Goal: Browse casually: Explore the website without a specific task or goal

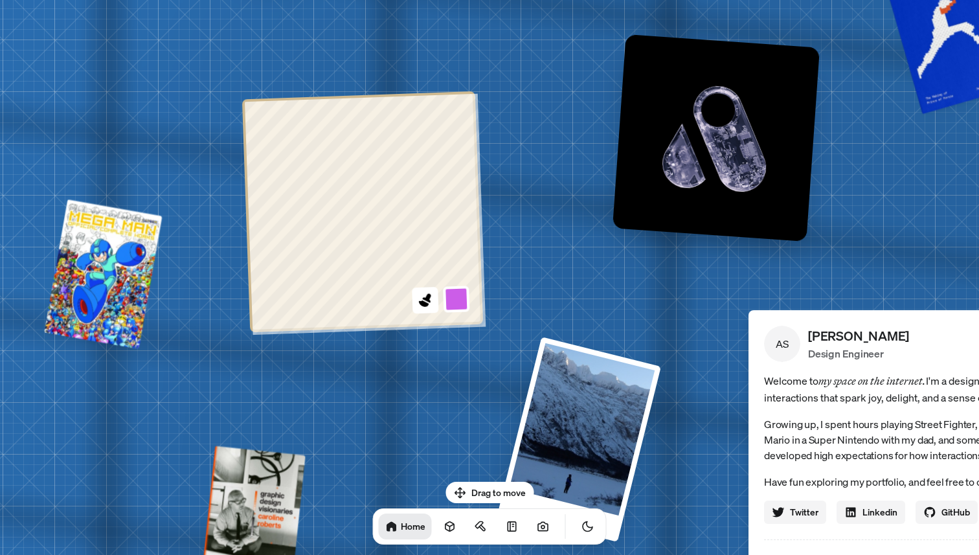
click at [459, 300] on button at bounding box center [456, 298] width 27 height 27
click at [445, 200] on button at bounding box center [453, 206] width 30 height 30
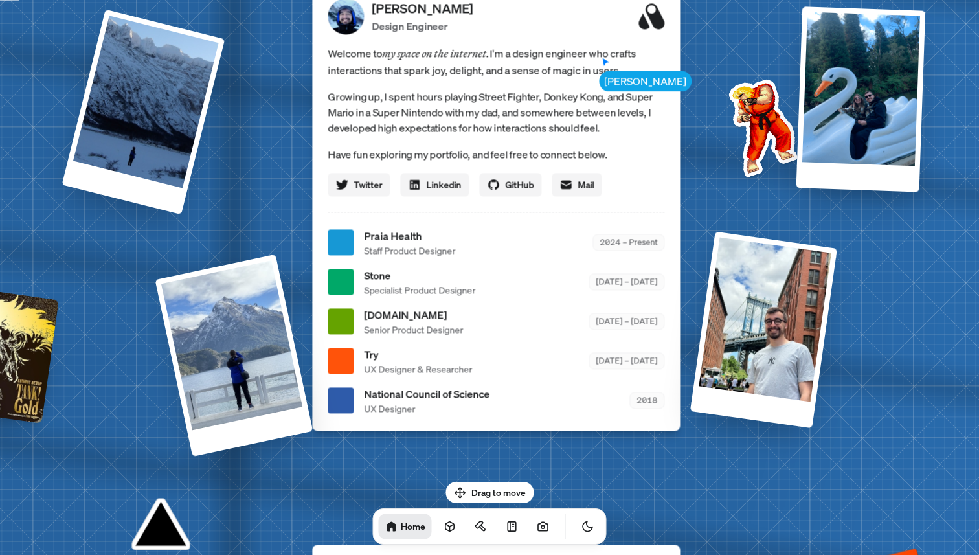
click at [423, 298] on ul "Praia Health Staff Product Designer 2024 – Present Stone Specialist Product Des…" at bounding box center [495, 321] width 337 height 187
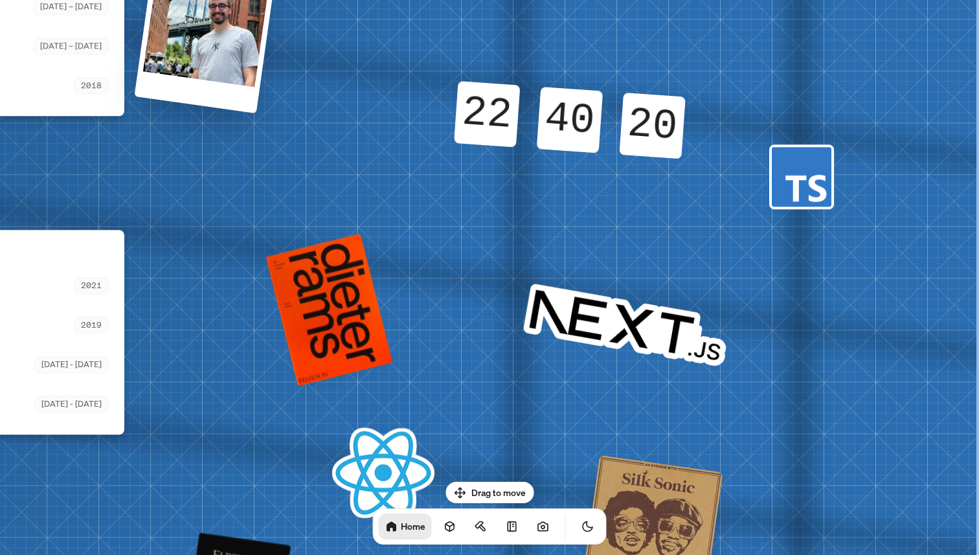
click at [675, 124] on div "19 20" at bounding box center [653, 110] width 64 height 36
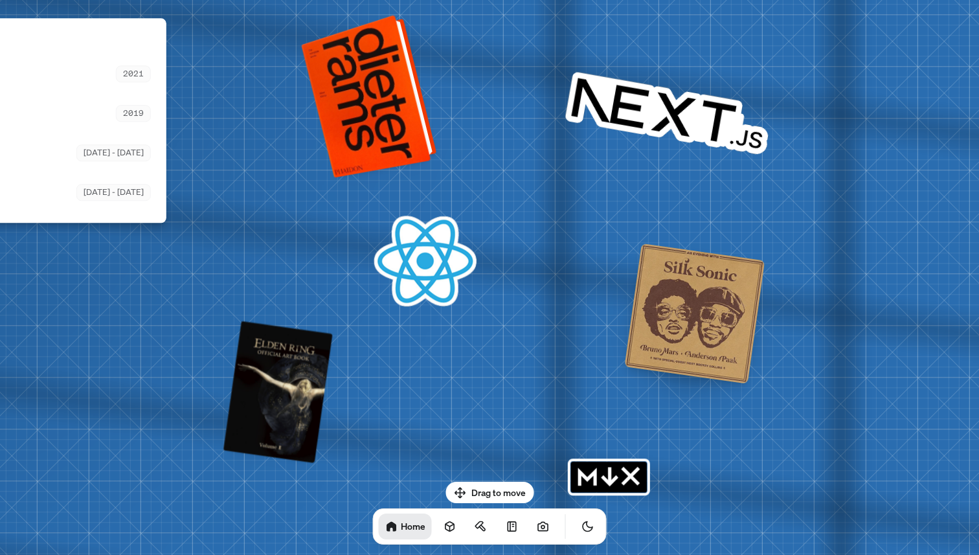
click at [399, 87] on div at bounding box center [372, 94] width 126 height 157
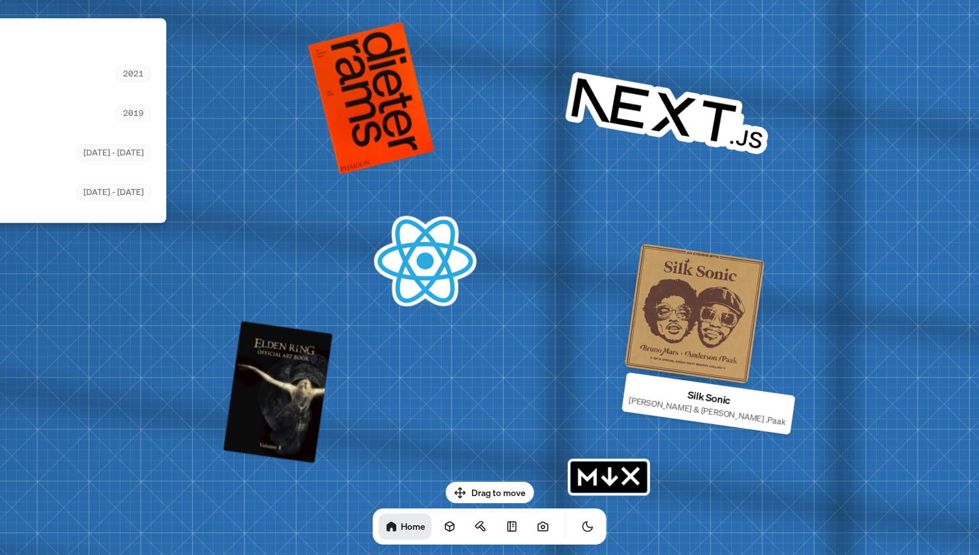
click at [698, 305] on div at bounding box center [694, 313] width 140 height 140
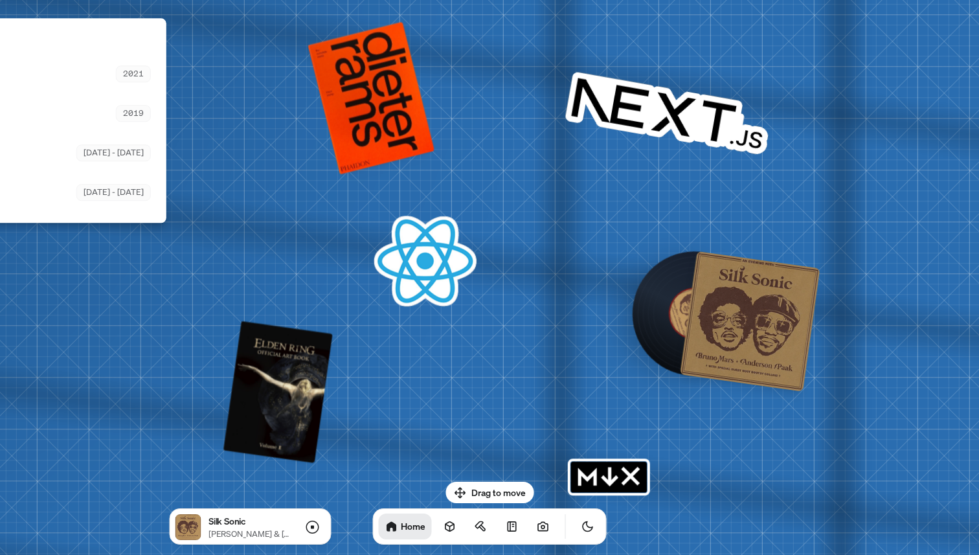
click at [644, 299] on div at bounding box center [694, 313] width 131 height 131
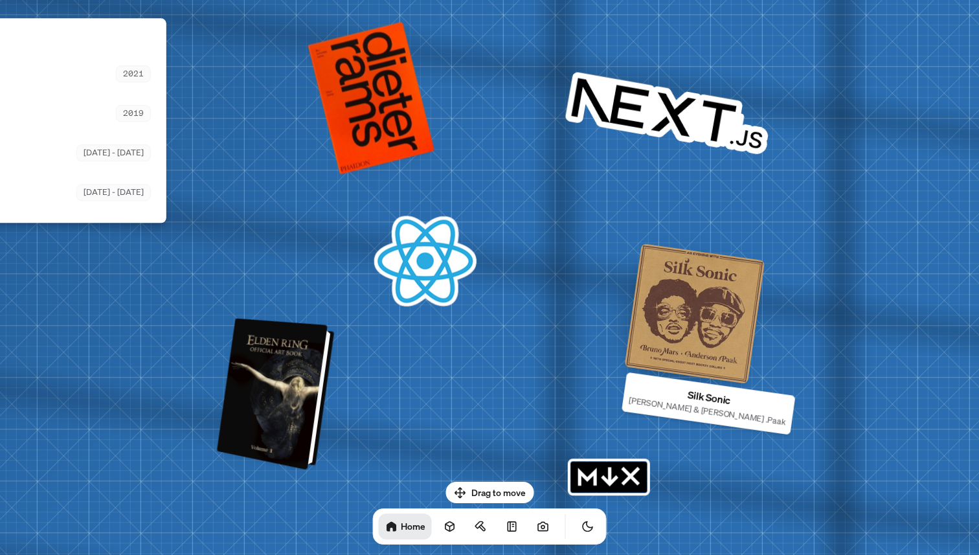
click at [282, 388] on div at bounding box center [277, 394] width 107 height 146
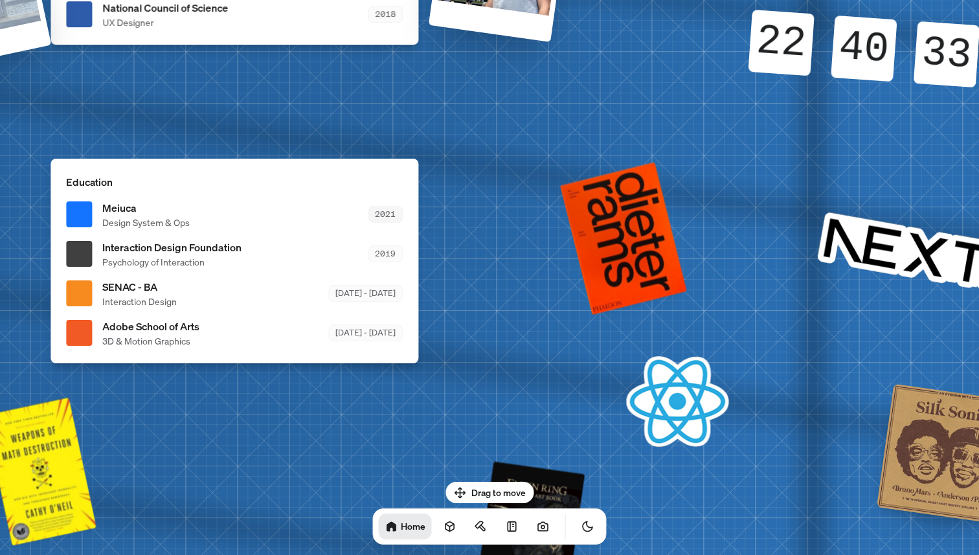
click at [388, 219] on div "2021" at bounding box center [385, 214] width 35 height 16
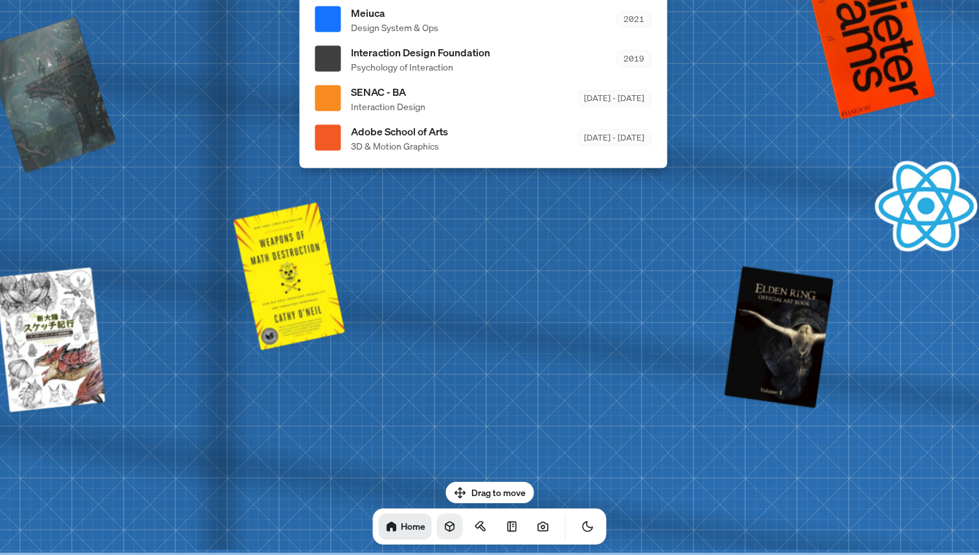
click at [445, 524] on icon at bounding box center [449, 527] width 8 height 10
click at [443, 526] on icon at bounding box center [449, 526] width 13 height 13
click at [479, 526] on icon at bounding box center [482, 528] width 6 height 6
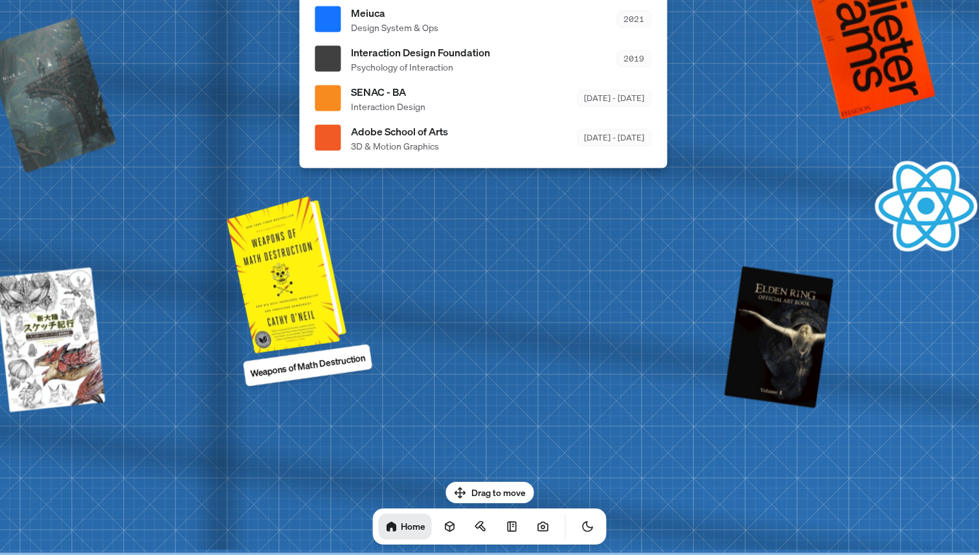
click at [288, 294] on div at bounding box center [288, 272] width 109 height 151
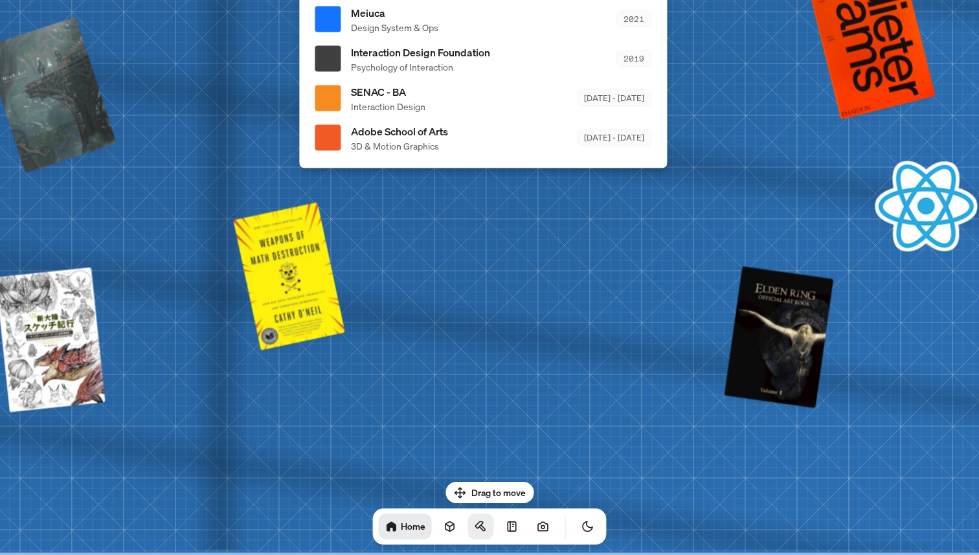
click at [471, 526] on link at bounding box center [481, 526] width 26 height 26
click at [507, 527] on icon at bounding box center [511, 526] width 8 height 9
click at [537, 532] on icon at bounding box center [543, 526] width 13 height 13
click at [581, 526] on icon "Toggle Theme" at bounding box center [587, 526] width 13 height 13
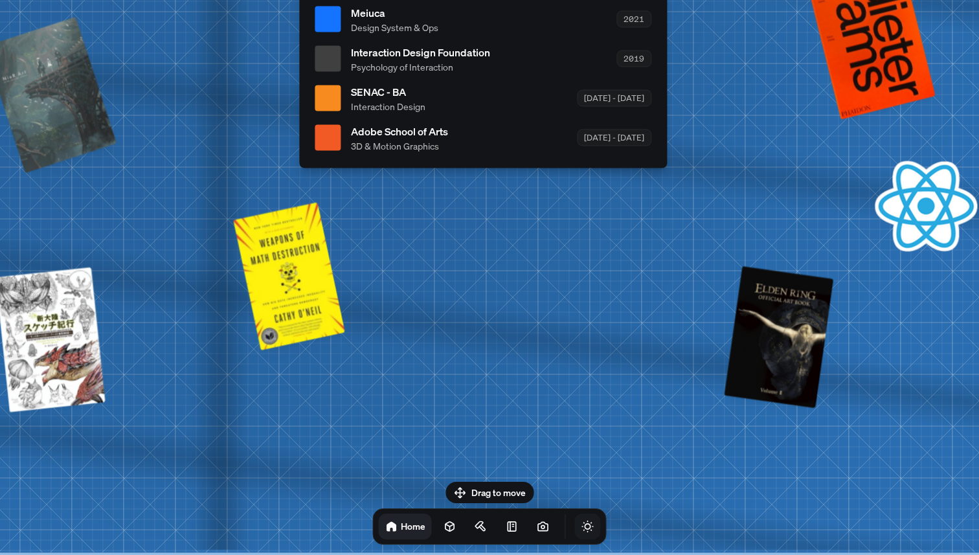
click at [581, 526] on icon "Toggle Theme" at bounding box center [587, 526] width 13 height 13
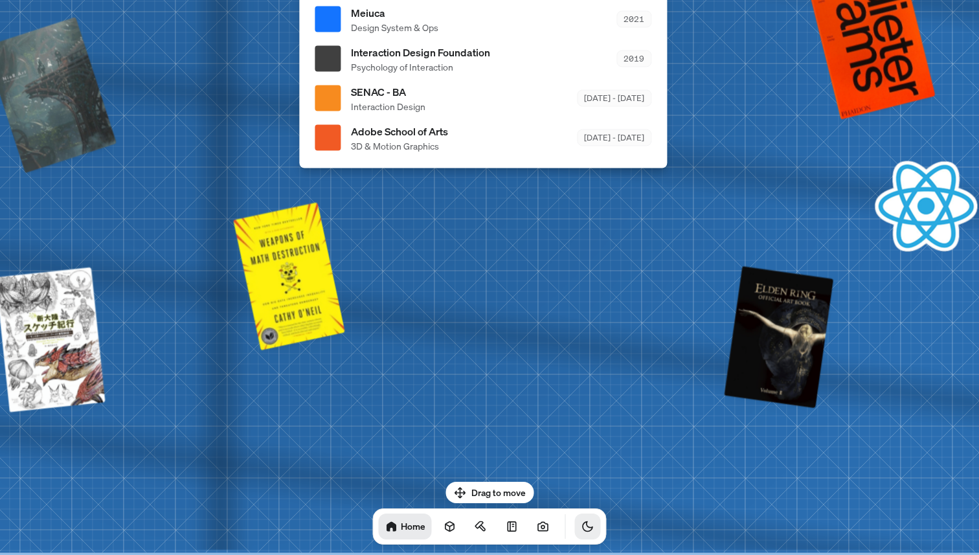
click at [581, 526] on icon "Toggle Theme" at bounding box center [587, 526] width 13 height 13
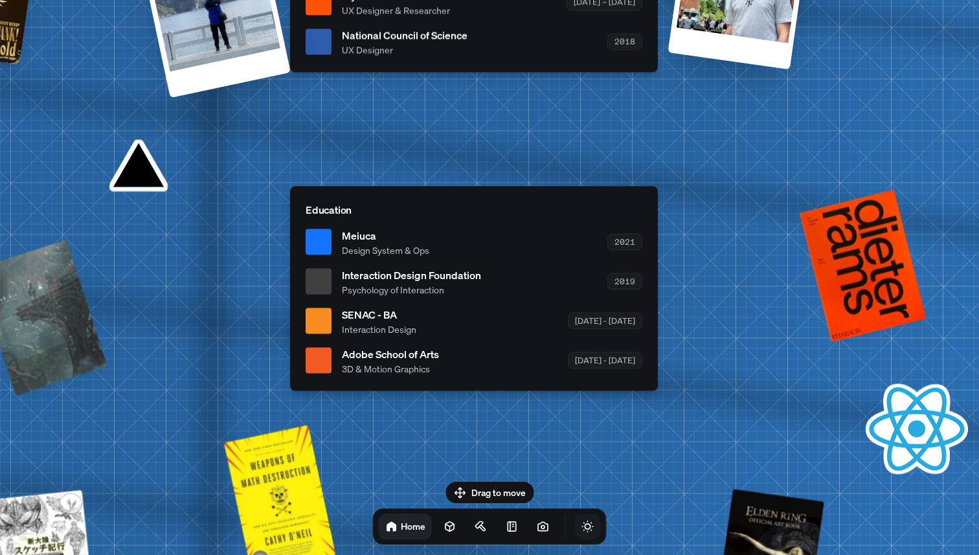
click at [0, 0] on icon "Toggle Audio" at bounding box center [0, 0] width 0 height 0
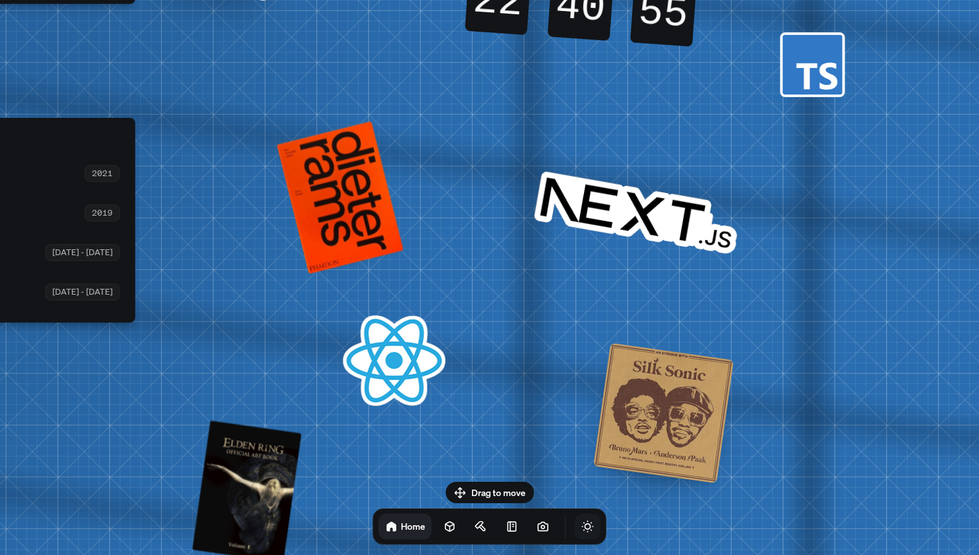
click at [616, 383] on div at bounding box center [663, 412] width 140 height 140
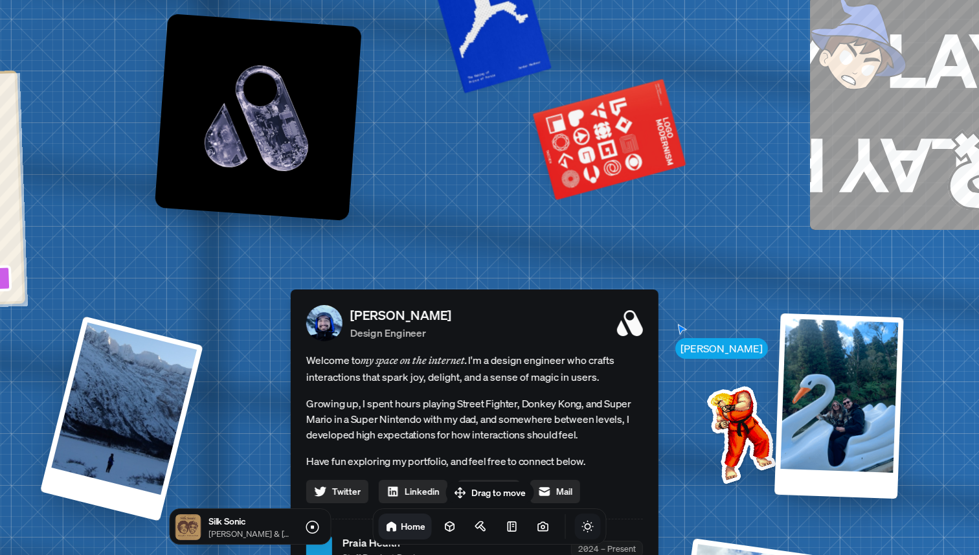
click at [731, 398] on img at bounding box center [738, 431] width 131 height 131
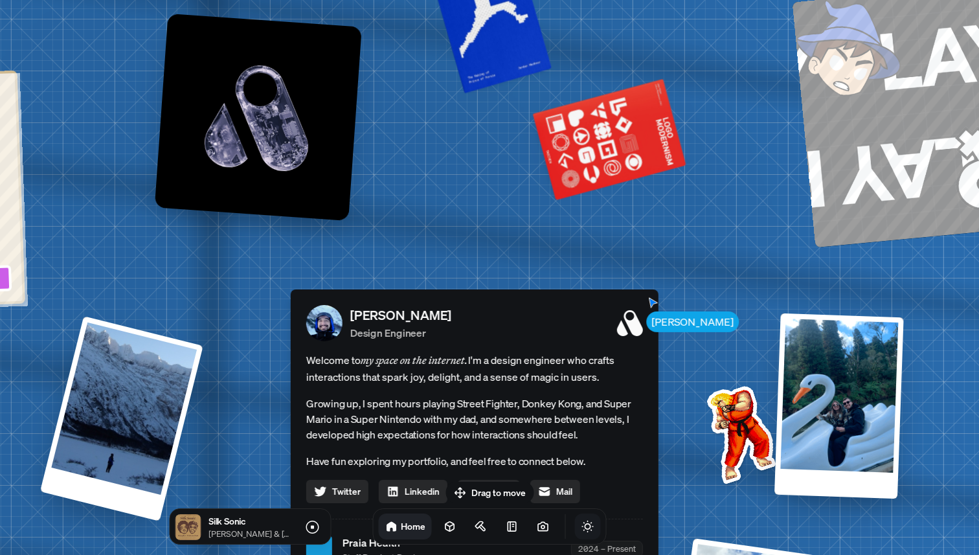
click at [674, 322] on div "[PERSON_NAME] [PERSON_NAME] Design Engineer Welcome to my space on the internet…" at bounding box center [477, 550] width 1936 height 1696
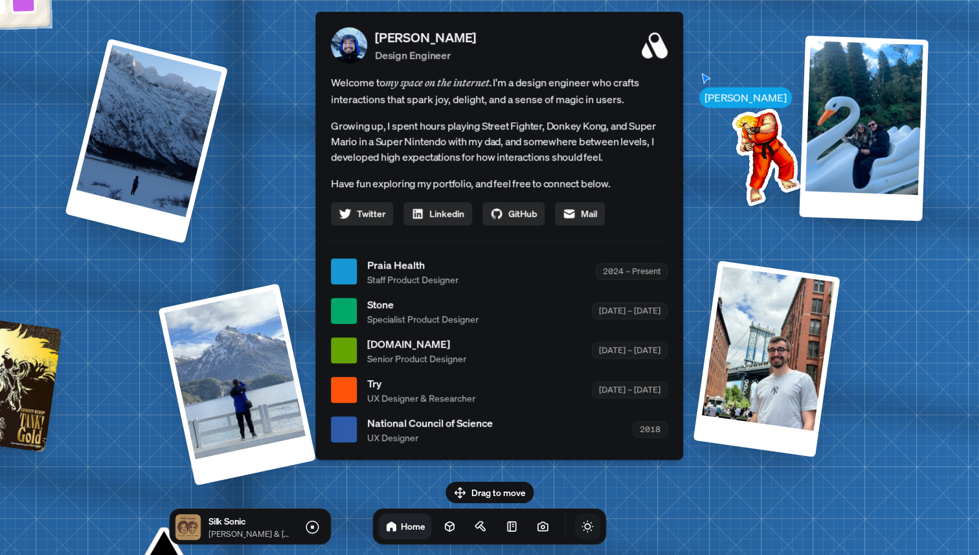
click at [570, 253] on div "[PERSON_NAME] Design Engineer Welcome to my space on the internet. I'm a design…" at bounding box center [499, 236] width 368 height 448
click at [552, 166] on div "Welcome to my space on the internet. I'm a design engineer who crafts interacti…" at bounding box center [499, 149] width 337 height 151
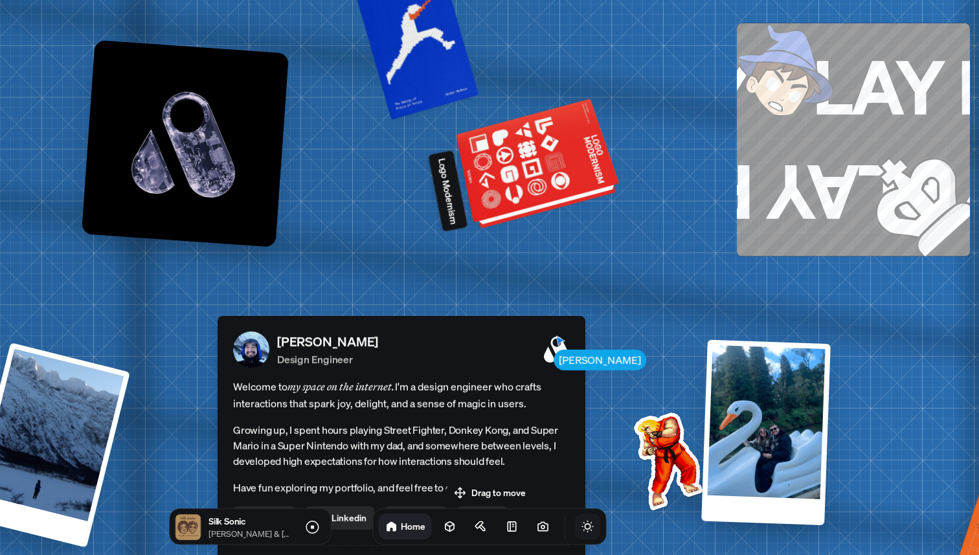
click at [479, 159] on div at bounding box center [538, 165] width 157 height 120
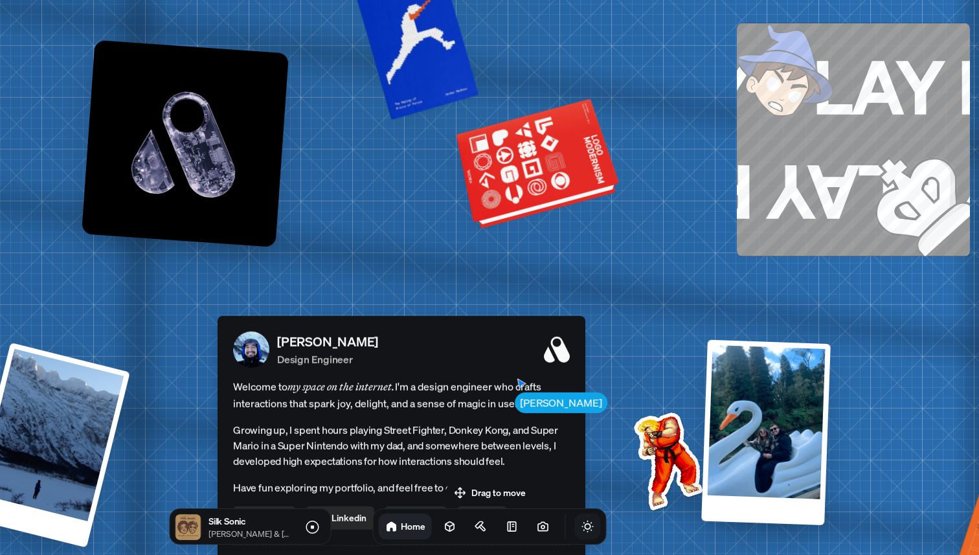
click at [536, 183] on div at bounding box center [538, 165] width 157 height 120
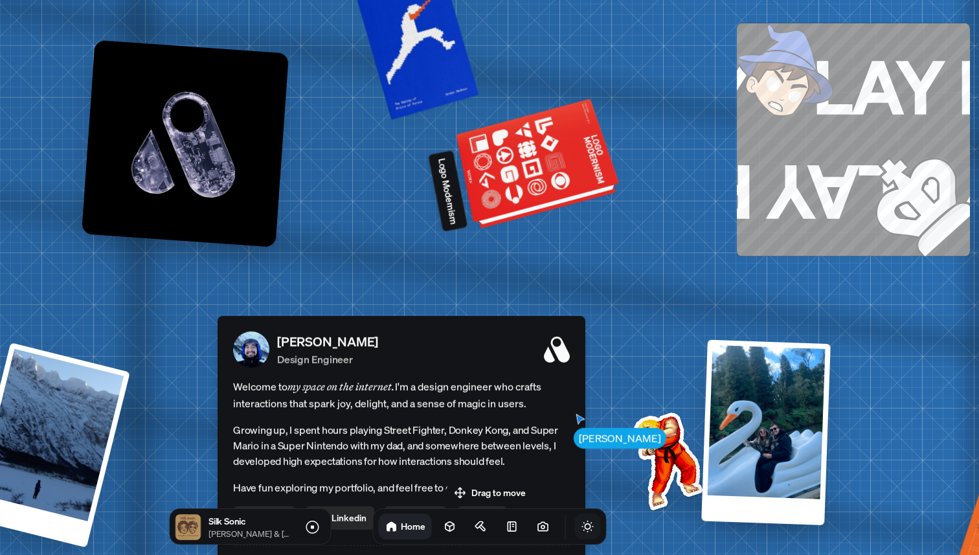
click at [557, 190] on div at bounding box center [538, 165] width 157 height 120
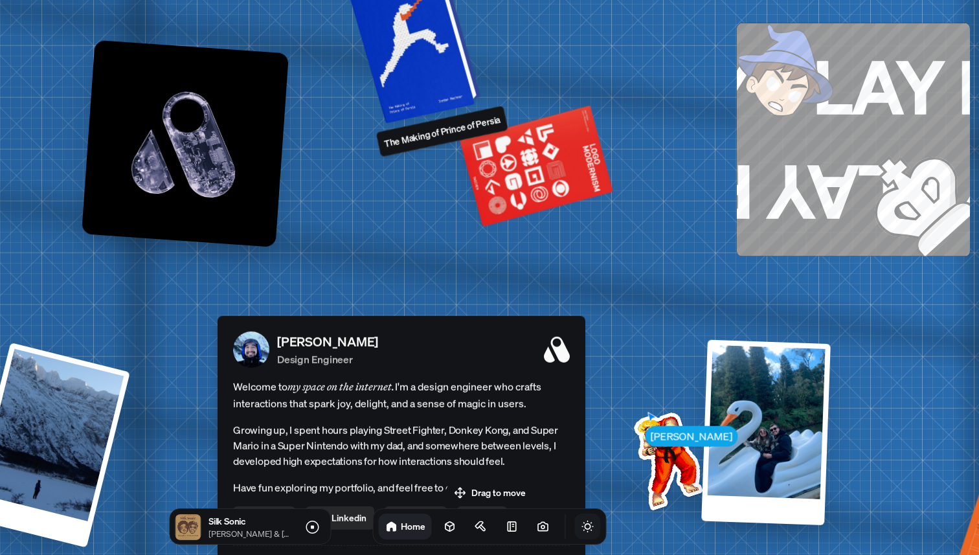
click at [419, 72] on div at bounding box center [416, 40] width 123 height 158
click at [423, 52] on div at bounding box center [416, 40] width 123 height 158
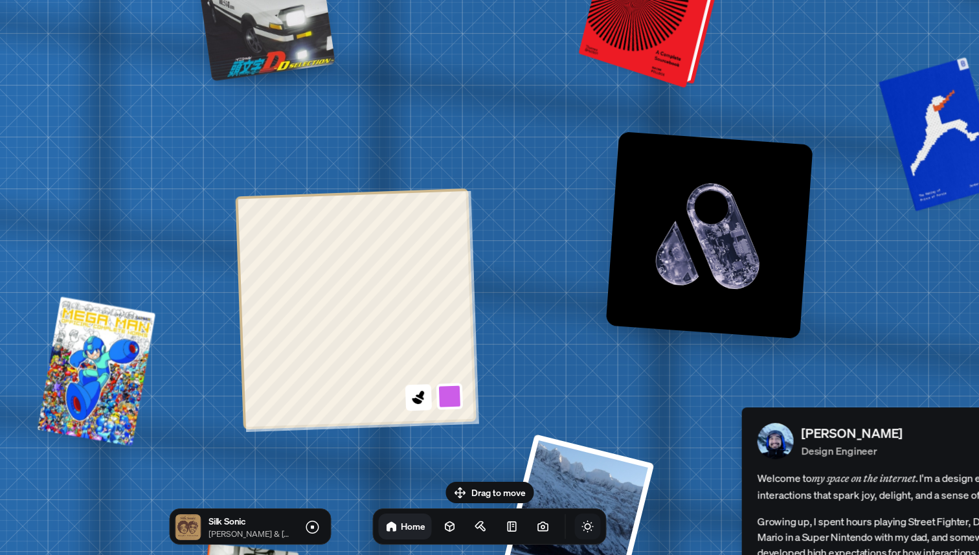
click at [648, 19] on div at bounding box center [655, 3] width 139 height 163
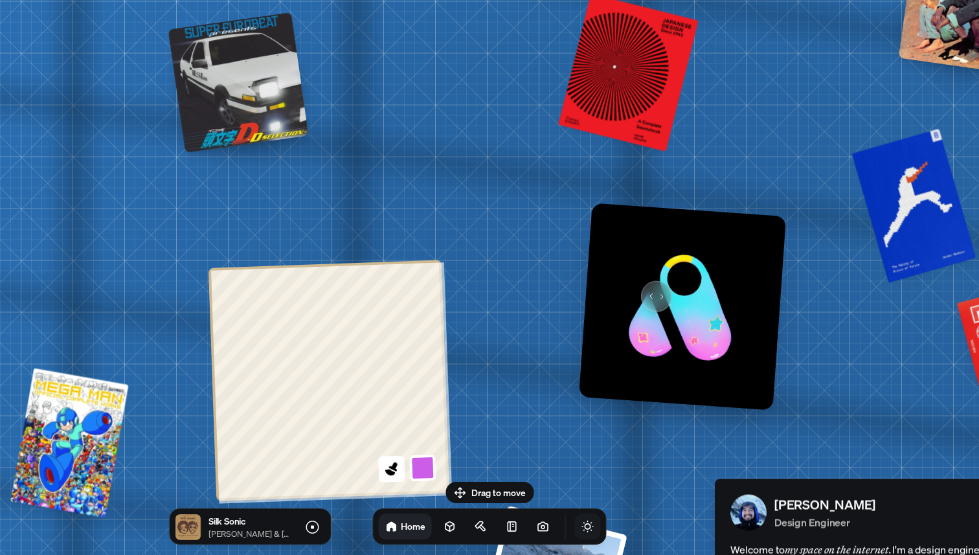
click at [649, 291] on img at bounding box center [682, 306] width 207 height 207
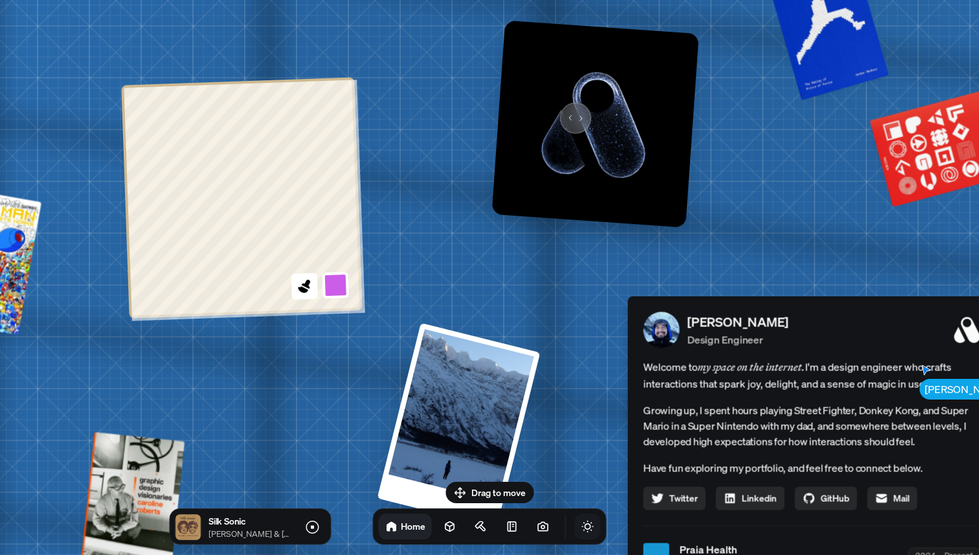
drag, startPoint x: 639, startPoint y: 66, endPoint x: 569, endPoint y: 113, distance: 84.5
click at [569, 113] on img at bounding box center [594, 123] width 207 height 207
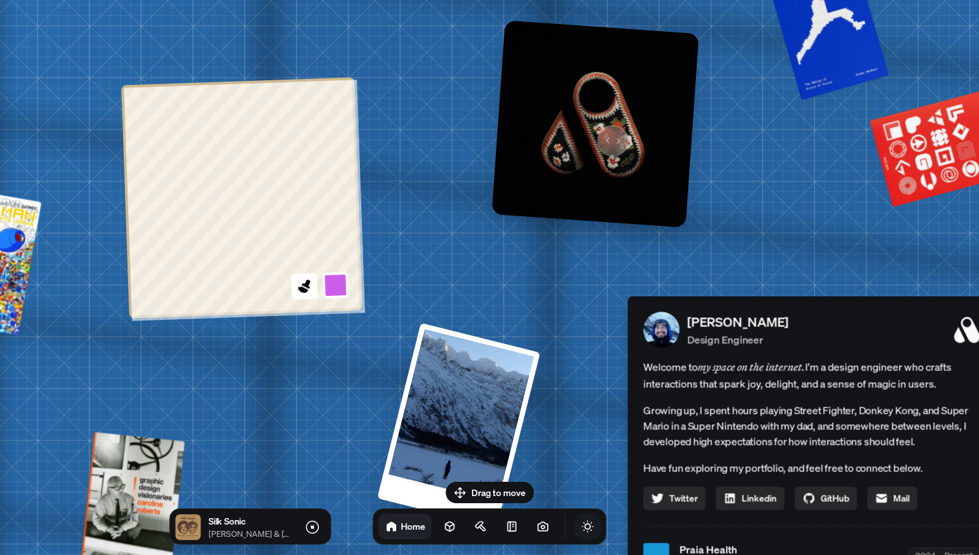
click at [607, 133] on img at bounding box center [594, 123] width 207 height 207
click at [607, 134] on img at bounding box center [594, 123] width 207 height 207
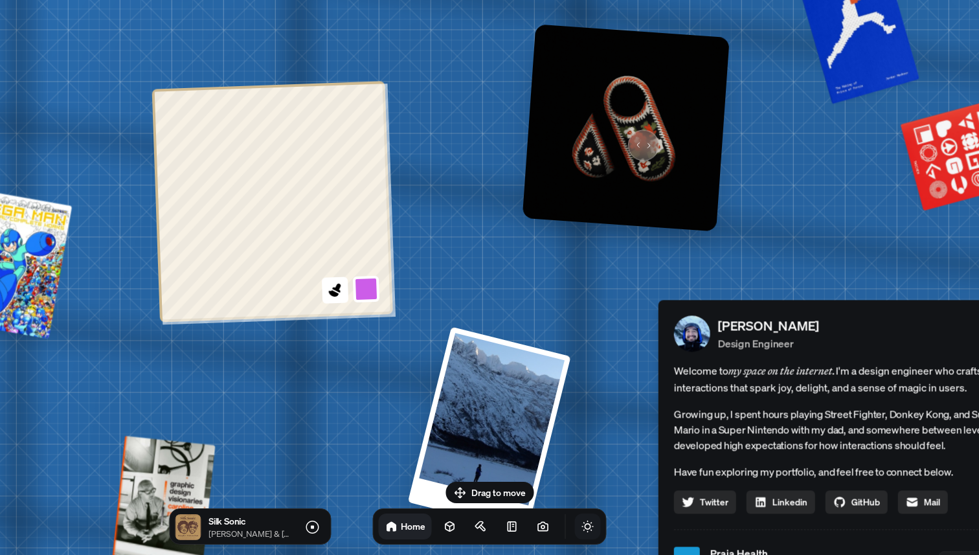
drag, startPoint x: 607, startPoint y: 134, endPoint x: 637, endPoint y: 137, distance: 30.6
click at [637, 137] on img at bounding box center [625, 127] width 207 height 207
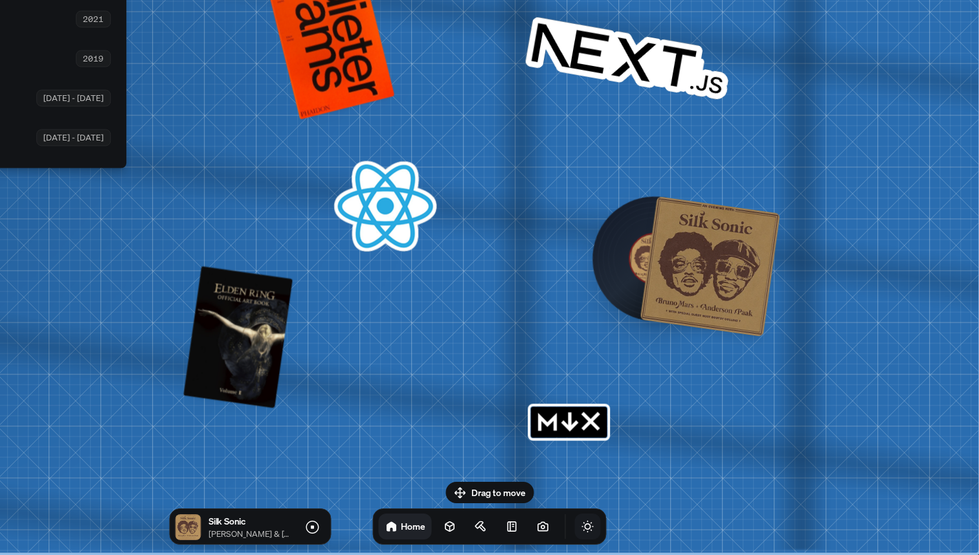
click at [601, 432] on rect "MDX" at bounding box center [569, 421] width 76 height 31
drag, startPoint x: 587, startPoint y: 426, endPoint x: 599, endPoint y: 426, distance: 11.7
click at [589, 426] on icon "MDX" at bounding box center [568, 421] width 82 height 37
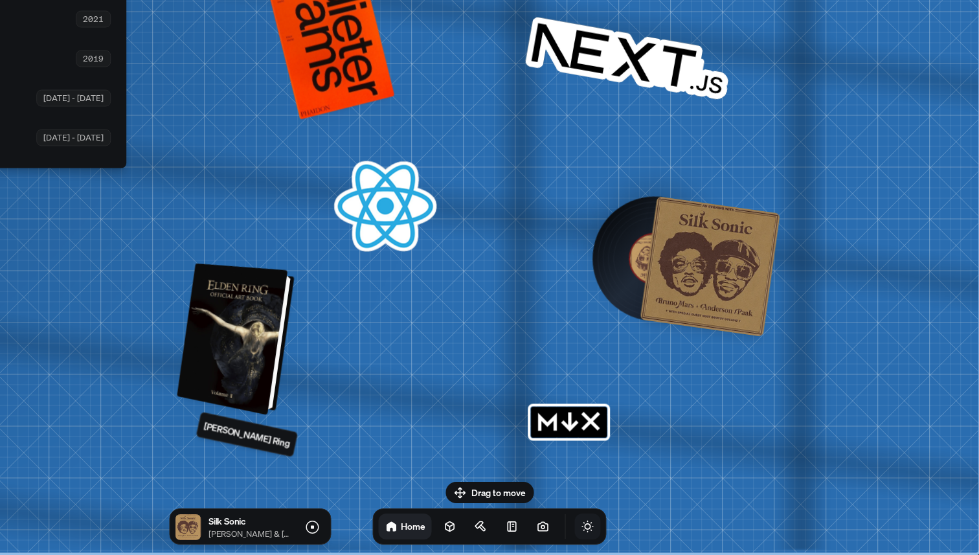
click at [228, 359] on div at bounding box center [237, 339] width 107 height 146
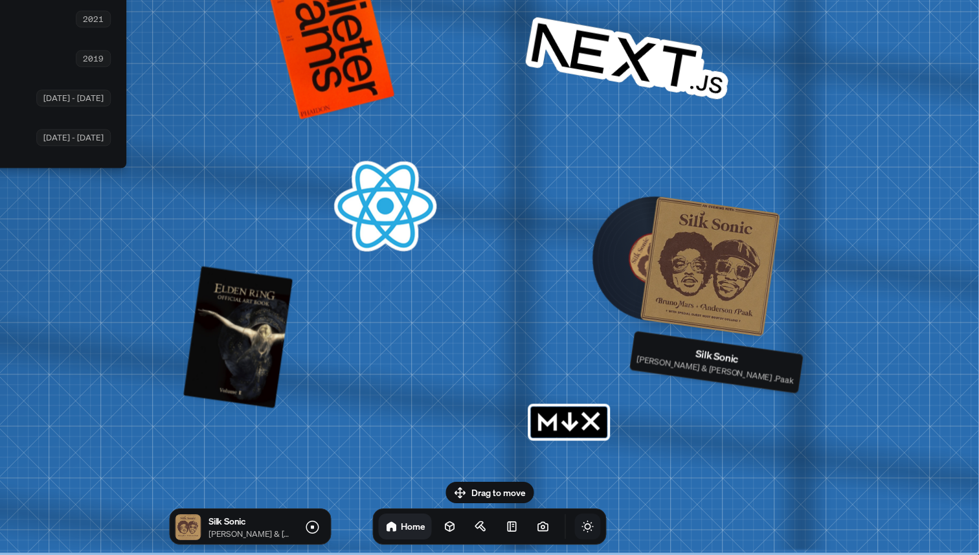
click at [672, 284] on div at bounding box center [709, 266] width 140 height 140
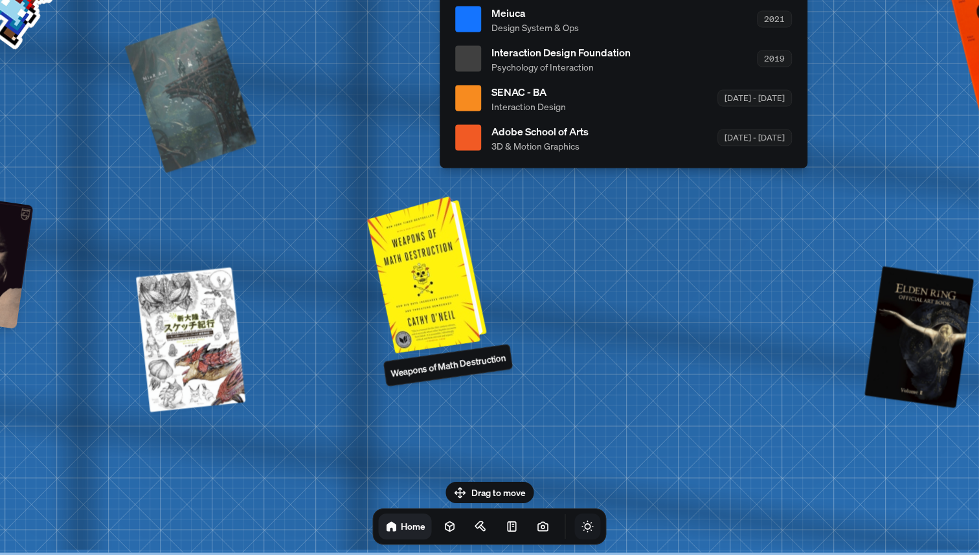
click at [415, 299] on div at bounding box center [428, 272] width 109 height 151
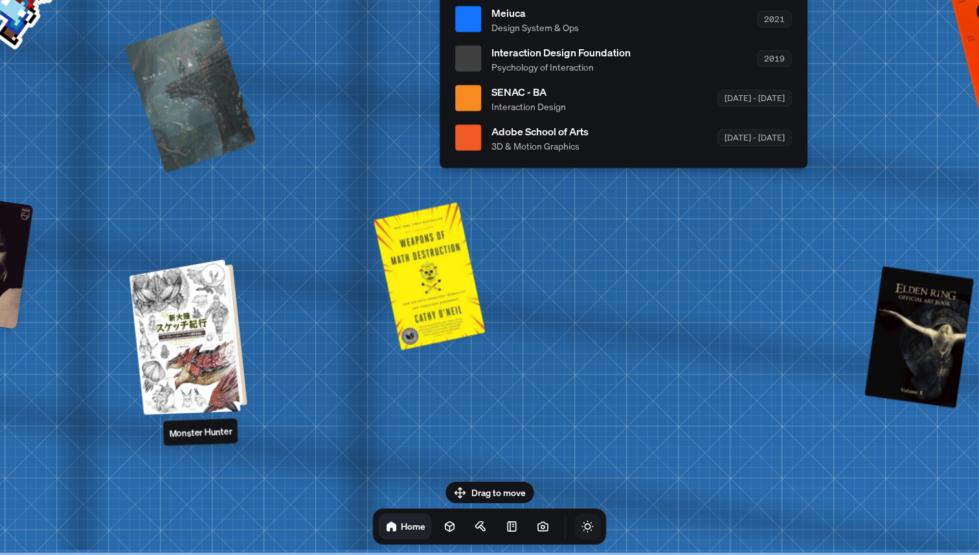
click at [223, 345] on div at bounding box center [190, 335] width 107 height 149
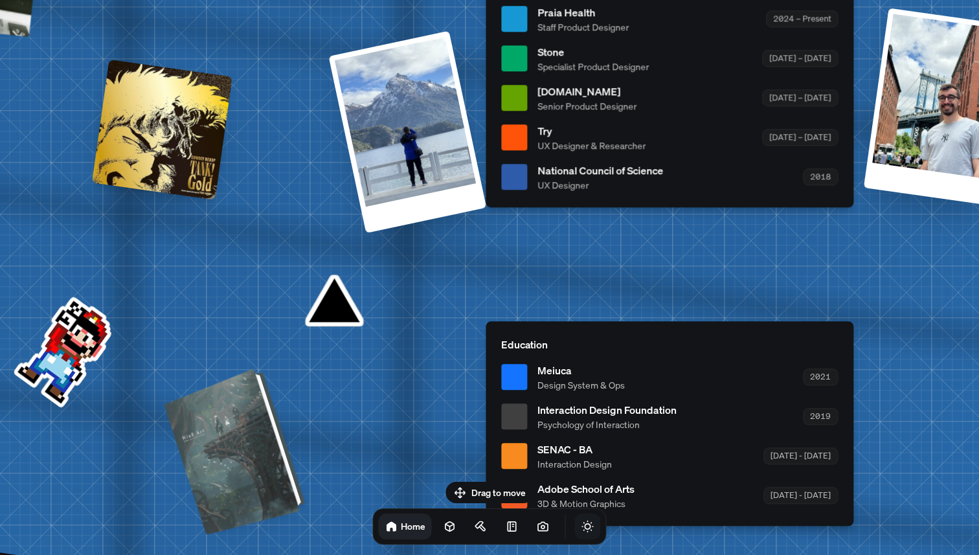
click at [268, 465] on div at bounding box center [237, 450] width 131 height 160
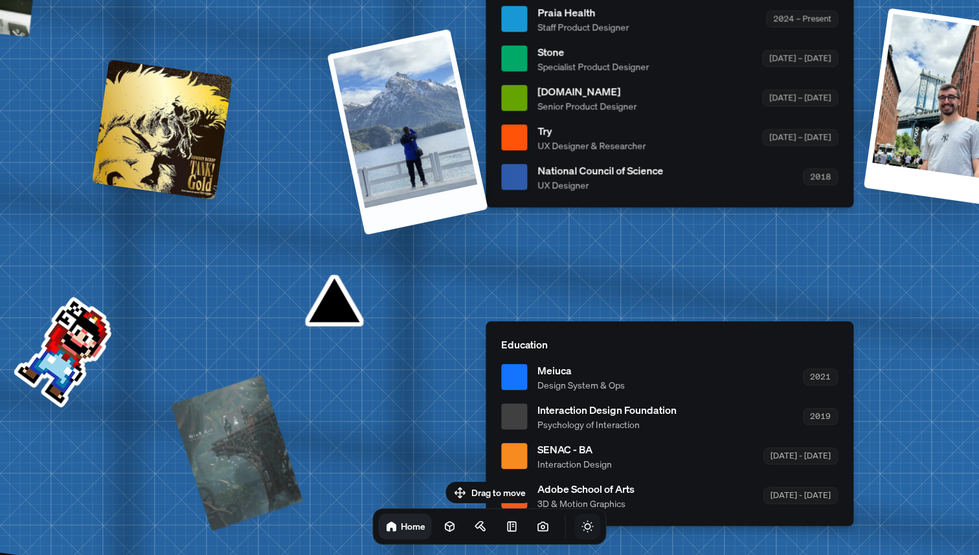
click at [399, 142] on div at bounding box center [407, 131] width 161 height 206
click at [338, 309] on div "[PERSON_NAME] [PERSON_NAME] Design Engineer Welcome to my space on the internet…" at bounding box center [672, 20] width 1936 height 1696
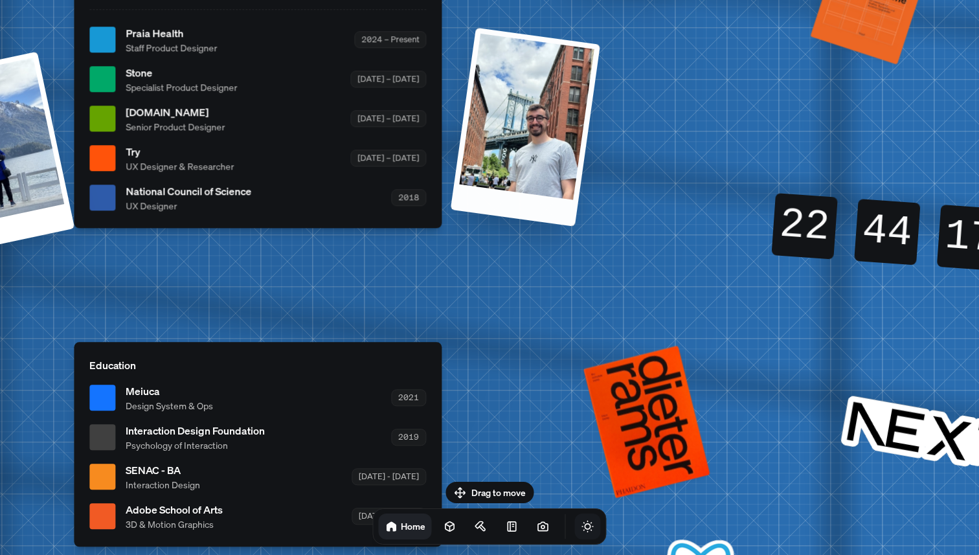
click at [511, 104] on div at bounding box center [524, 126] width 149 height 199
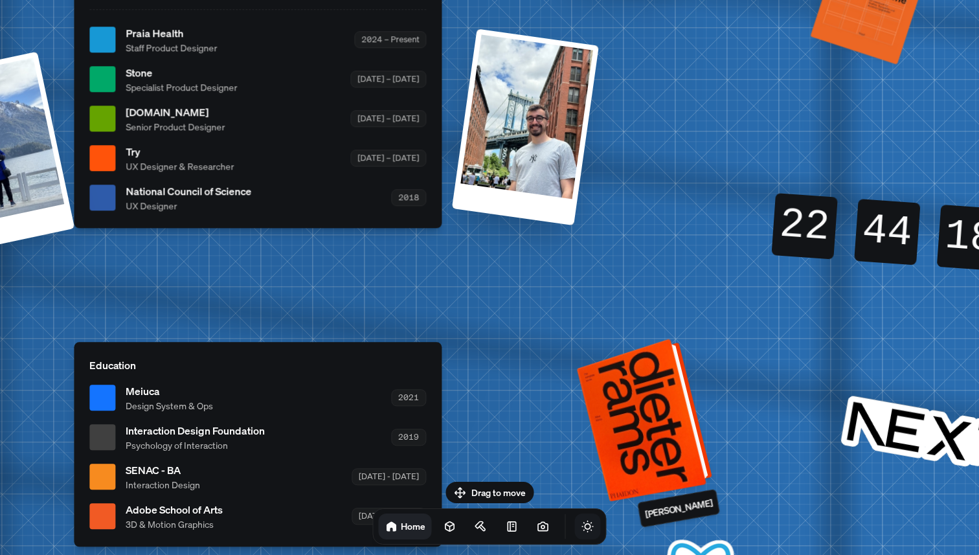
click at [667, 434] on div at bounding box center [647, 418] width 126 height 157
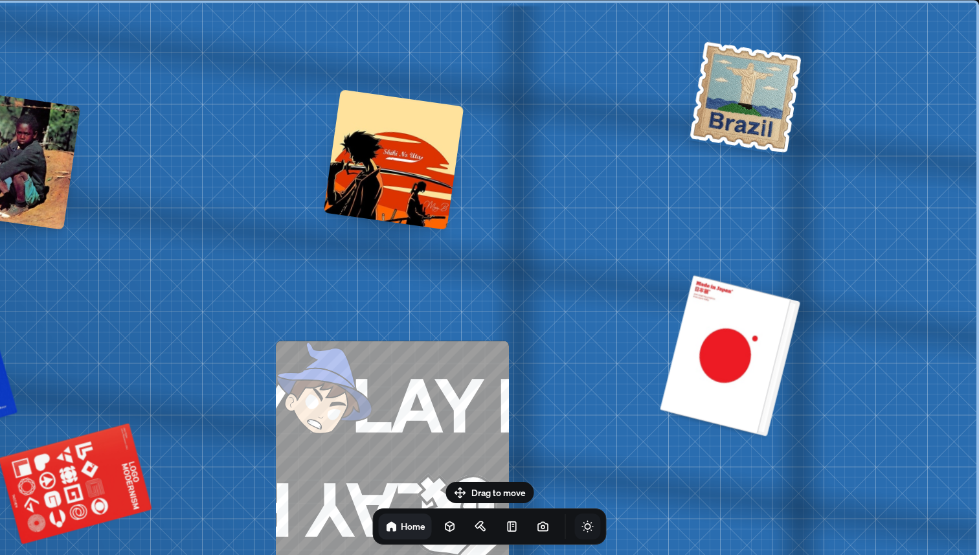
click at [725, 344] on div at bounding box center [730, 355] width 131 height 159
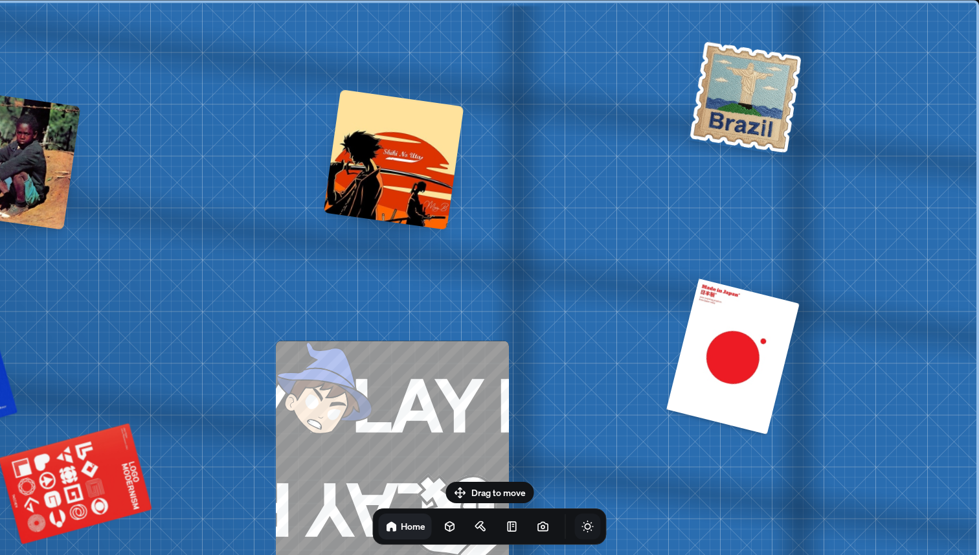
click at [701, 98] on img at bounding box center [746, 97] width 118 height 118
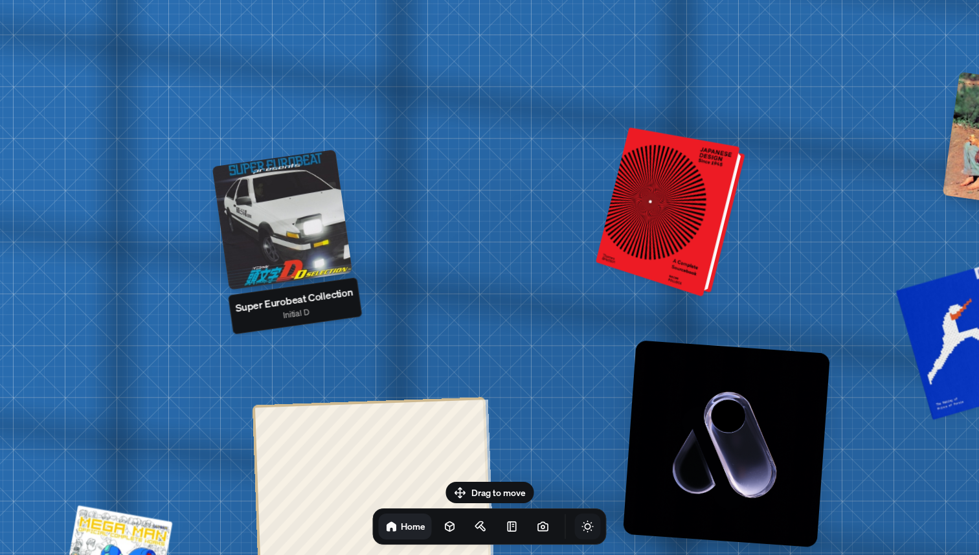
click at [670, 181] on div at bounding box center [672, 212] width 139 height 163
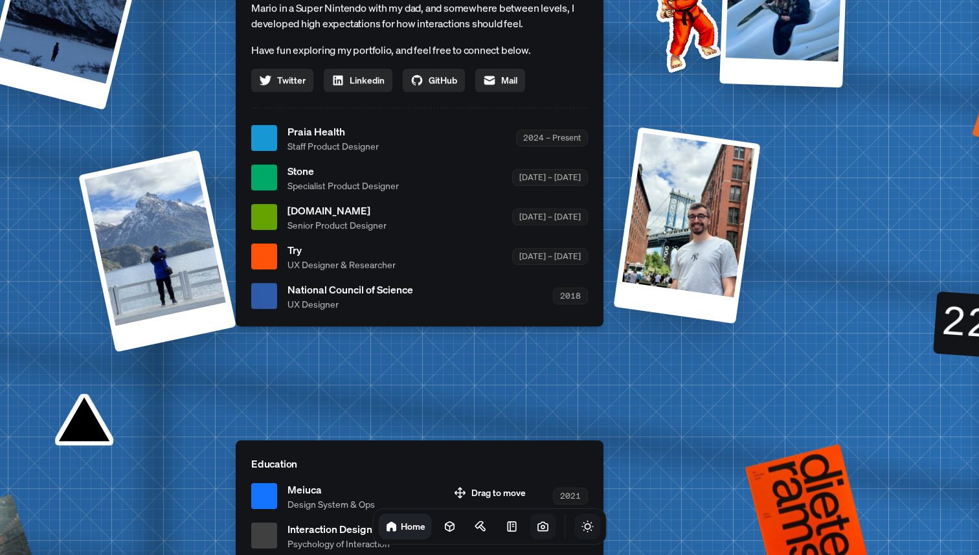
click at [537, 531] on icon at bounding box center [543, 526] width 13 height 13
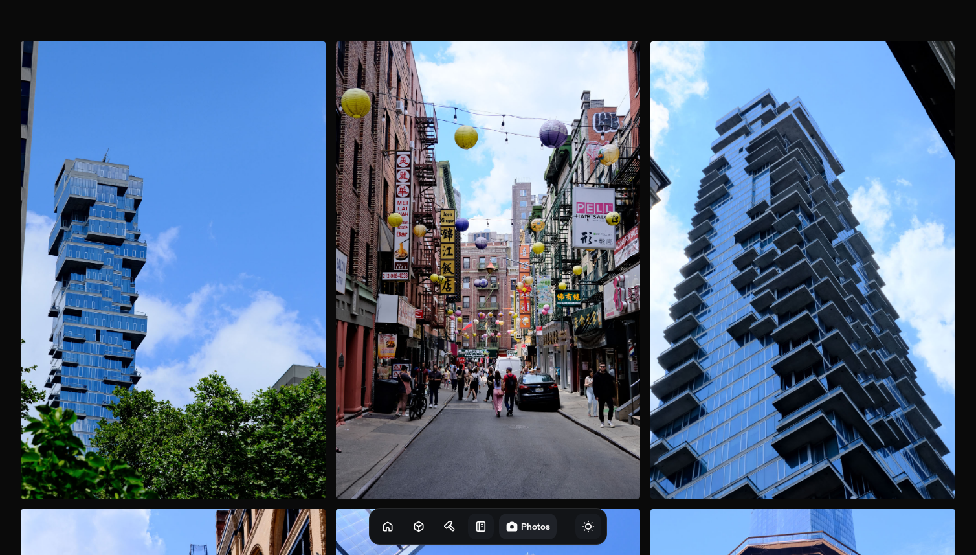
click at [468, 533] on link at bounding box center [481, 526] width 26 height 26
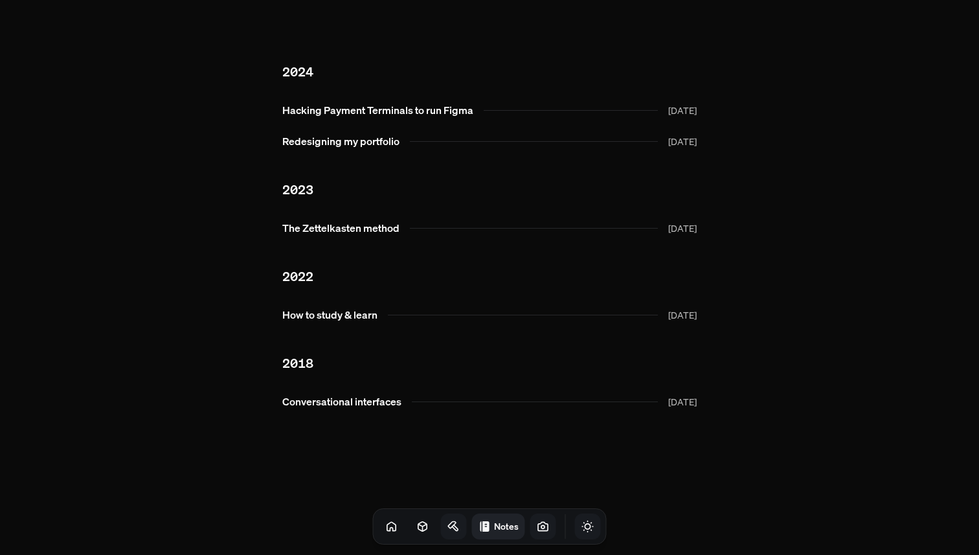
click at [443, 533] on link at bounding box center [454, 526] width 26 height 26
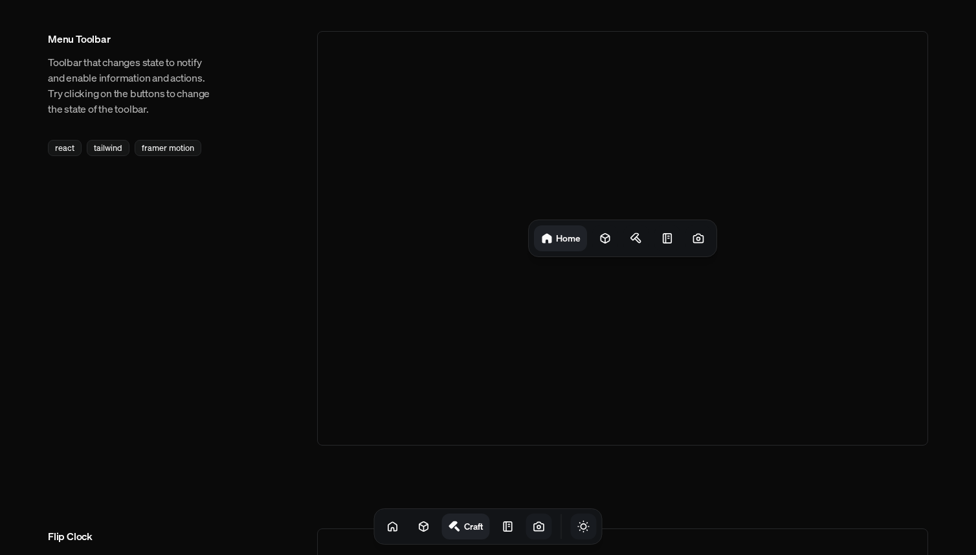
click at [560, 232] on h1 "Home" at bounding box center [568, 238] width 25 height 12
click at [599, 234] on icon at bounding box center [605, 238] width 13 height 13
click at [635, 241] on icon at bounding box center [640, 238] width 13 height 13
click at [664, 239] on icon at bounding box center [665, 238] width 13 height 13
click at [694, 238] on icon at bounding box center [698, 238] width 13 height 13
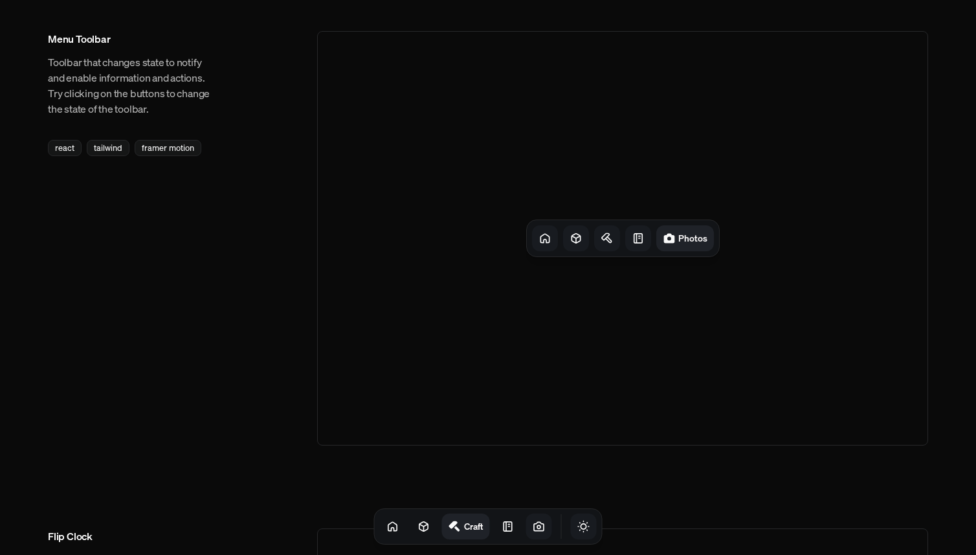
click at [549, 236] on icon at bounding box center [544, 238] width 8 height 8
click at [597, 236] on div at bounding box center [605, 238] width 26 height 26
click at [633, 237] on div at bounding box center [641, 238] width 26 height 26
click at [655, 237] on div at bounding box center [665, 238] width 26 height 26
click at [698, 241] on icon at bounding box center [698, 238] width 13 height 13
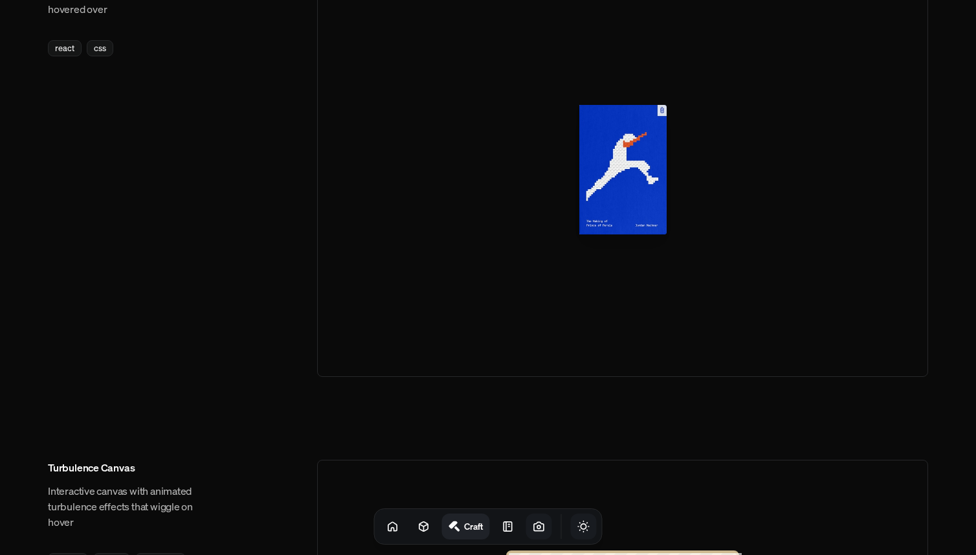
scroll to position [915, 0]
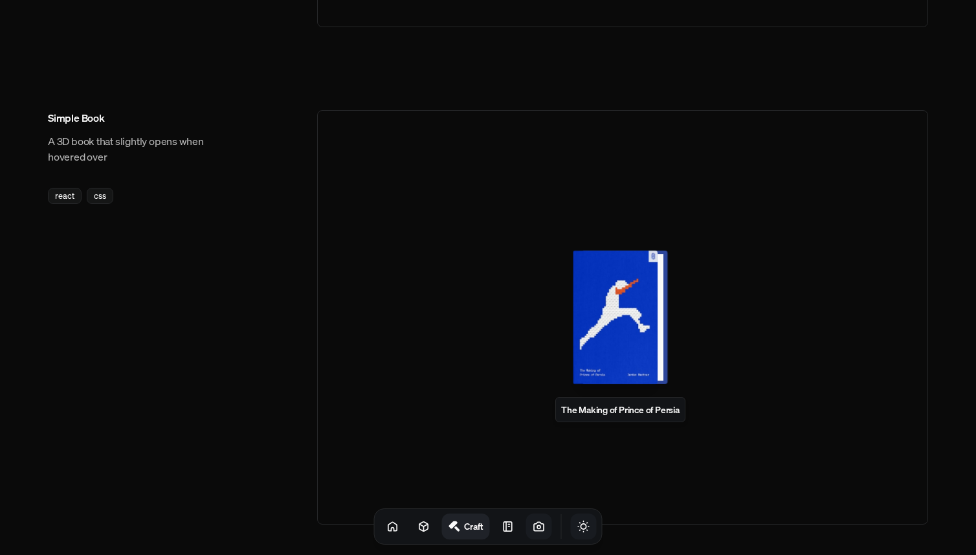
click at [615, 307] on div at bounding box center [620, 316] width 85 height 133
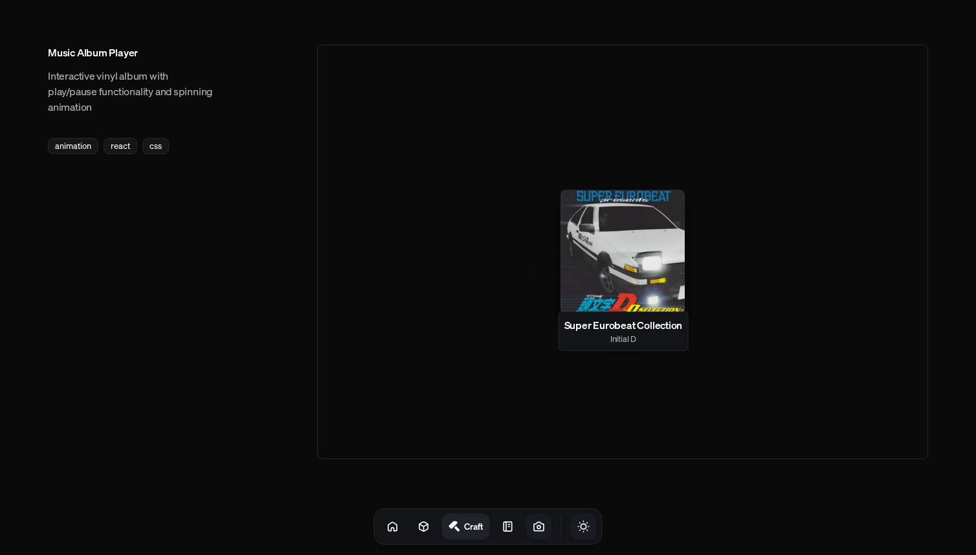
scroll to position [1982, 0]
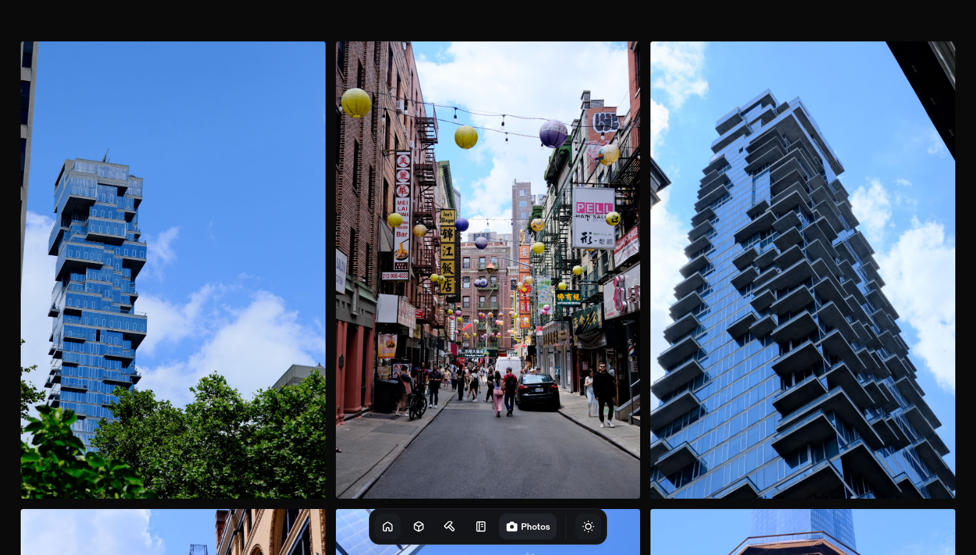
click at [381, 529] on icon at bounding box center [387, 526] width 13 height 13
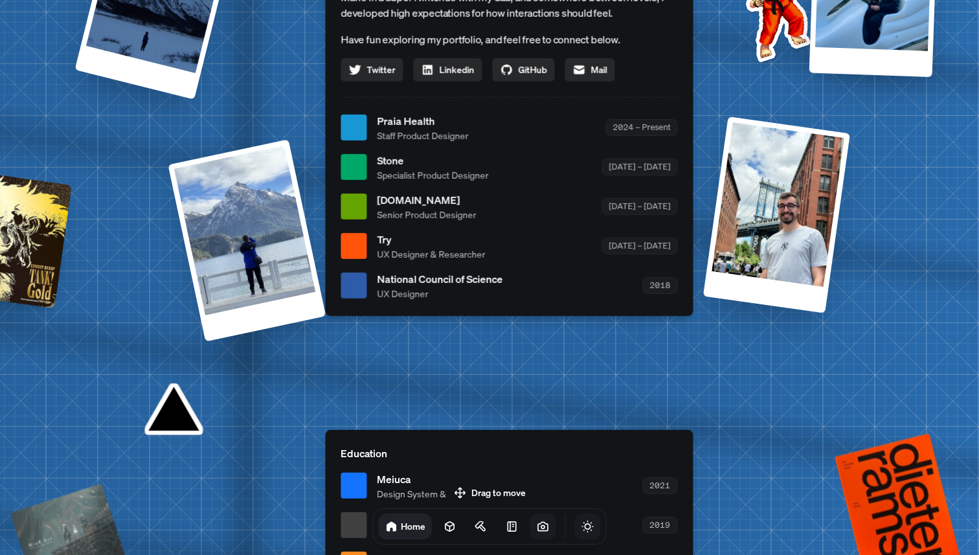
click at [533, 214] on div "[DOMAIN_NAME] Senior Product Designer [DATE] – [DATE]" at bounding box center [527, 206] width 300 height 29
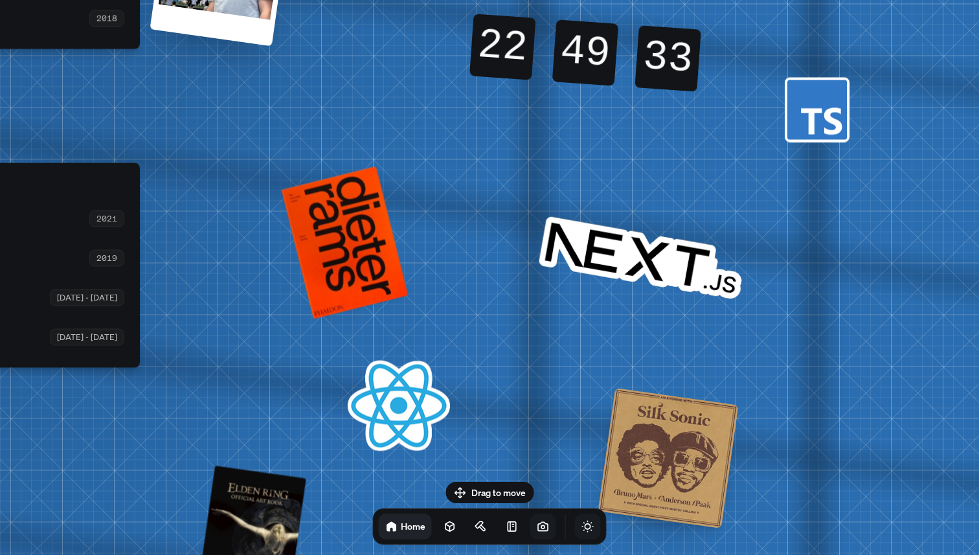
click at [805, 101] on rect at bounding box center [817, 110] width 60 height 60
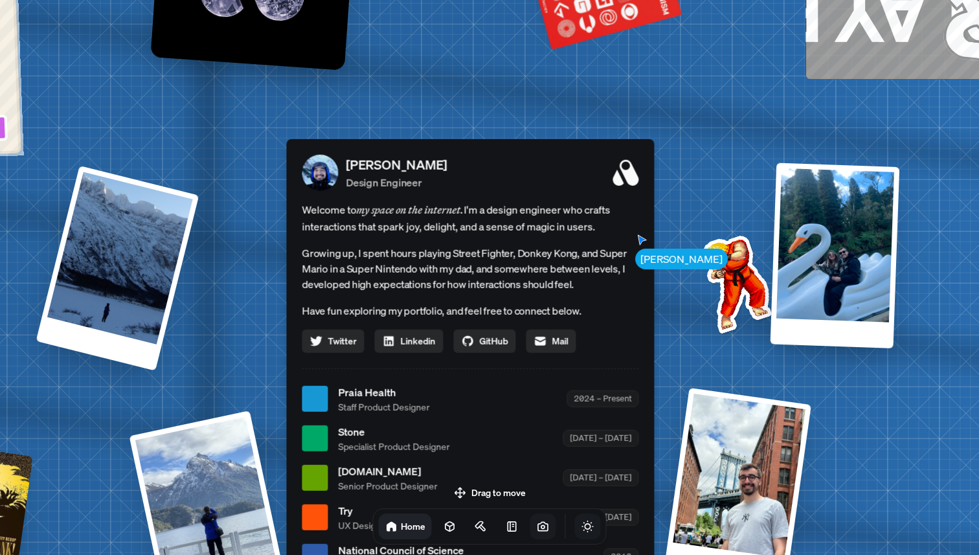
click at [623, 179] on icon at bounding box center [625, 172] width 26 height 26
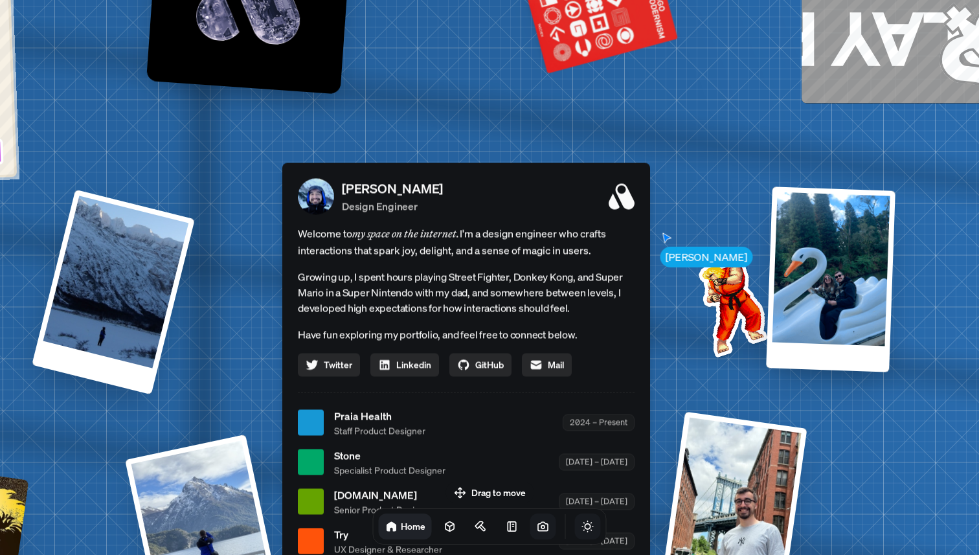
click at [357, 206] on p "Design Engineer" at bounding box center [392, 206] width 101 height 16
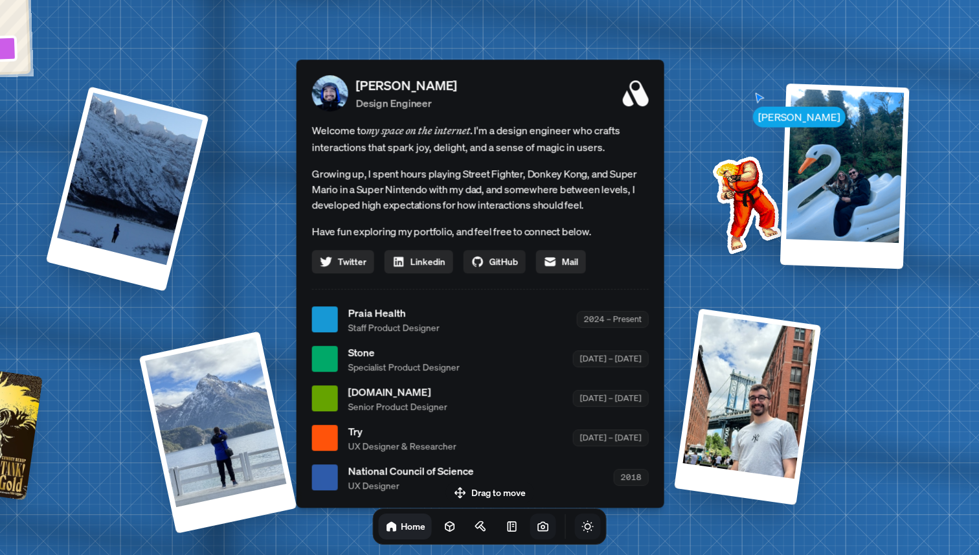
click at [502, 260] on span "GitHub" at bounding box center [503, 261] width 28 height 14
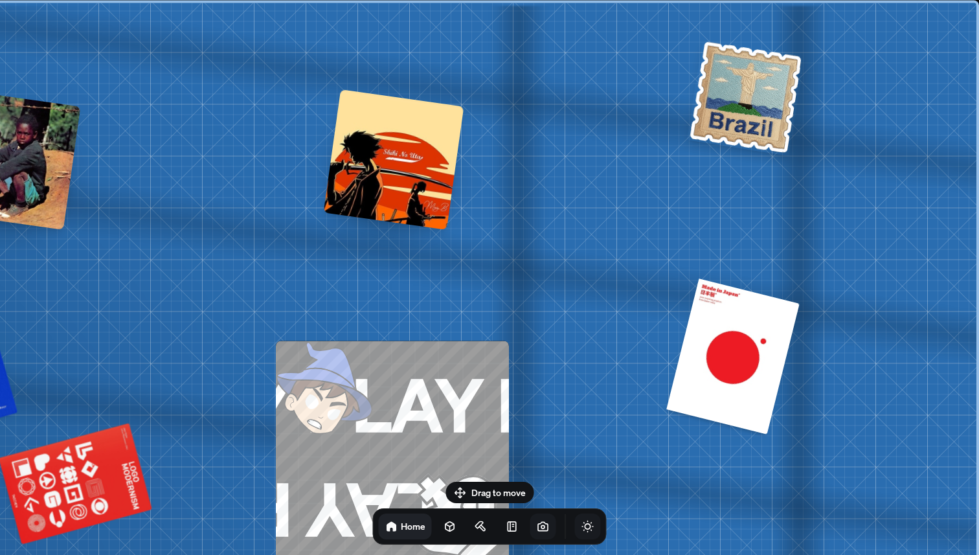
click at [0, 0] on icon "Toggle Audio" at bounding box center [0, 0] width 0 height 0
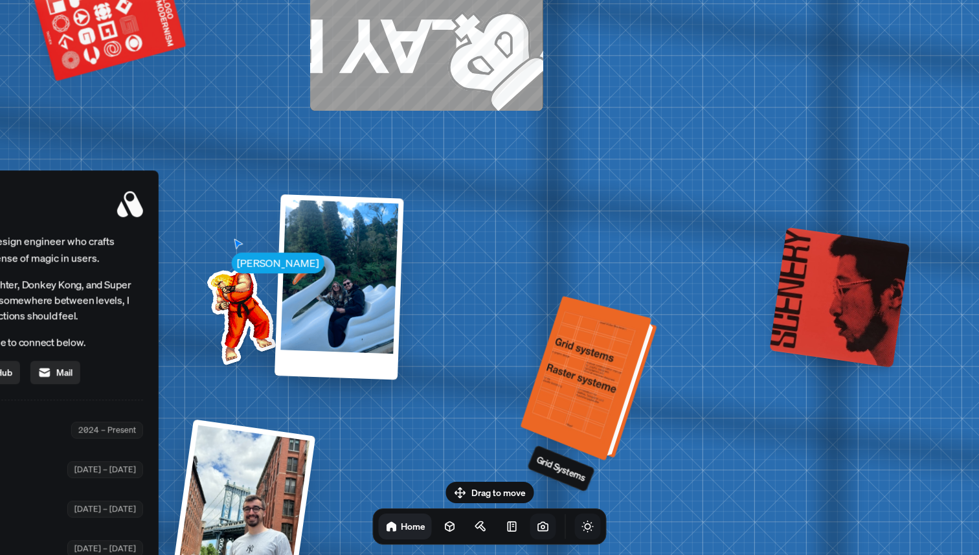
click at [598, 382] on div at bounding box center [590, 379] width 127 height 159
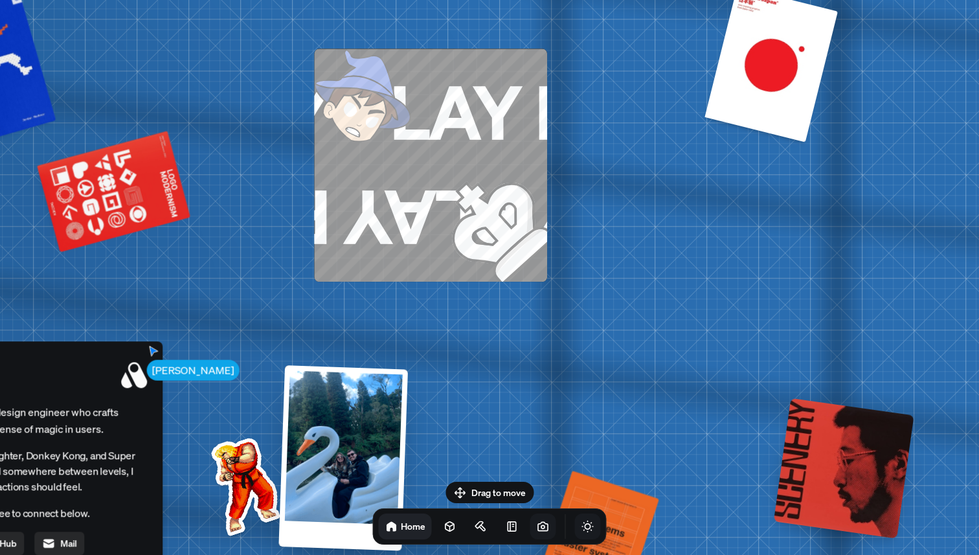
click at [470, 208] on img at bounding box center [474, 206] width 145 height 151
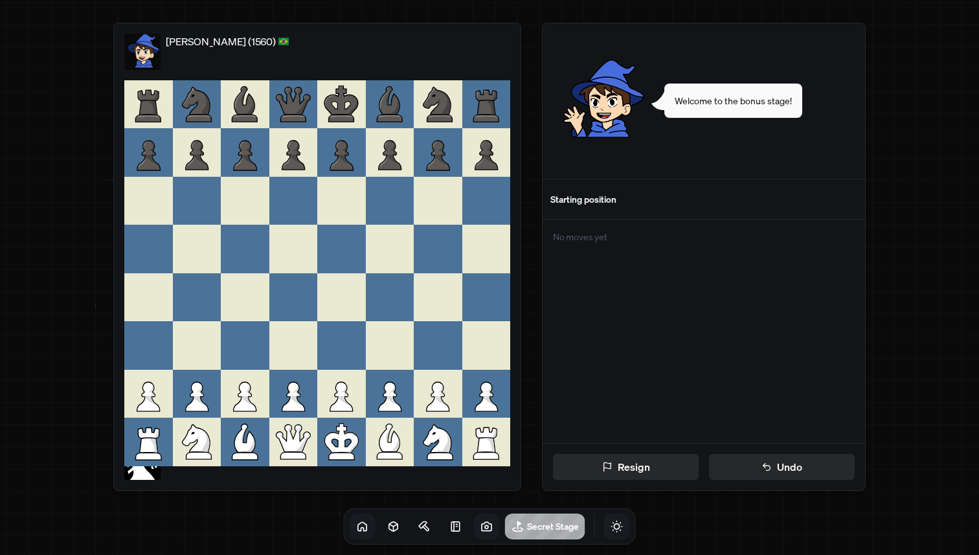
click at [244, 389] on icon at bounding box center [245, 397] width 23 height 30
click at [245, 377] on icon at bounding box center [245, 394] width 49 height 49
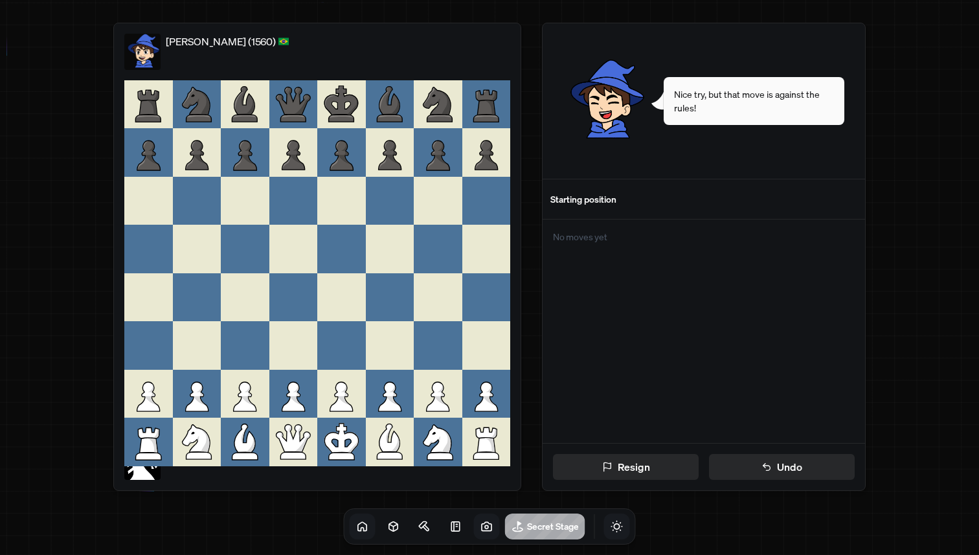
click at [620, 275] on div "No moves yet" at bounding box center [703, 330] width 322 height 223
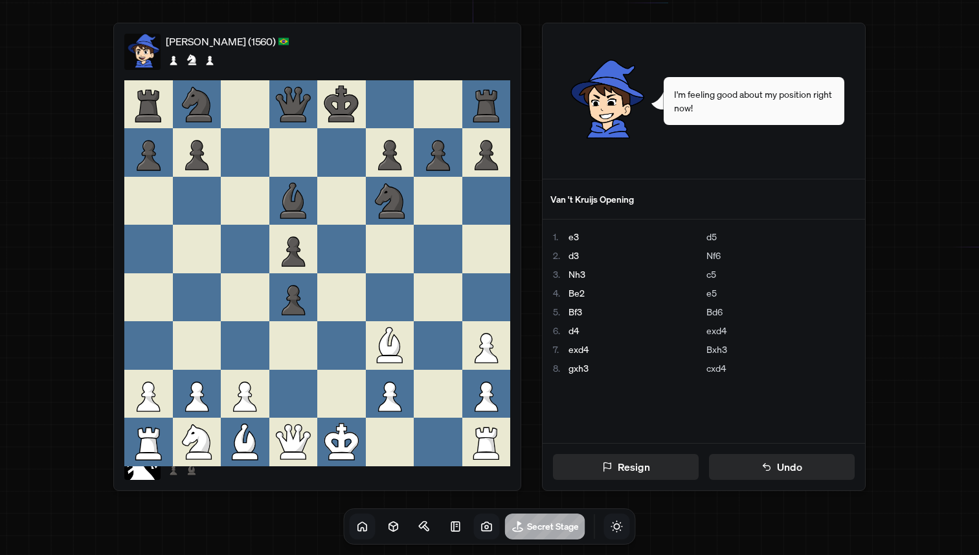
click at [293, 445] on icon at bounding box center [293, 439] width 34 height 28
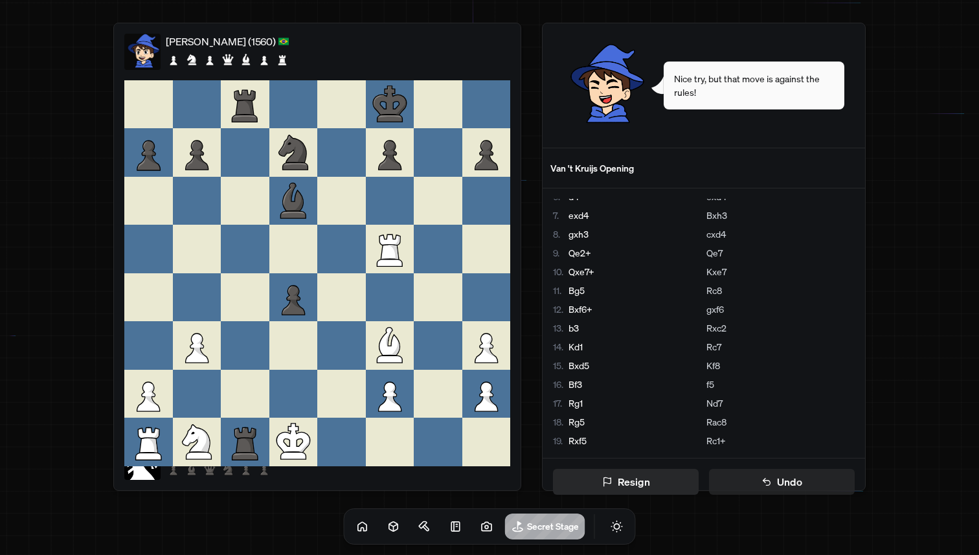
click at [740, 484] on button "Undo" at bounding box center [782, 482] width 146 height 26
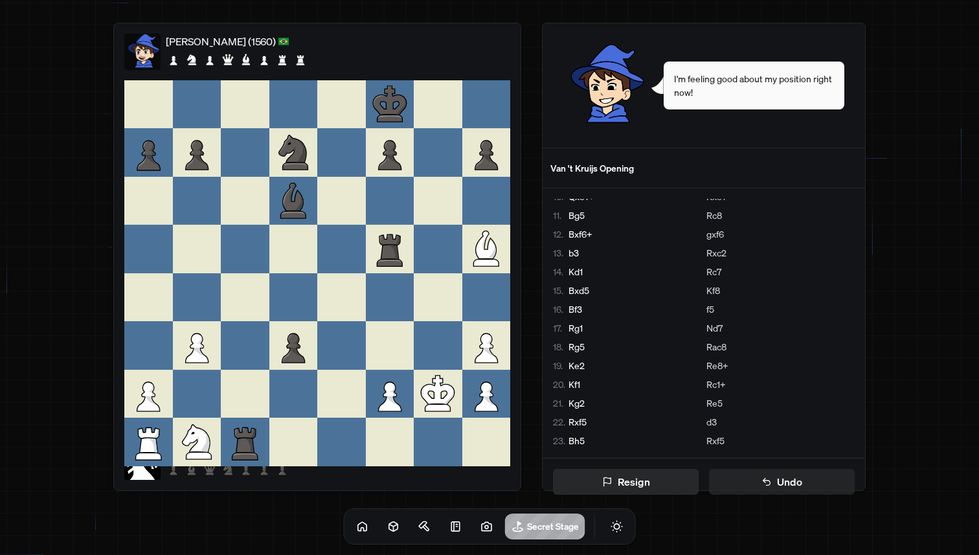
click at [750, 480] on button "Undo" at bounding box center [782, 482] width 146 height 26
click at [747, 483] on button "Undo" at bounding box center [782, 482] width 146 height 26
click at [356, 530] on icon at bounding box center [362, 526] width 13 height 13
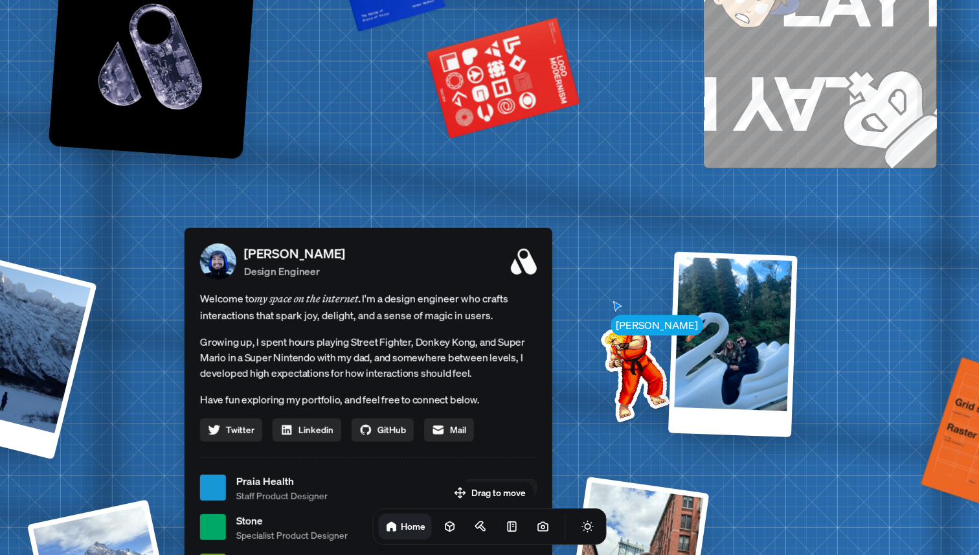
click at [628, 393] on img at bounding box center [632, 369] width 131 height 131
click at [639, 325] on img at bounding box center [632, 369] width 131 height 131
click at [639, 360] on img at bounding box center [632, 369] width 131 height 131
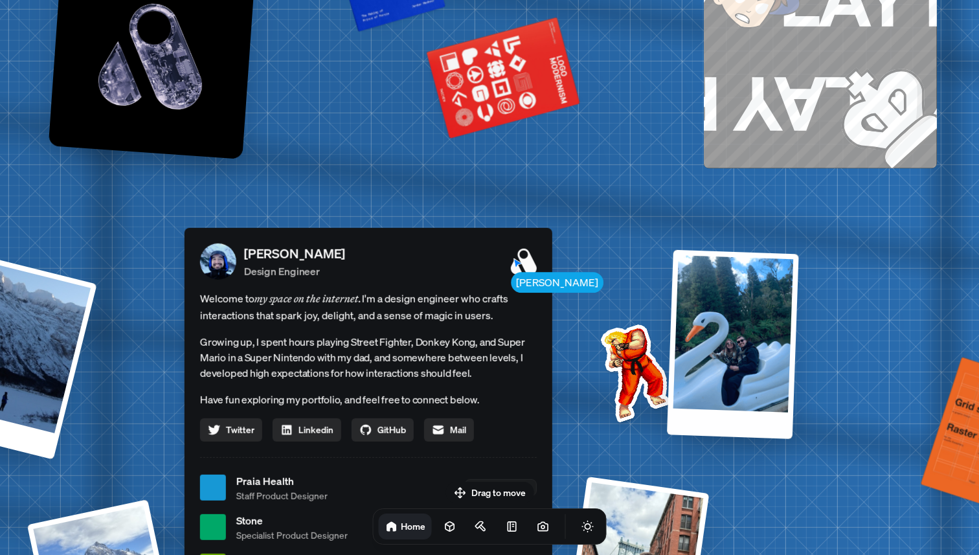
click at [737, 343] on div at bounding box center [733, 343] width 132 height 189
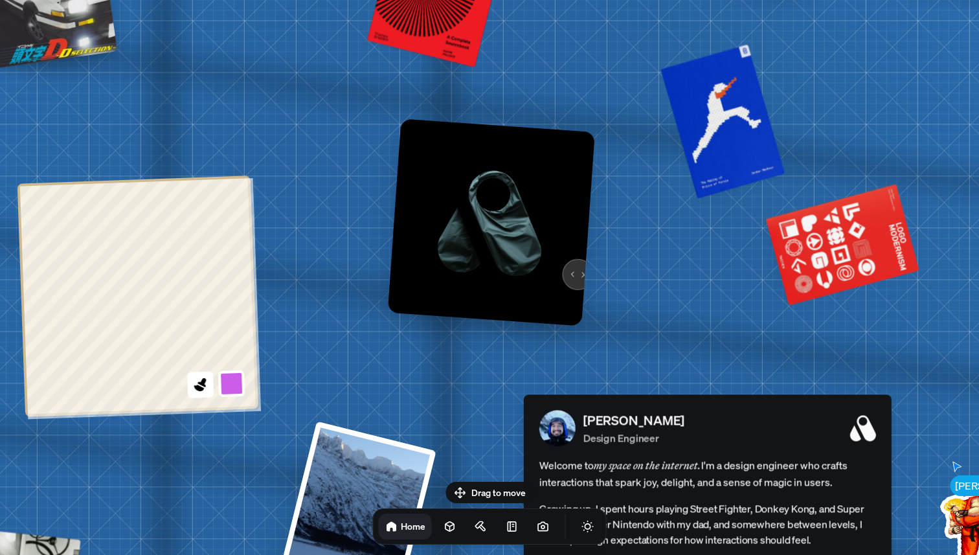
click at [575, 261] on img at bounding box center [491, 221] width 207 height 207
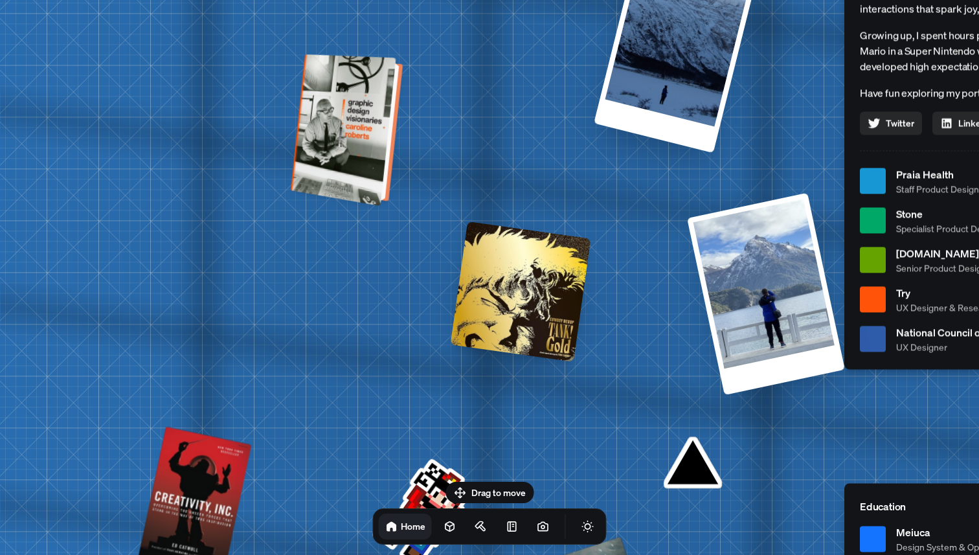
click at [356, 160] on div at bounding box center [349, 130] width 102 height 146
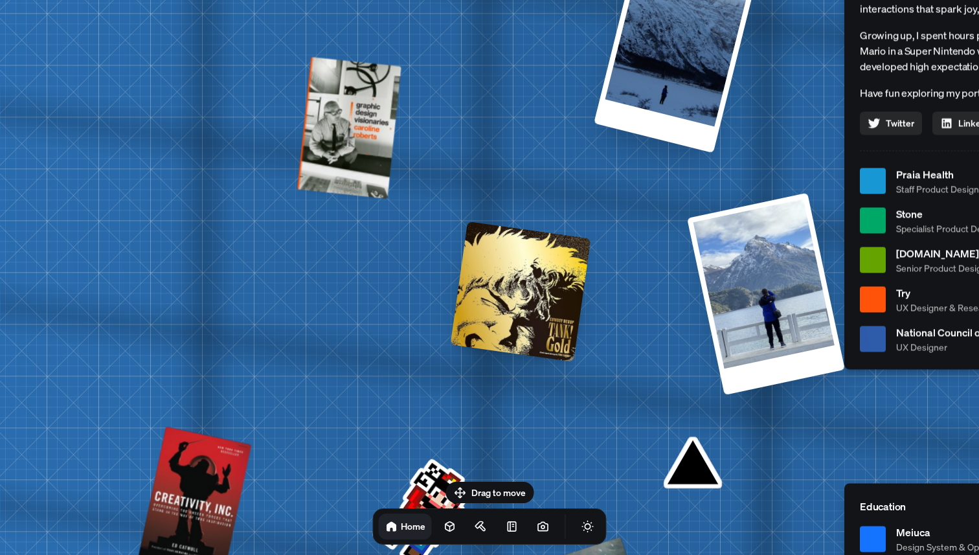
click at [504, 294] on div at bounding box center [520, 291] width 140 height 140
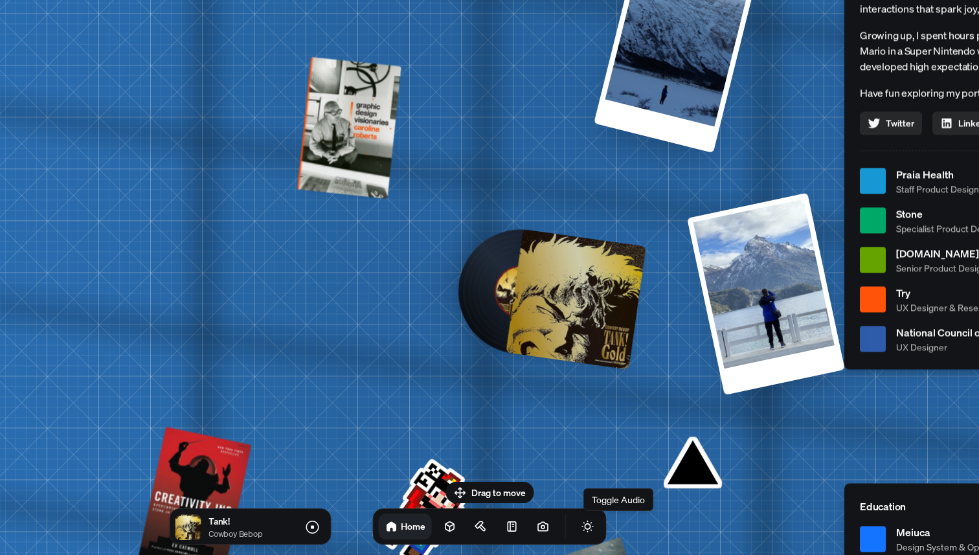
click at [0, 0] on icon "Toggle Audio" at bounding box center [0, 0] width 0 height 0
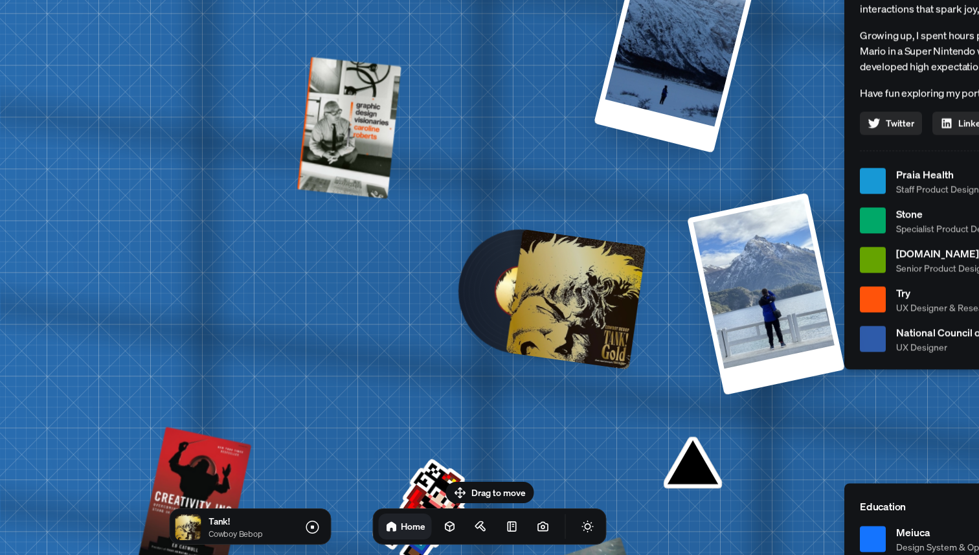
click at [0, 0] on icon "Toggle Audio" at bounding box center [0, 0] width 0 height 0
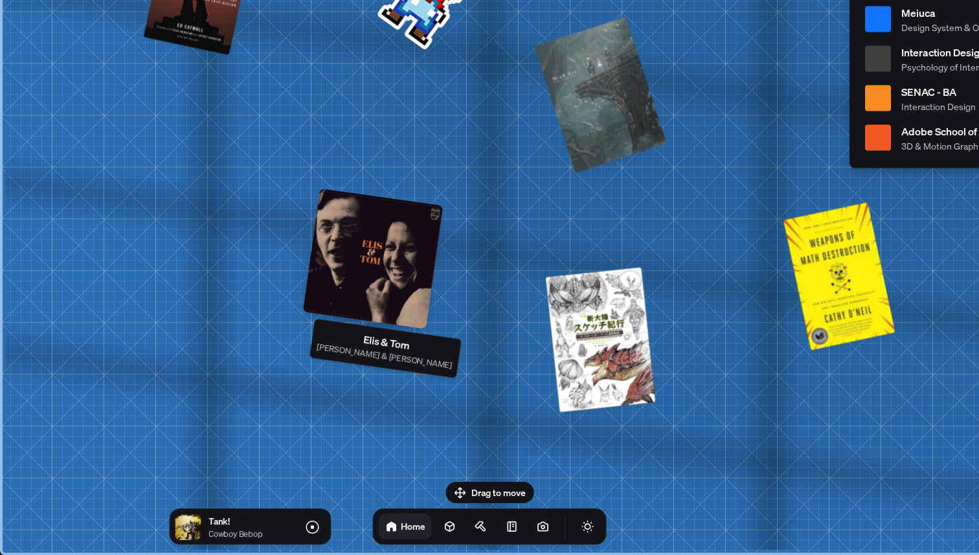
click at [374, 200] on div at bounding box center [373, 258] width 140 height 140
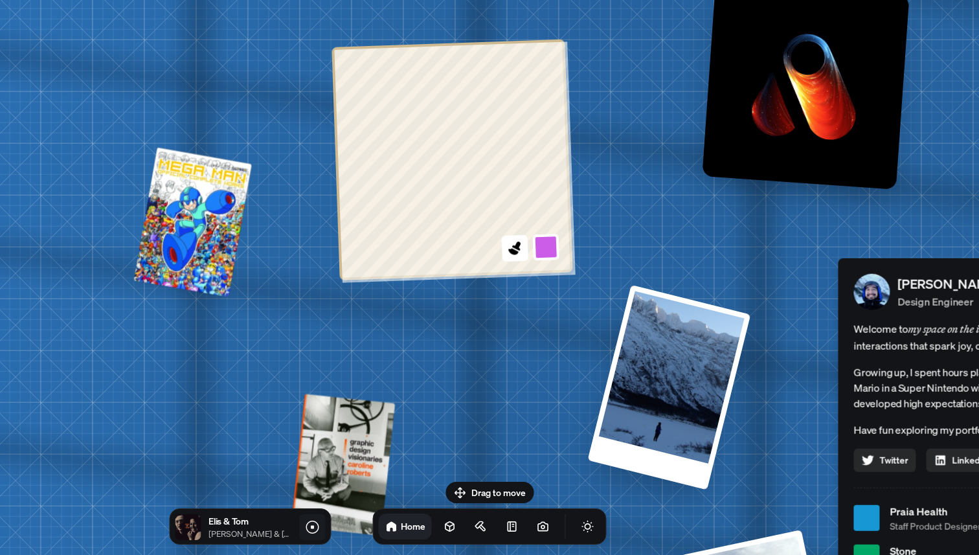
click at [306, 522] on icon at bounding box center [312, 527] width 16 height 16
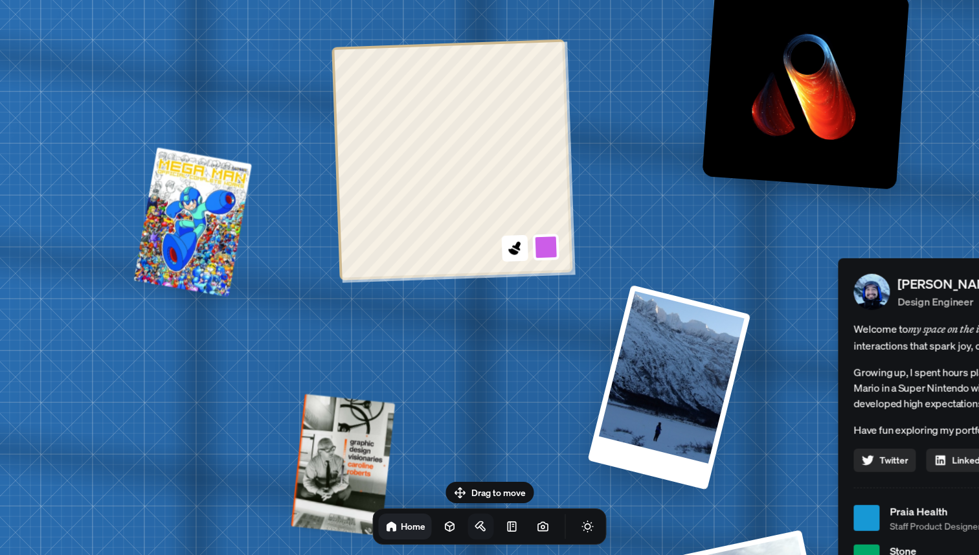
click at [474, 531] on icon at bounding box center [480, 526] width 13 height 13
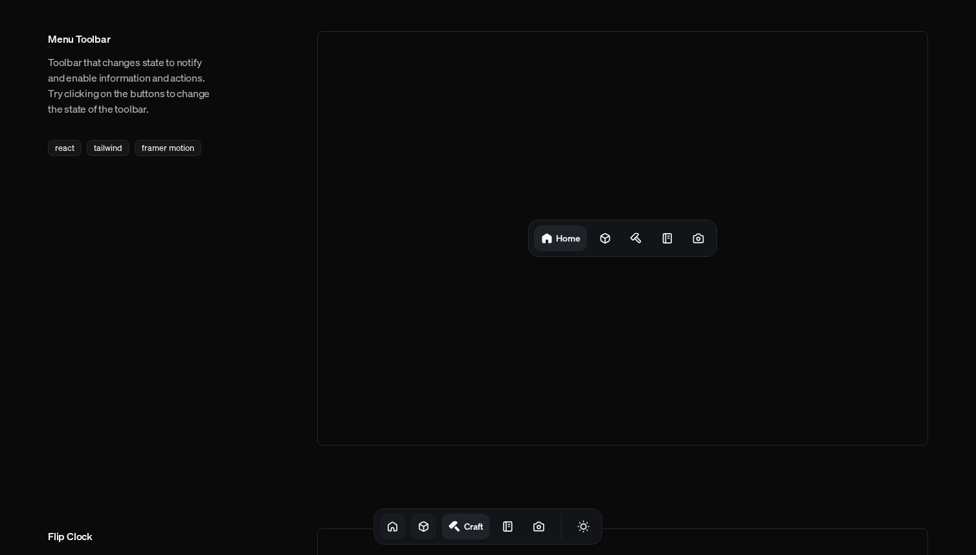
click at [417, 526] on icon at bounding box center [423, 526] width 13 height 13
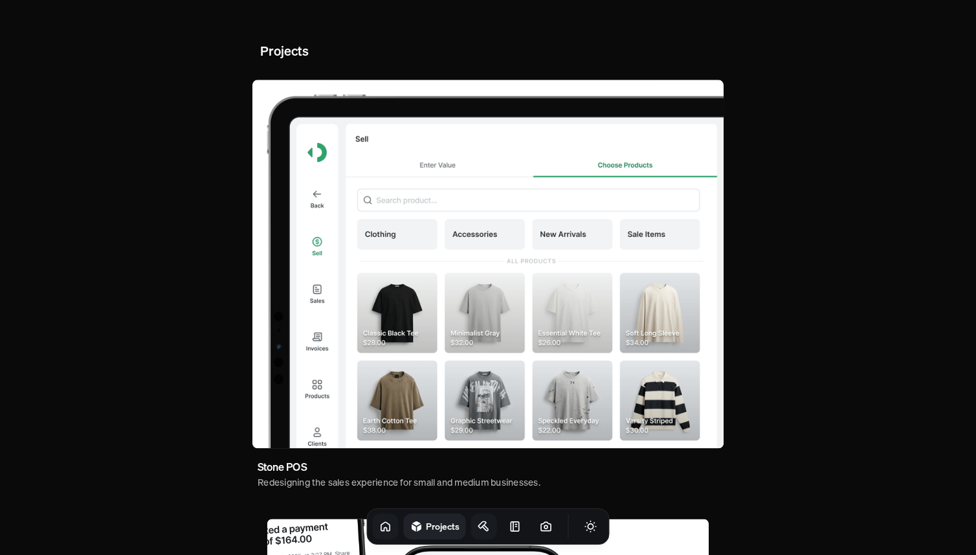
click at [478, 526] on icon at bounding box center [484, 526] width 13 height 13
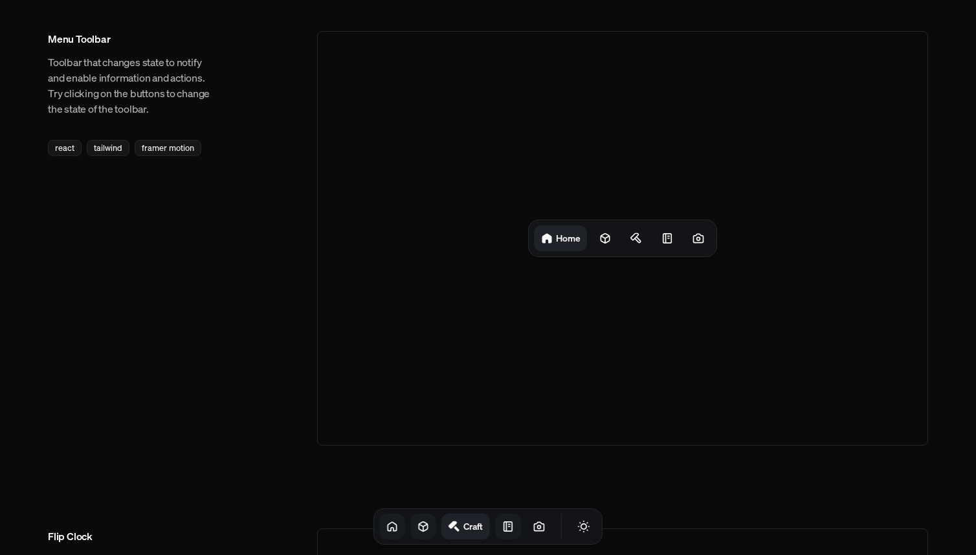
click at [495, 527] on link at bounding box center [508, 526] width 26 height 26
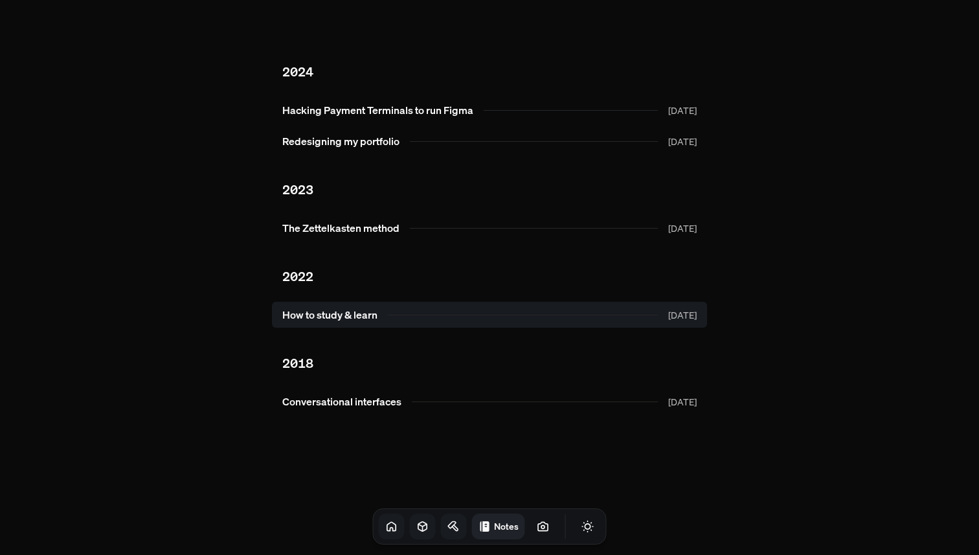
click at [334, 313] on link "How to study & learn Sep 2022" at bounding box center [489, 315] width 435 height 26
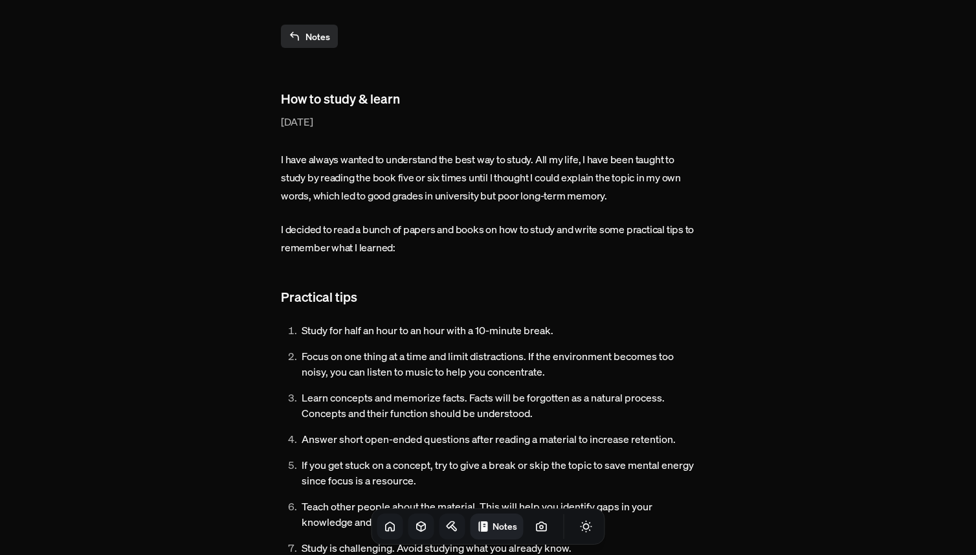
scroll to position [311, 0]
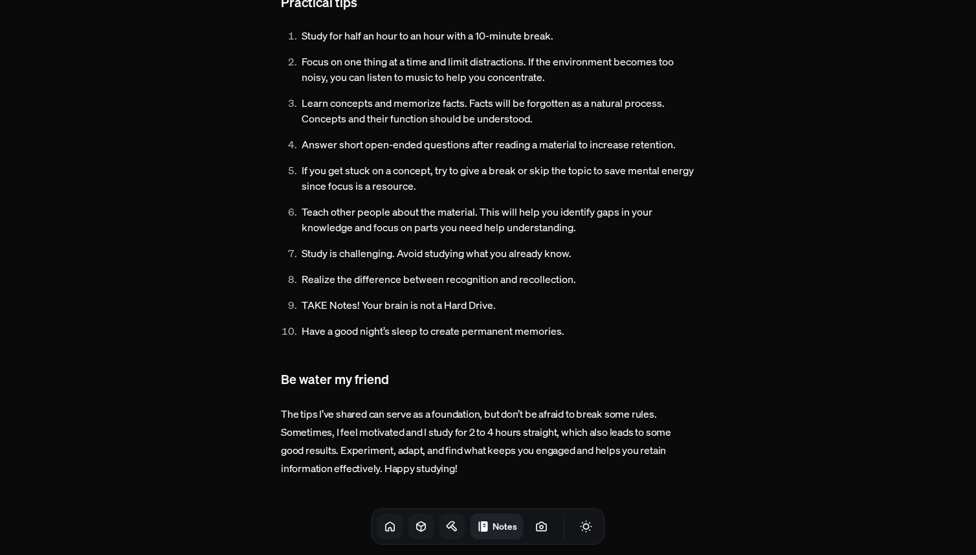
click at [446, 525] on icon at bounding box center [452, 526] width 13 height 13
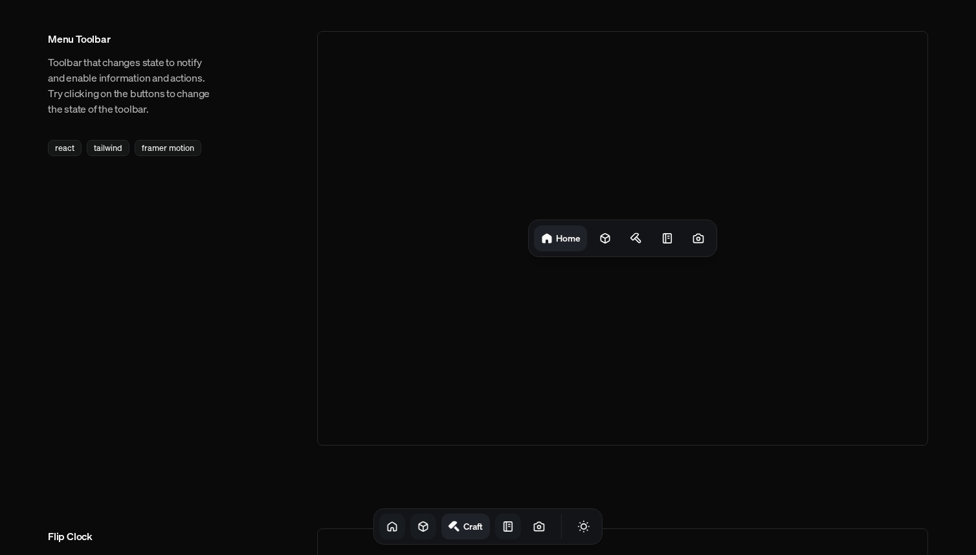
click at [504, 531] on icon at bounding box center [508, 526] width 8 height 9
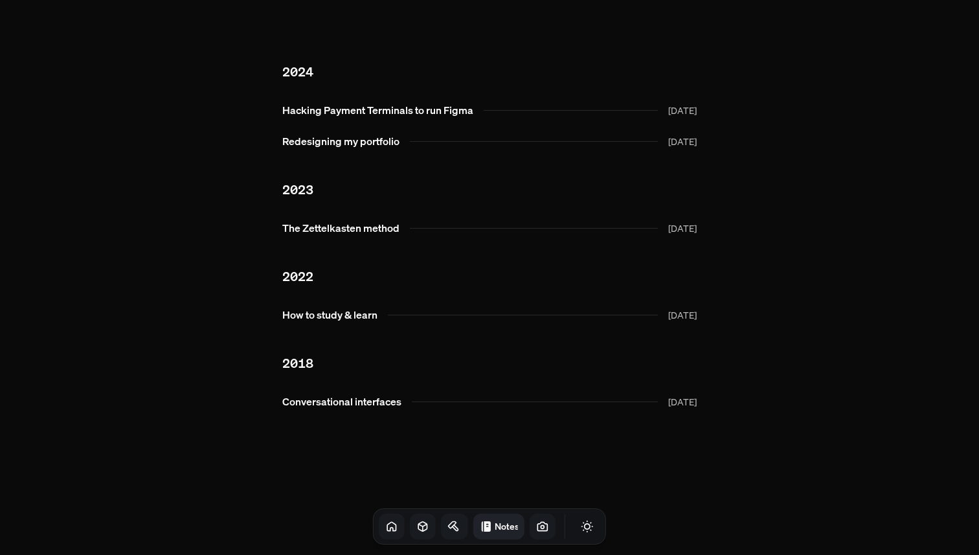
click at [538, 530] on icon at bounding box center [543, 526] width 10 height 8
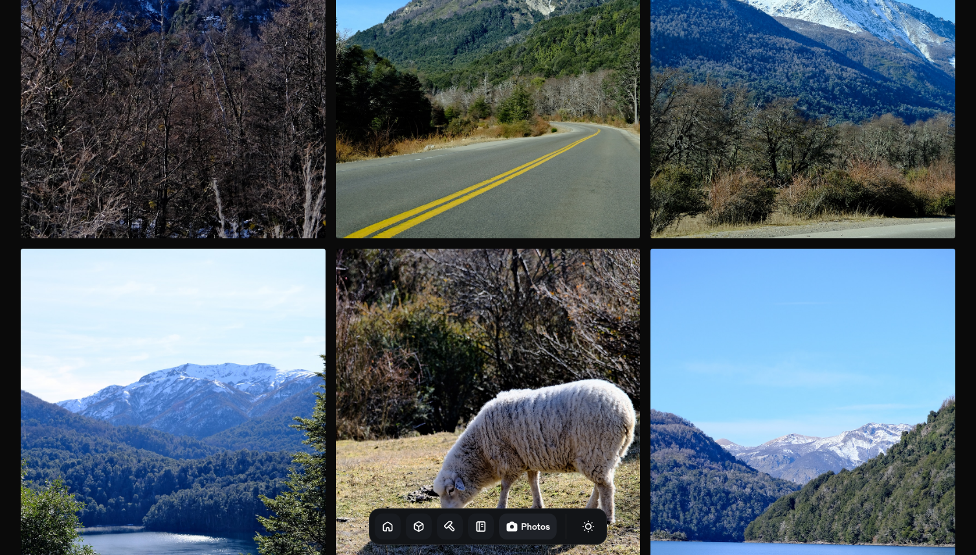
scroll to position [17055, 0]
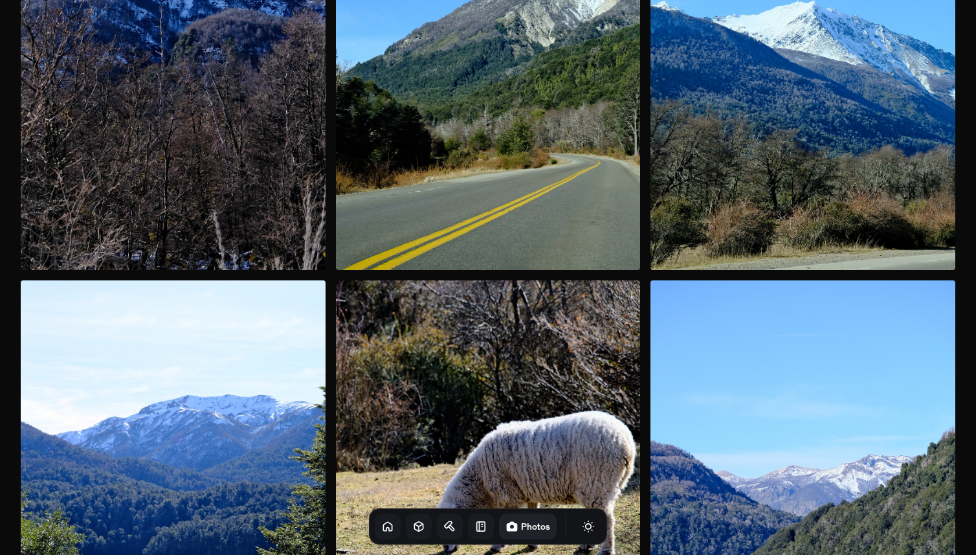
click at [477, 531] on icon at bounding box center [481, 526] width 8 height 9
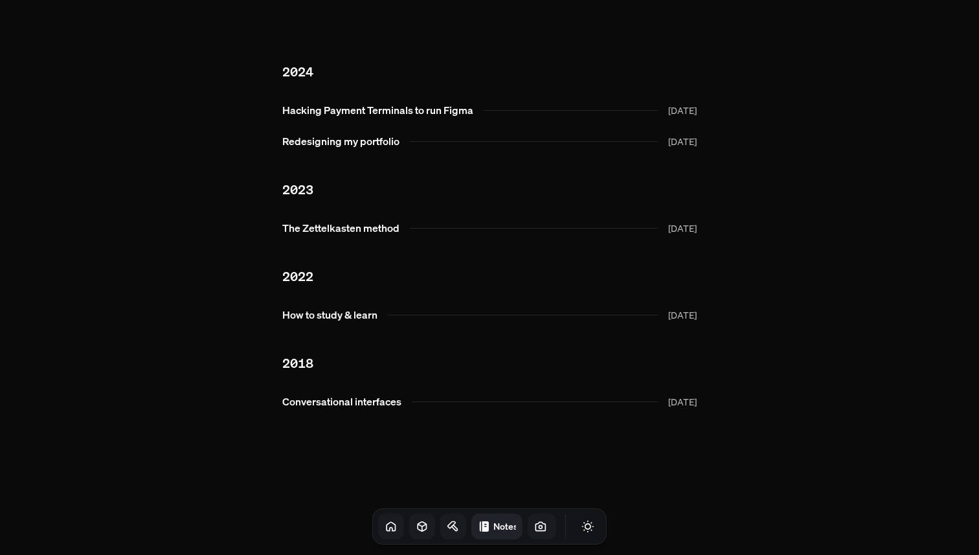
click at [447, 529] on link at bounding box center [453, 526] width 26 height 26
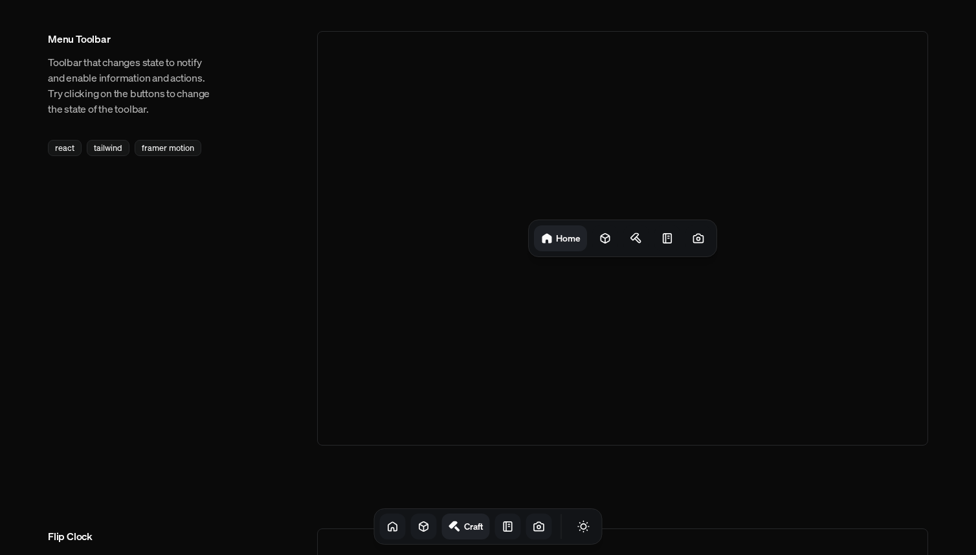
click at [417, 524] on icon at bounding box center [423, 526] width 13 height 13
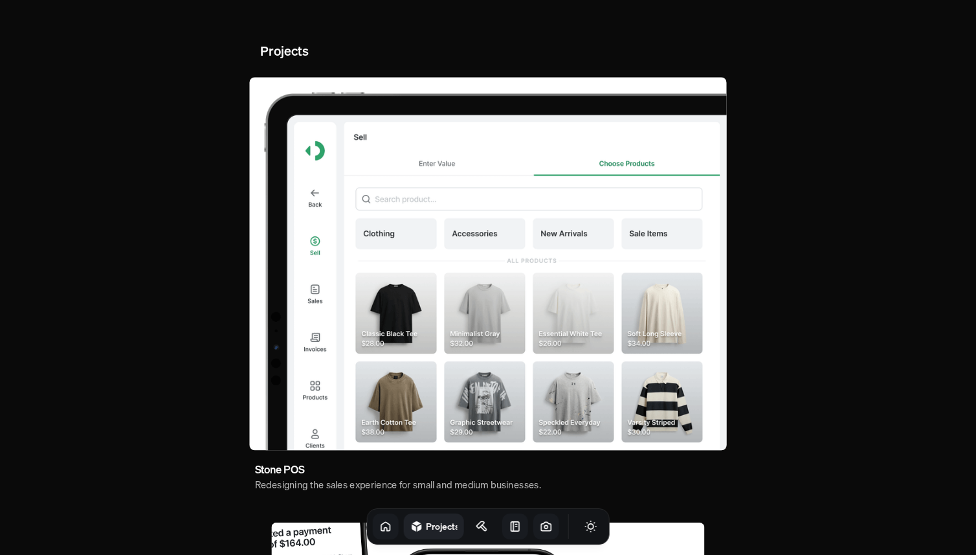
click at [452, 526] on div "Projects Craft" at bounding box center [488, 526] width 243 height 36
click at [482, 527] on icon at bounding box center [485, 528] width 6 height 6
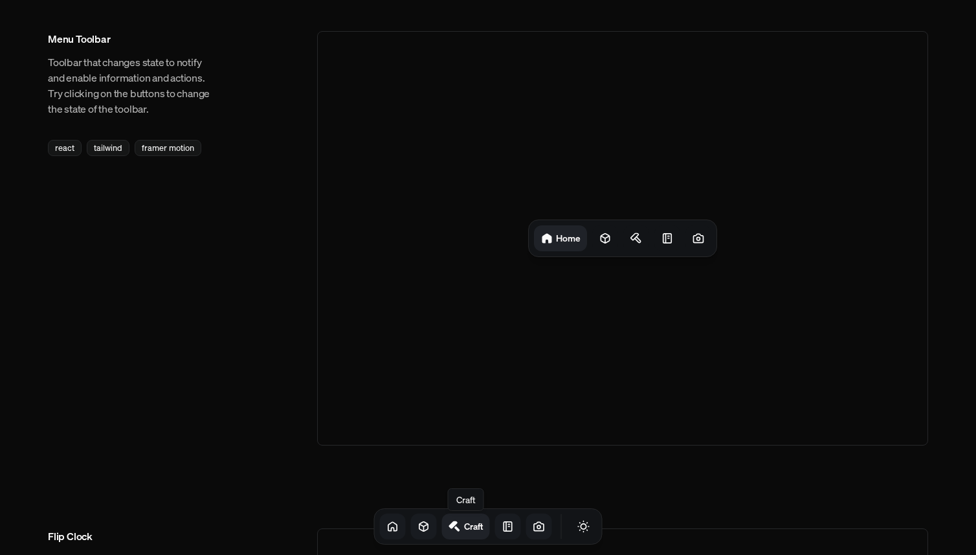
click at [535, 527] on link at bounding box center [539, 526] width 26 height 26
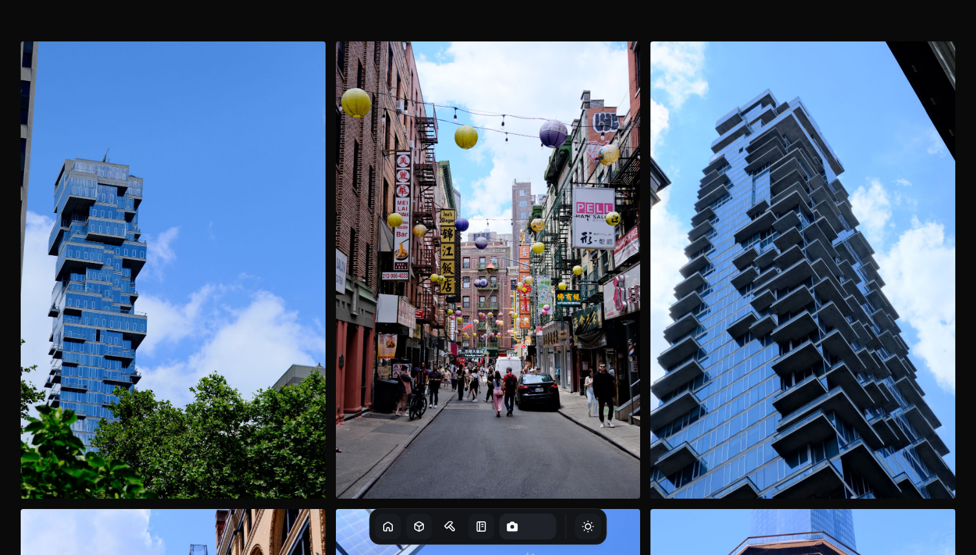
click at [582, 529] on icon "Toggle Theme" at bounding box center [588, 526] width 13 height 13
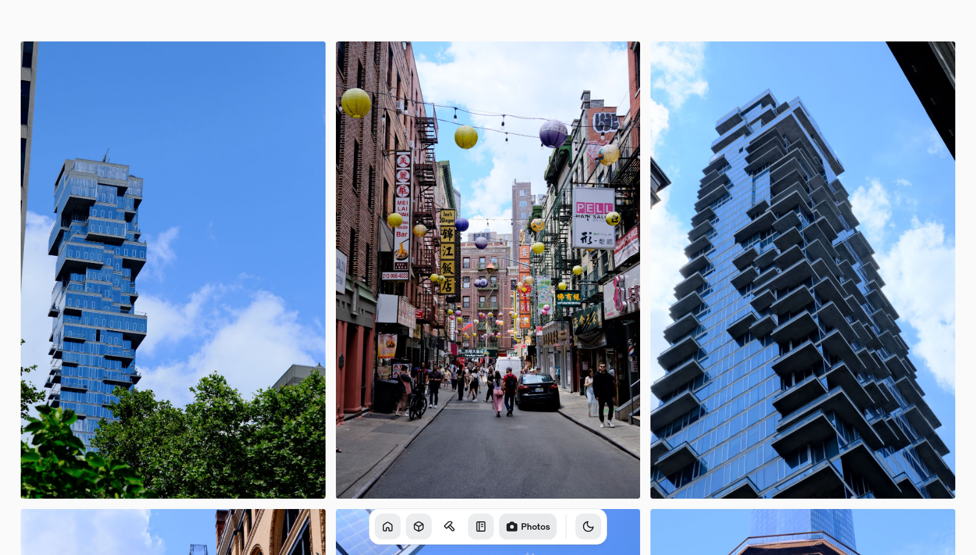
click at [579, 529] on button "Toggle Theme" at bounding box center [588, 526] width 26 height 26
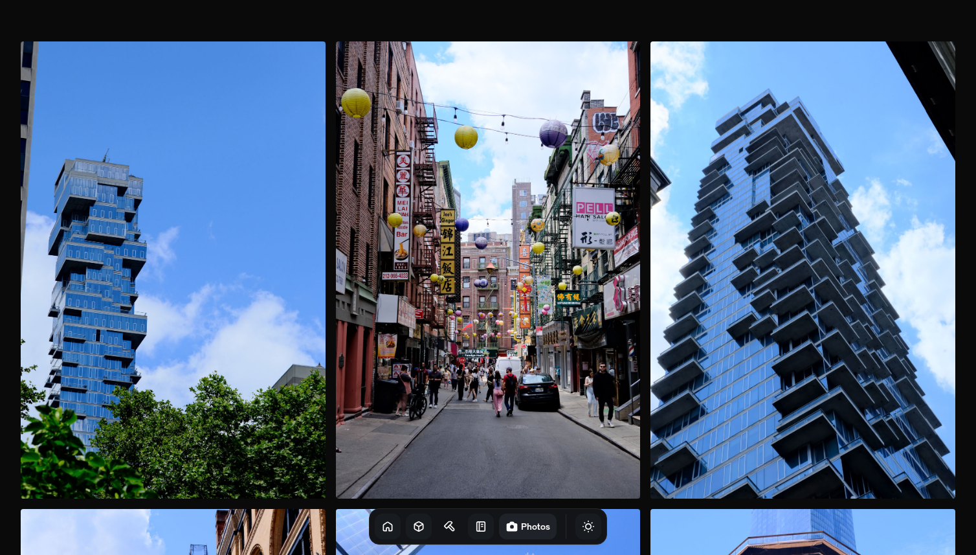
click at [579, 529] on button "Toggle Theme" at bounding box center [588, 526] width 26 height 26
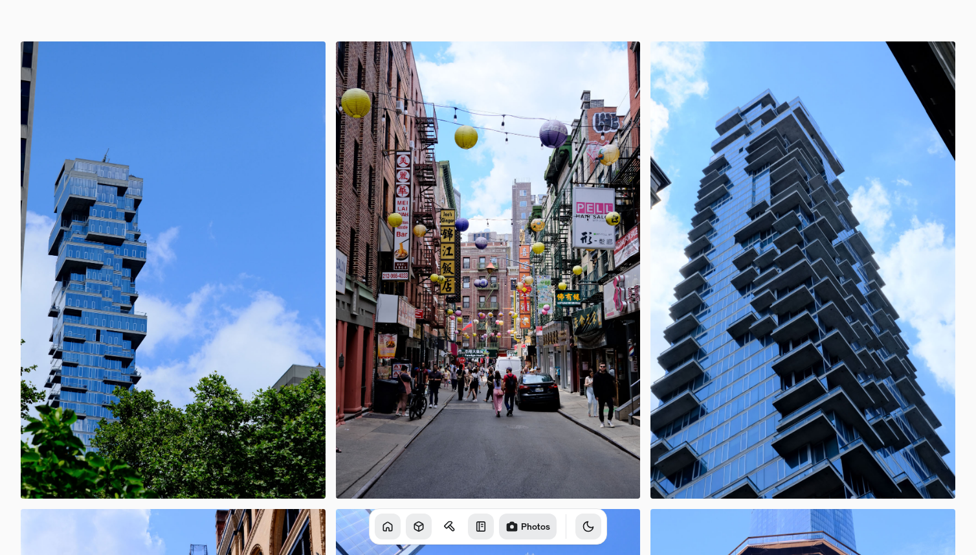
click at [579, 529] on button "Toggle Theme" at bounding box center [588, 526] width 26 height 26
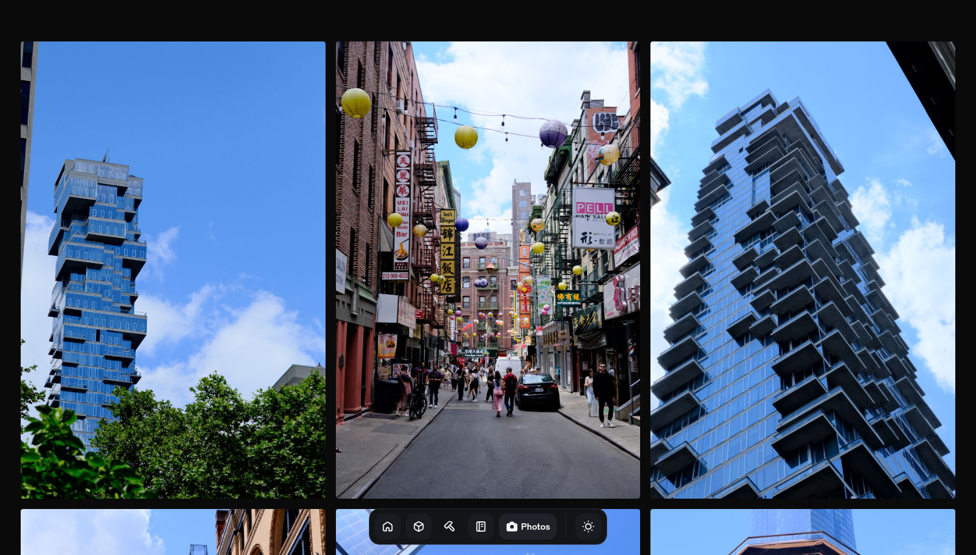
click at [579, 529] on button "Toggle Theme" at bounding box center [588, 526] width 26 height 26
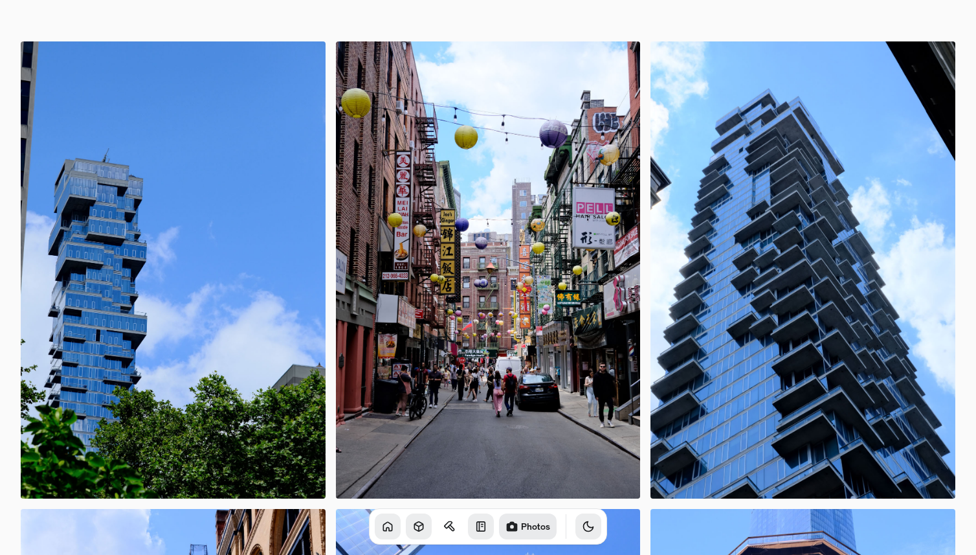
click at [579, 529] on button "Toggle Theme" at bounding box center [588, 526] width 26 height 26
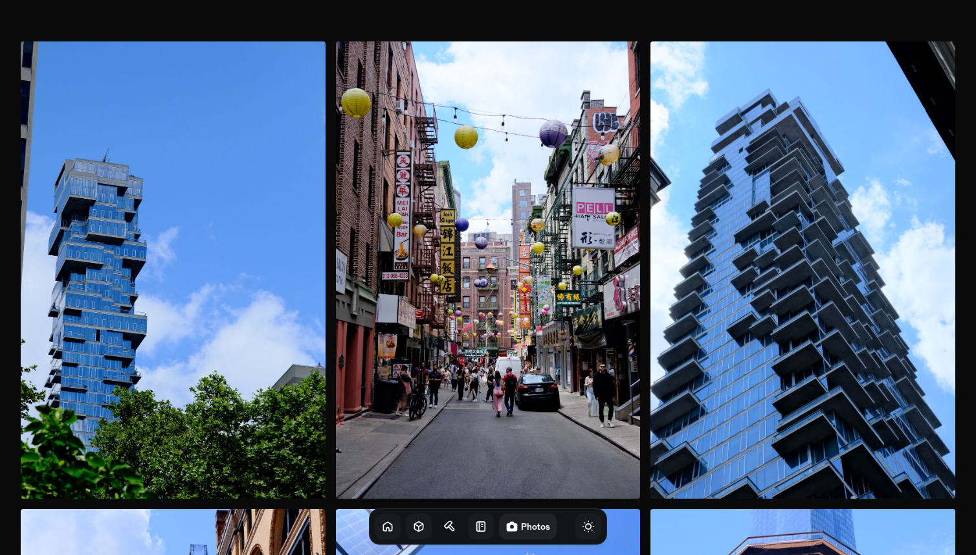
click at [579, 529] on button "Toggle Theme" at bounding box center [588, 526] width 26 height 26
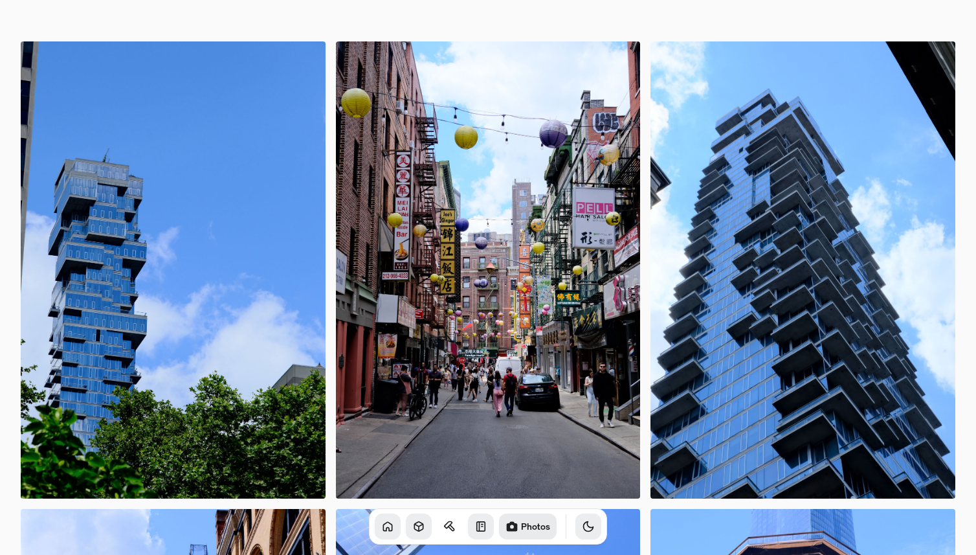
click at [579, 529] on button "Toggle Theme" at bounding box center [588, 526] width 26 height 26
click at [381, 532] on icon at bounding box center [387, 526] width 13 height 13
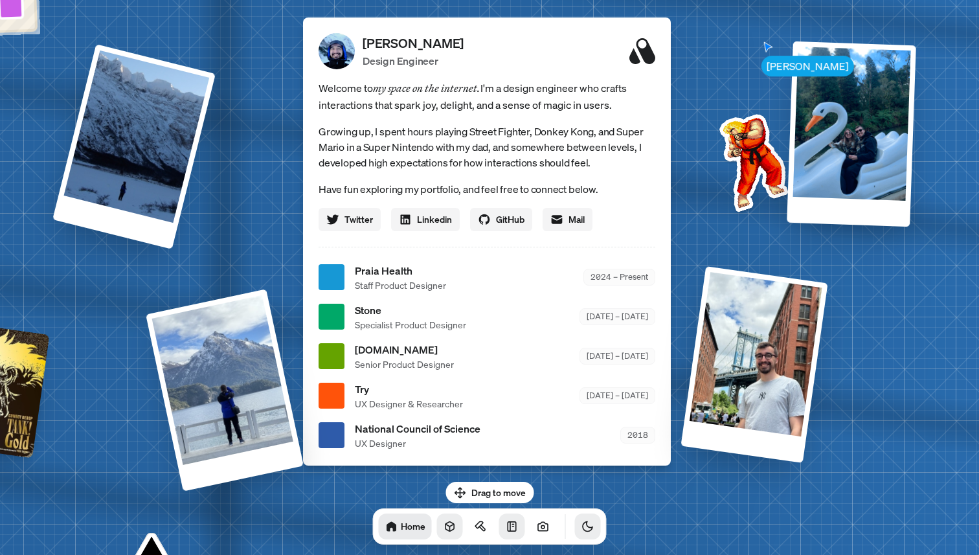
click at [581, 532] on icon "Toggle Theme" at bounding box center [587, 526] width 13 height 13
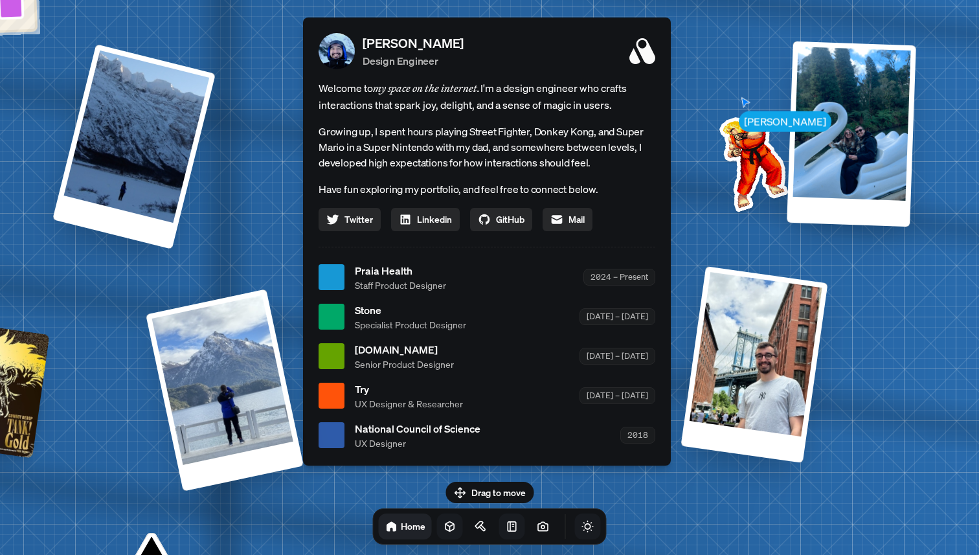
click at [577, 518] on button "Toggle Theme" at bounding box center [588, 526] width 26 height 26
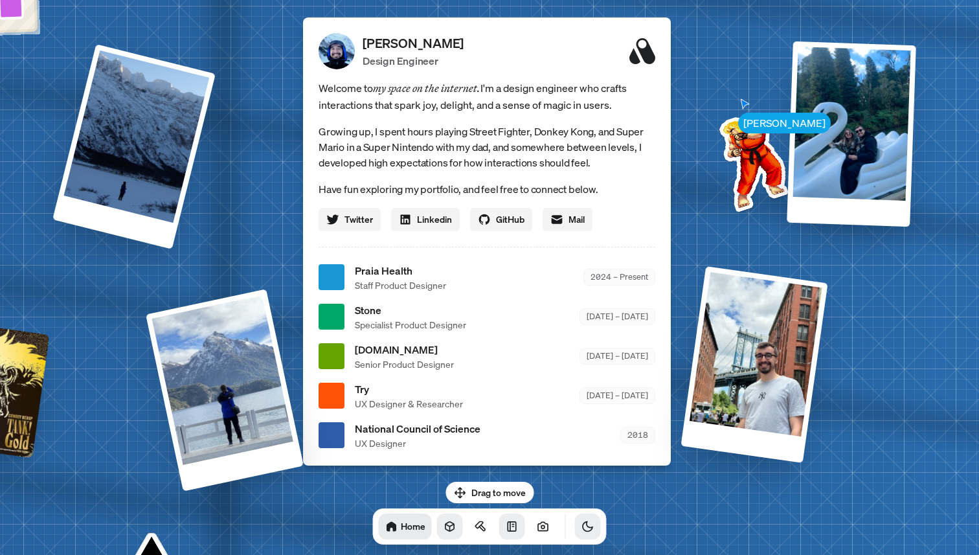
click at [577, 518] on button "Toggle Theme" at bounding box center [588, 526] width 26 height 26
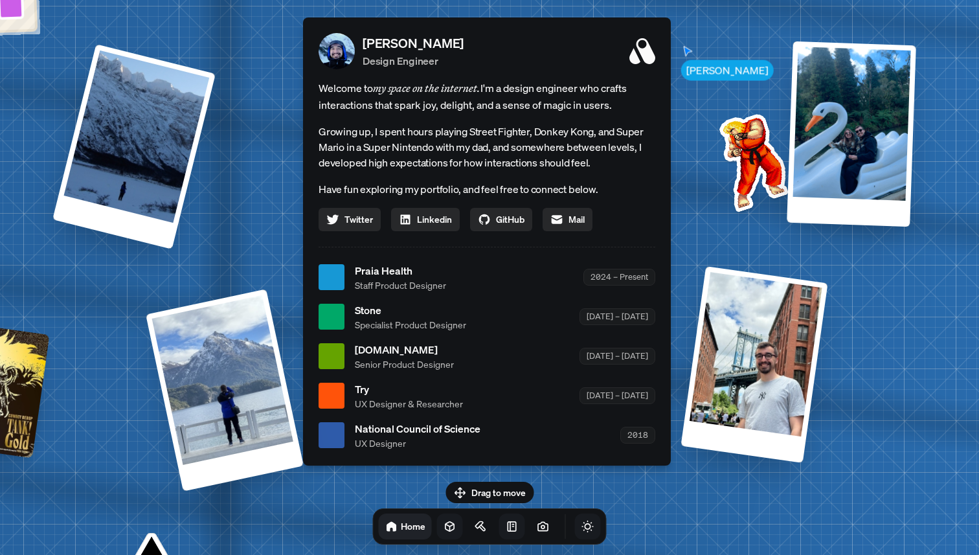
click at [577, 518] on button "Toggle Theme" at bounding box center [588, 526] width 26 height 26
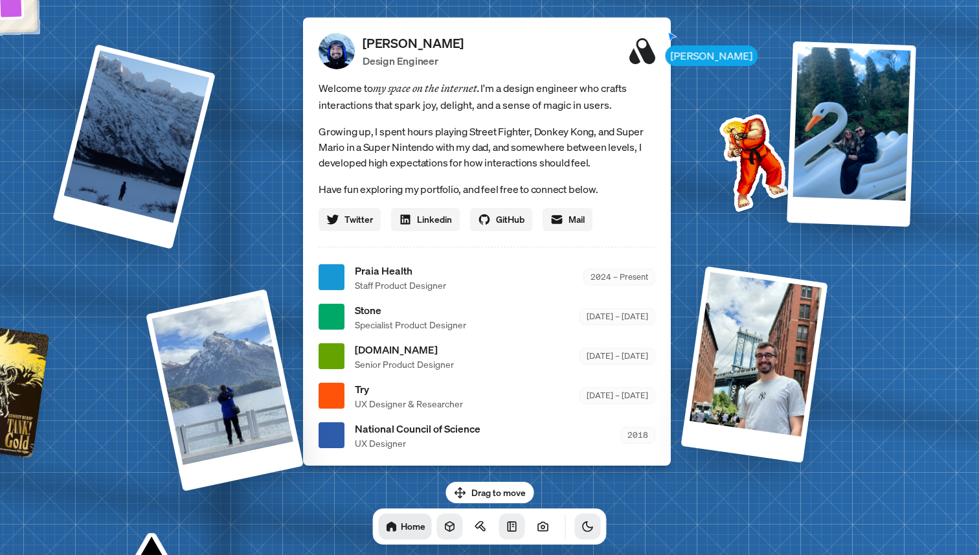
click at [577, 518] on button "Toggle Theme" at bounding box center [588, 526] width 26 height 26
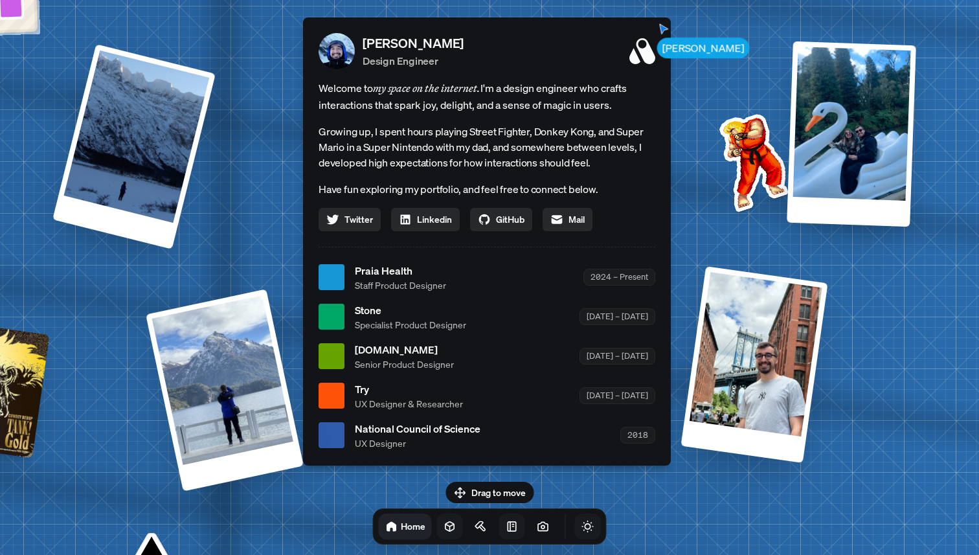
click at [577, 518] on button "Toggle Theme" at bounding box center [588, 526] width 26 height 26
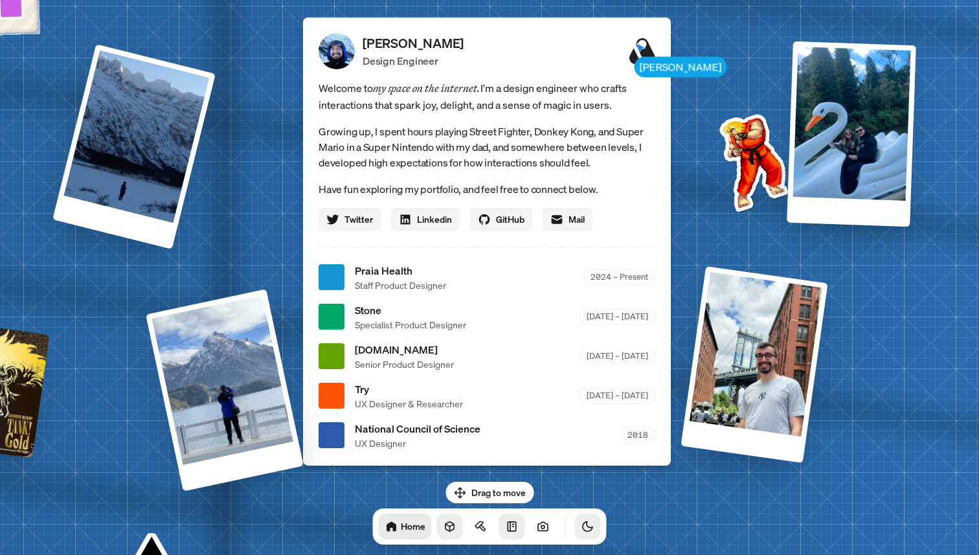
click at [577, 518] on button "Toggle Theme" at bounding box center [588, 526] width 26 height 26
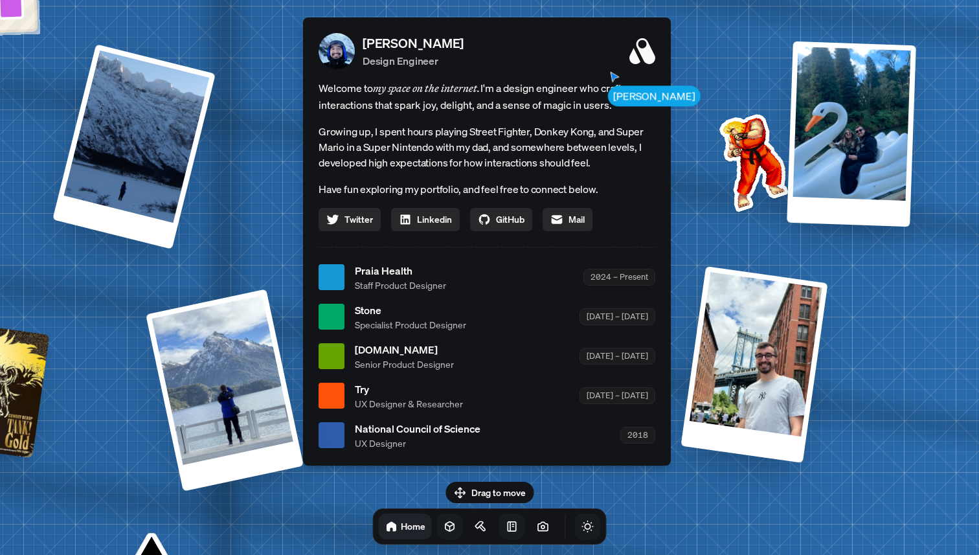
click at [577, 518] on button "Toggle Theme" at bounding box center [588, 526] width 26 height 26
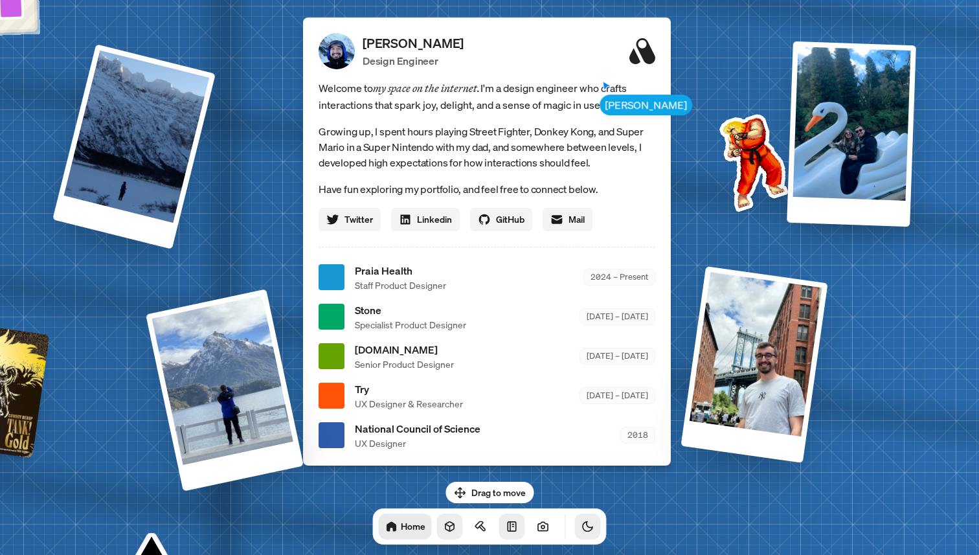
click at [577, 518] on button "Toggle Theme" at bounding box center [588, 526] width 26 height 26
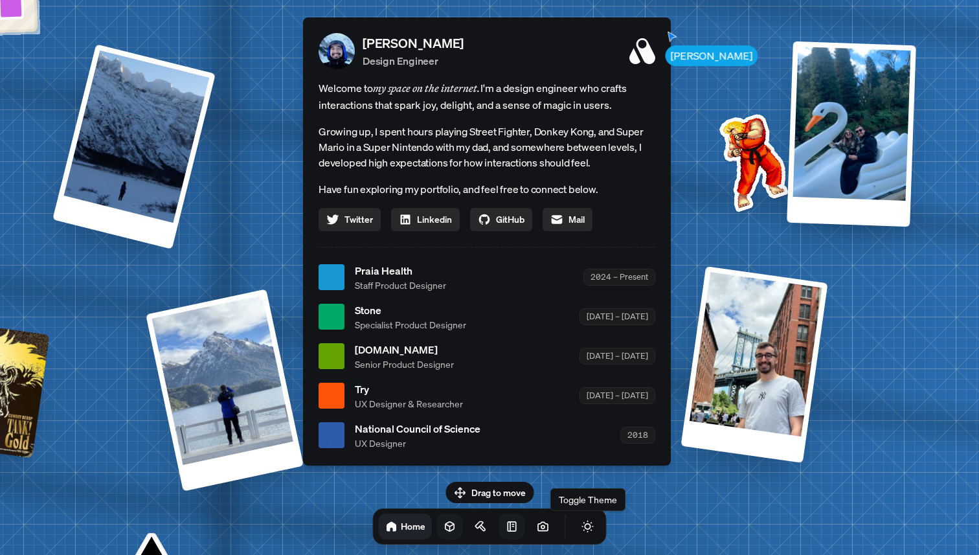
click at [515, 487] on div "Drag to move Home Toggle Theme Toggle Theme" at bounding box center [489, 513] width 254 height 63
click at [582, 526] on icon "Toggle Theme" at bounding box center [587, 526] width 11 height 11
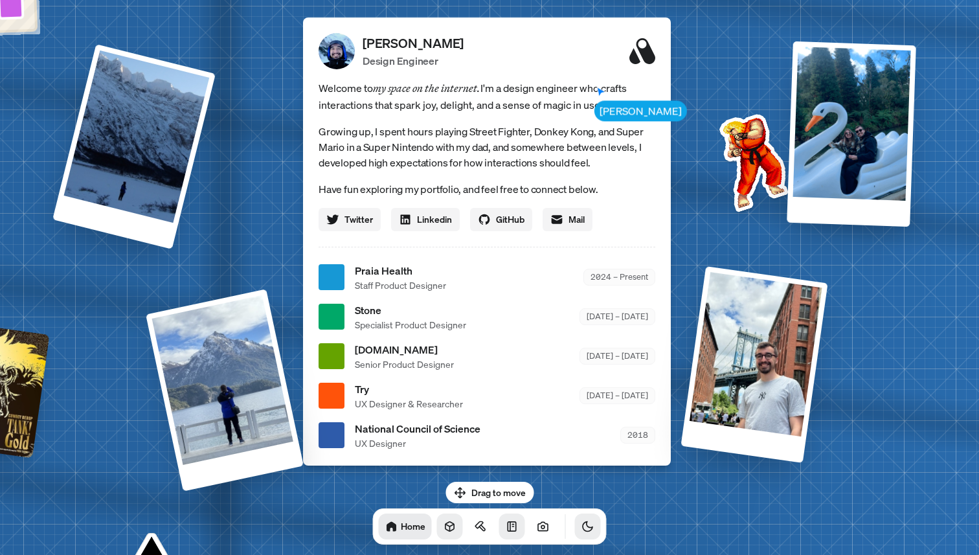
click at [581, 526] on icon "Toggle Theme" at bounding box center [587, 526] width 13 height 13
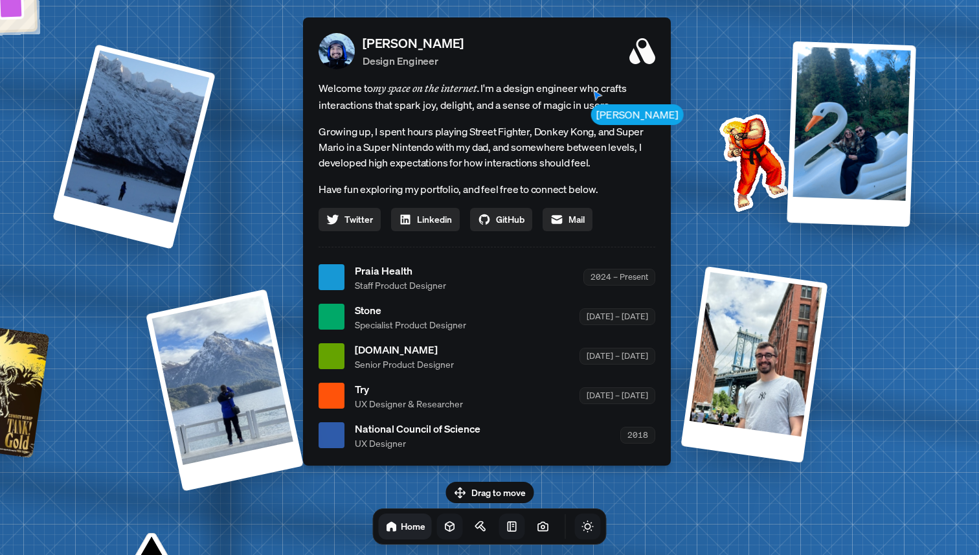
click at [582, 526] on icon "Toggle Theme" at bounding box center [587, 526] width 11 height 11
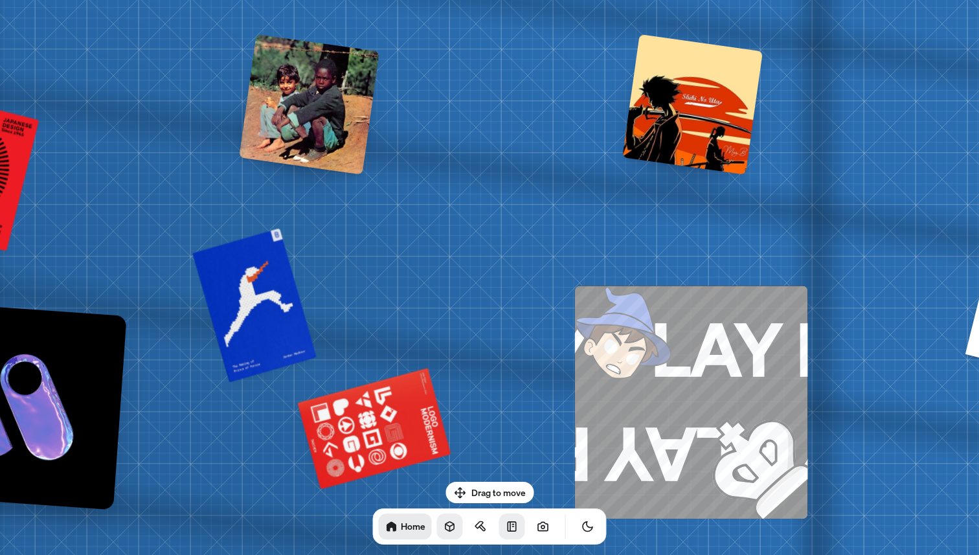
drag, startPoint x: 504, startPoint y: 224, endPoint x: 504, endPoint y: 207, distance: 16.8
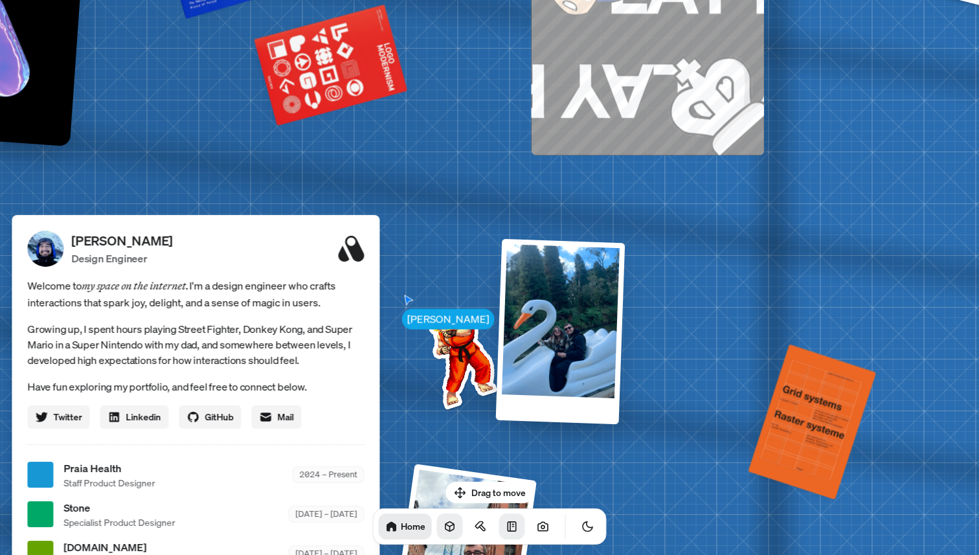
drag, startPoint x: 504, startPoint y: 207, endPoint x: 676, endPoint y: 173, distance: 174.9
click at [676, 173] on div "Andre Andre Souza Design Engineer Welcome to my space on the internet. I'm a de…" at bounding box center [198, 475] width 1936 height 1696
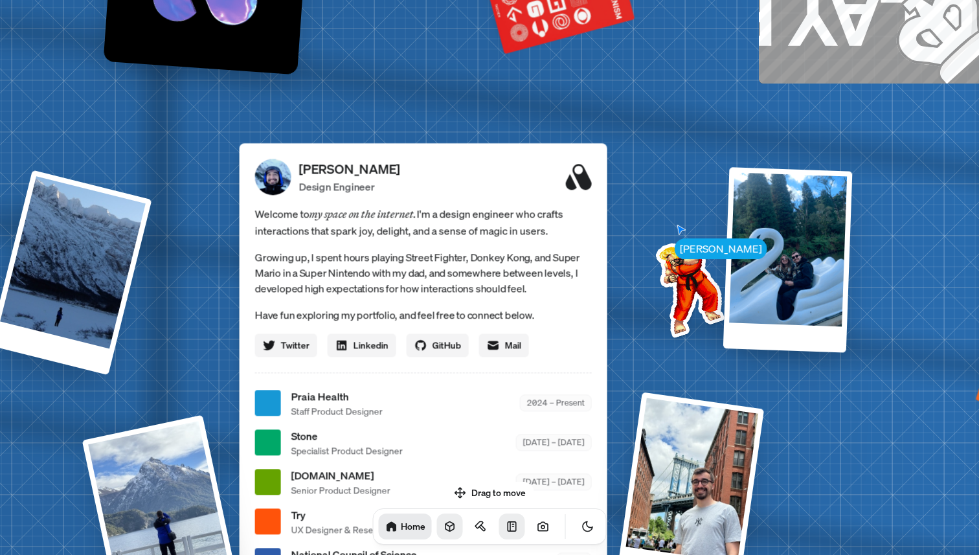
click at [647, 298] on img at bounding box center [687, 285] width 131 height 131
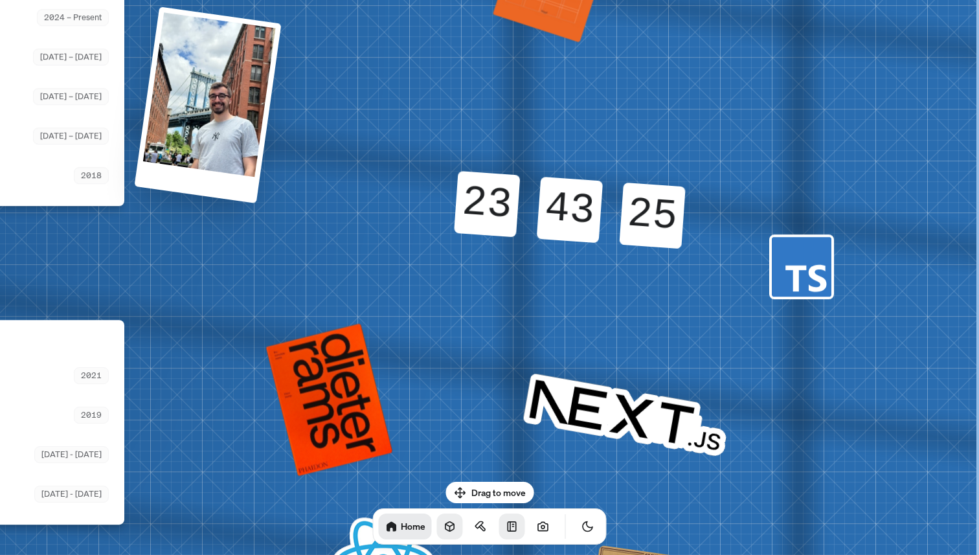
click at [639, 216] on div "25" at bounding box center [652, 215] width 66 height 66
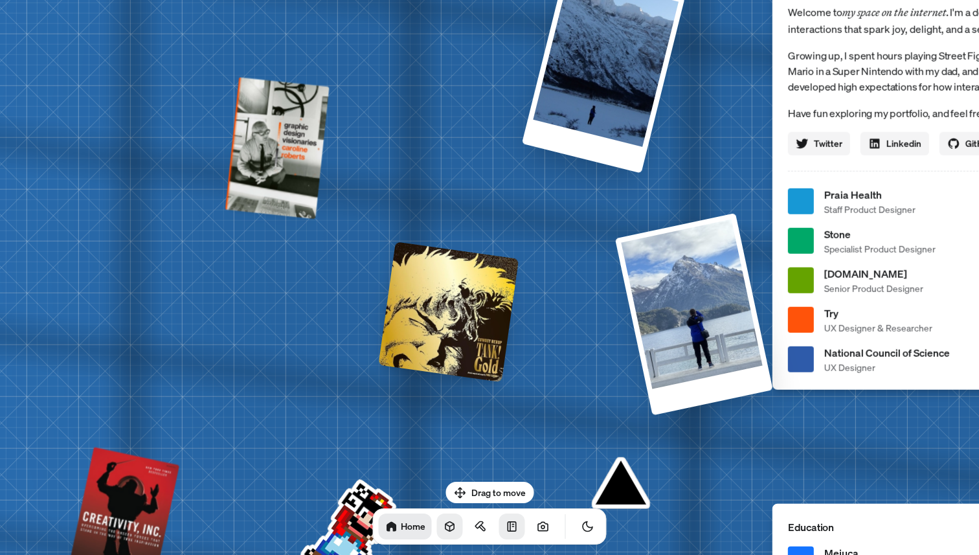
click at [361, 118] on div "Andre Andre Souza Design Engineer Welcome to my space on the internet. I'm a de…" at bounding box center [958, 201] width 1936 height 1696
drag, startPoint x: 684, startPoint y: 105, endPoint x: 434, endPoint y: 105, distance: 249.8
click at [435, 105] on div "Andre Andre Souza Design Engineer Welcome to my space on the internet. I'm a de…" at bounding box center [958, 201] width 1936 height 1696
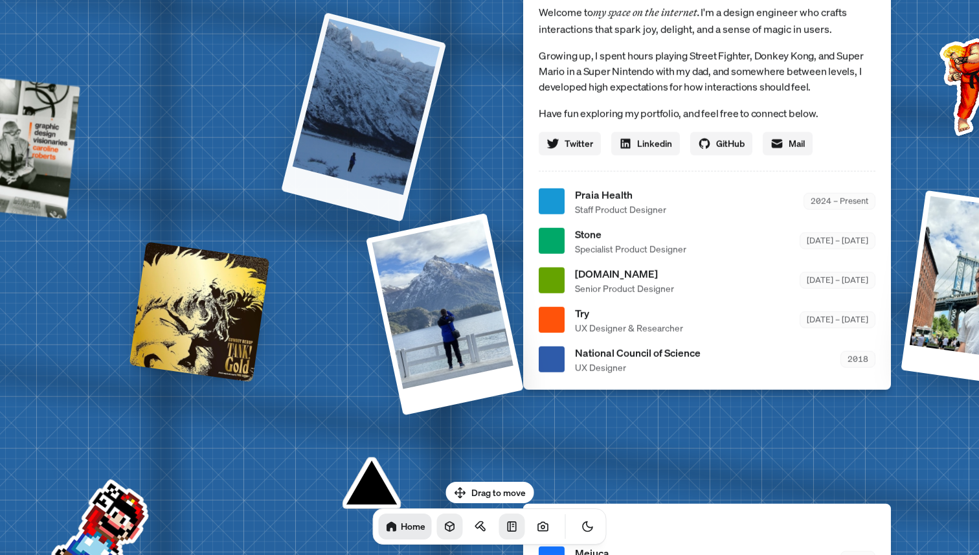
drag, startPoint x: 297, startPoint y: 106, endPoint x: 283, endPoint y: 146, distance: 42.6
click at [283, 146] on div at bounding box center [363, 117] width 165 height 210
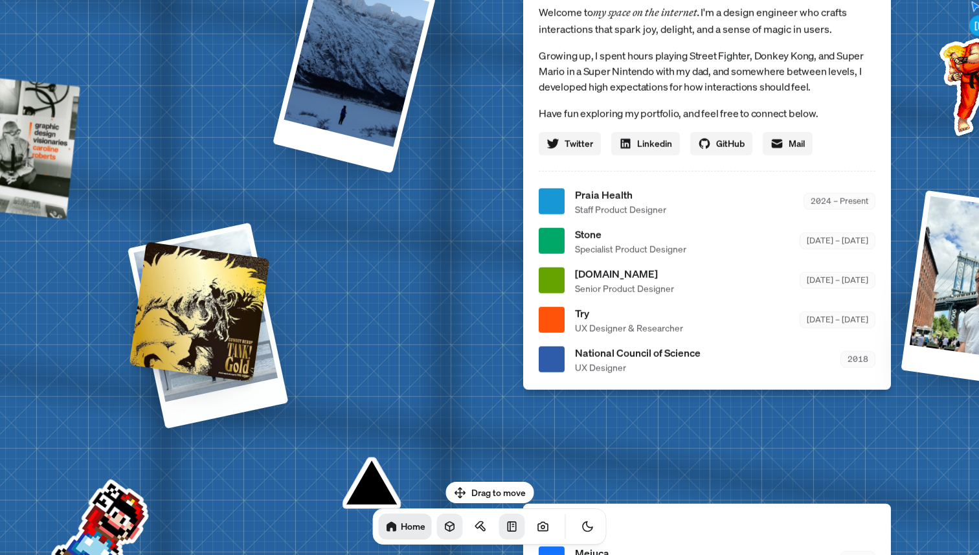
drag, startPoint x: 438, startPoint y: 296, endPoint x: 108, endPoint y: 233, distance: 336.0
click at [127, 233] on div at bounding box center [207, 325] width 161 height 206
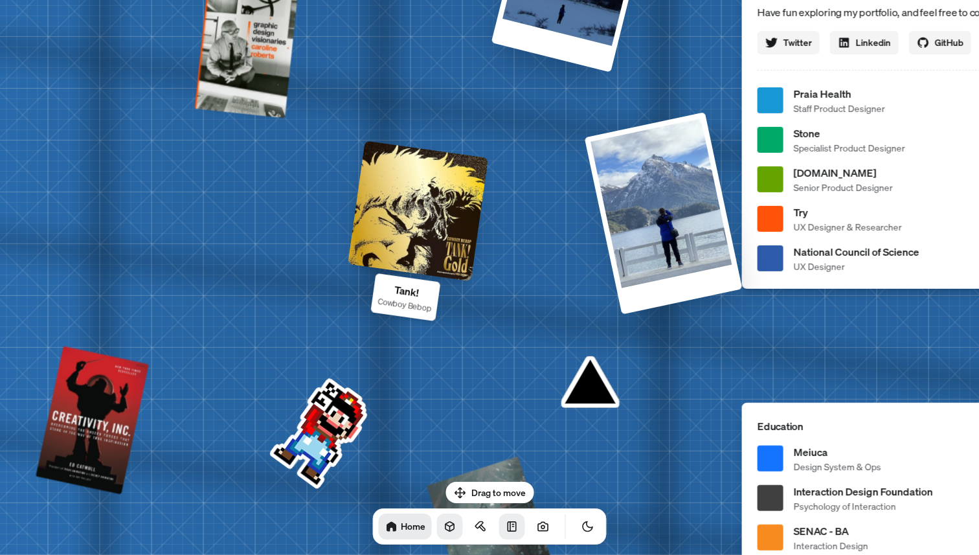
drag, startPoint x: 158, startPoint y: 300, endPoint x: 381, endPoint y: 195, distance: 246.4
click at [381, 195] on div at bounding box center [418, 210] width 140 height 140
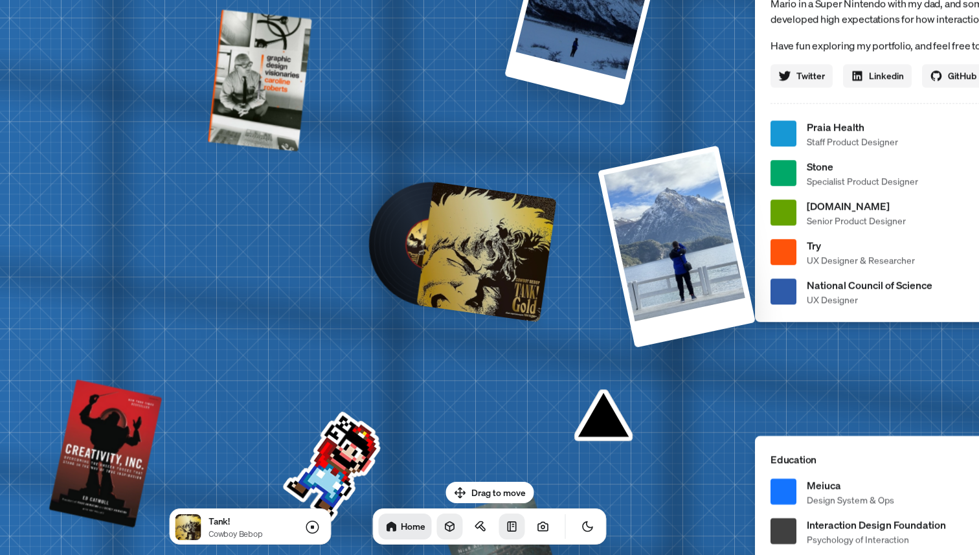
drag, startPoint x: 439, startPoint y: 172, endPoint x: 447, endPoint y: 208, distance: 36.4
click at [447, 208] on div at bounding box center [486, 251] width 140 height 140
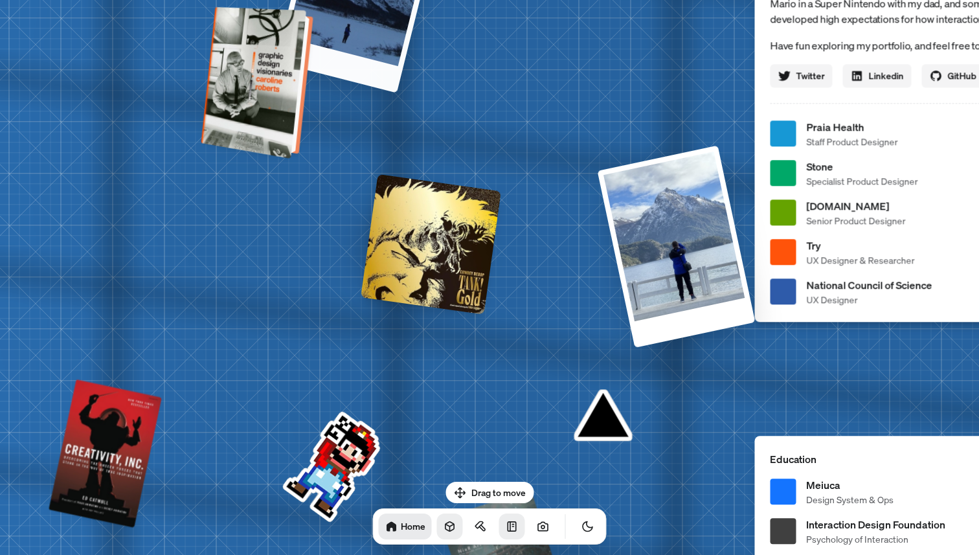
drag, startPoint x: 556, startPoint y: 57, endPoint x: 294, endPoint y: 104, distance: 265.6
click at [294, 104] on div "Andre Andre Souza Design Engineer Welcome to my space on the internet. I'm a de…" at bounding box center [940, 134] width 1936 height 1696
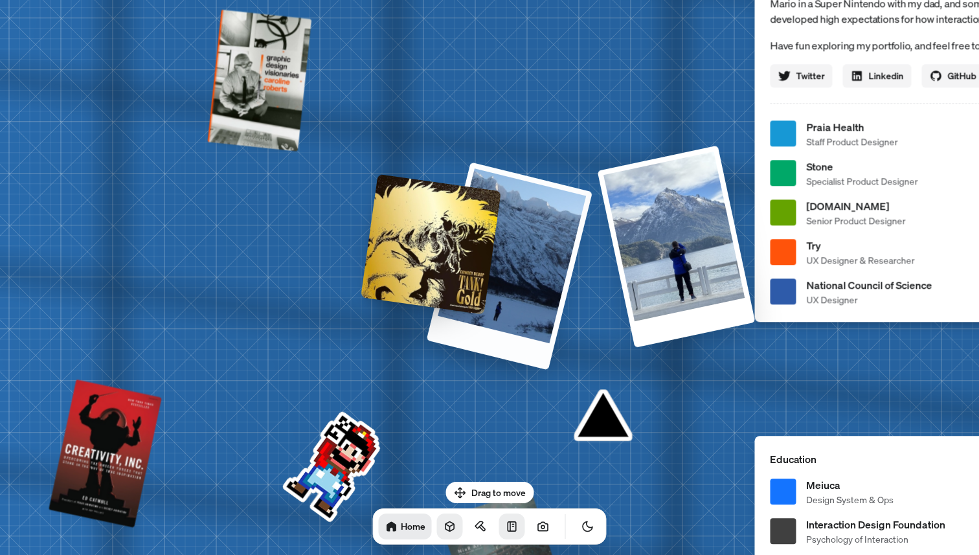
drag, startPoint x: 592, startPoint y: 46, endPoint x: 576, endPoint y: 359, distance: 313.6
click at [577, 359] on div "Andre Andre Souza Design Engineer Welcome to my space on the internet. I'm a de…" at bounding box center [940, 134] width 1936 height 1696
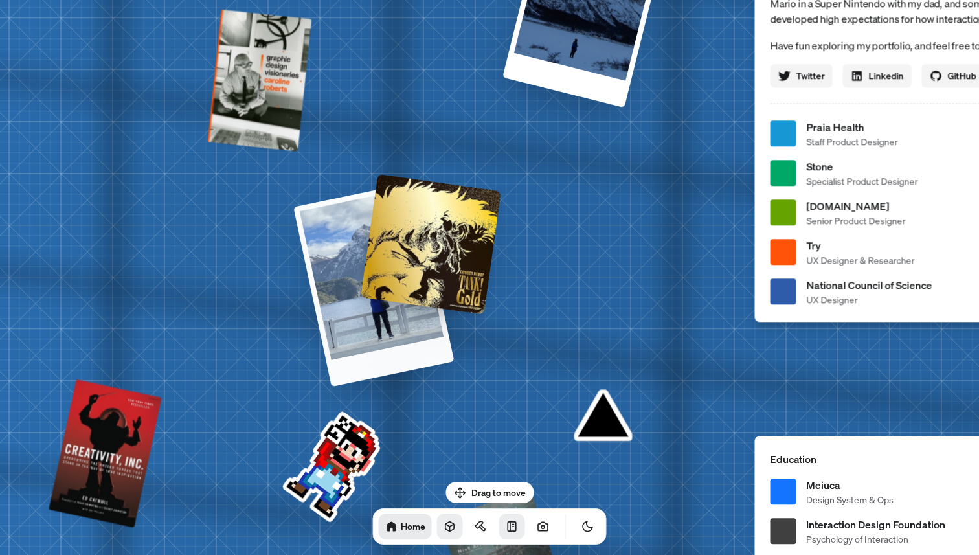
drag, startPoint x: 645, startPoint y: 304, endPoint x: 320, endPoint y: 276, distance: 326.0
click at [320, 276] on div at bounding box center [373, 283] width 161 height 205
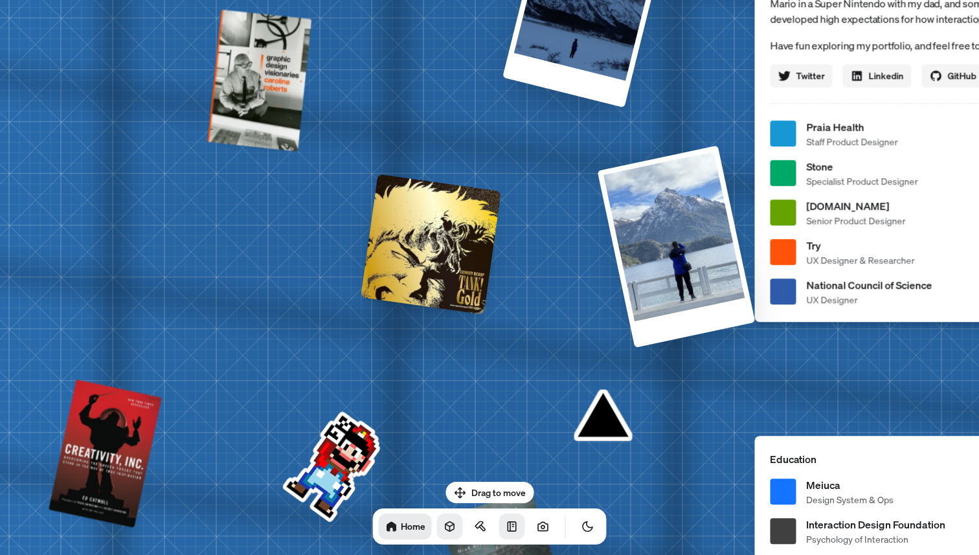
drag, startPoint x: 349, startPoint y: 466, endPoint x: 384, endPoint y: 370, distance: 102.8
click at [384, 370] on div "Andre Andre Souza Design Engineer Welcome to my space on the internet. I'm a de…" at bounding box center [940, 134] width 1936 height 1696
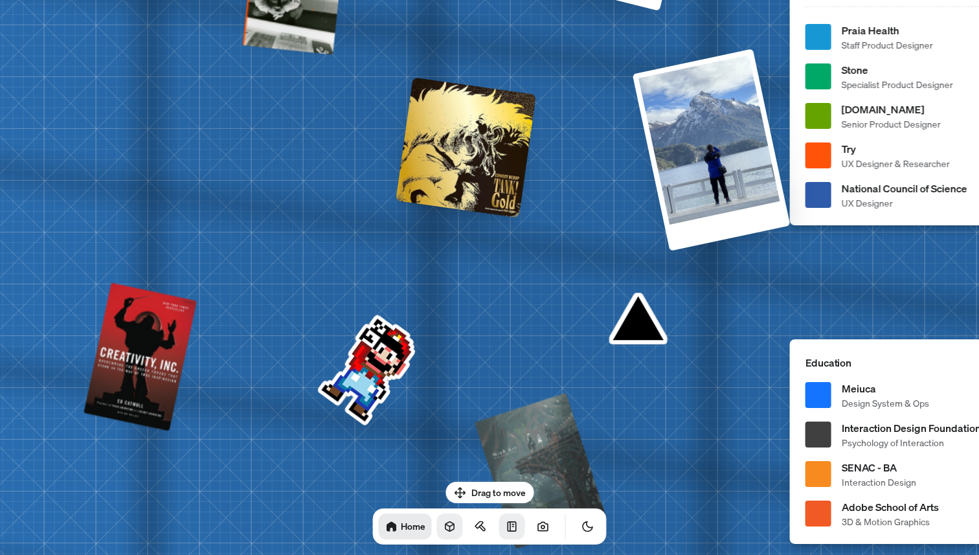
click at [429, 328] on div "Andre Andre Souza Design Engineer Welcome to my space on the internet. I'm a de…" at bounding box center [976, 37] width 1936 height 1696
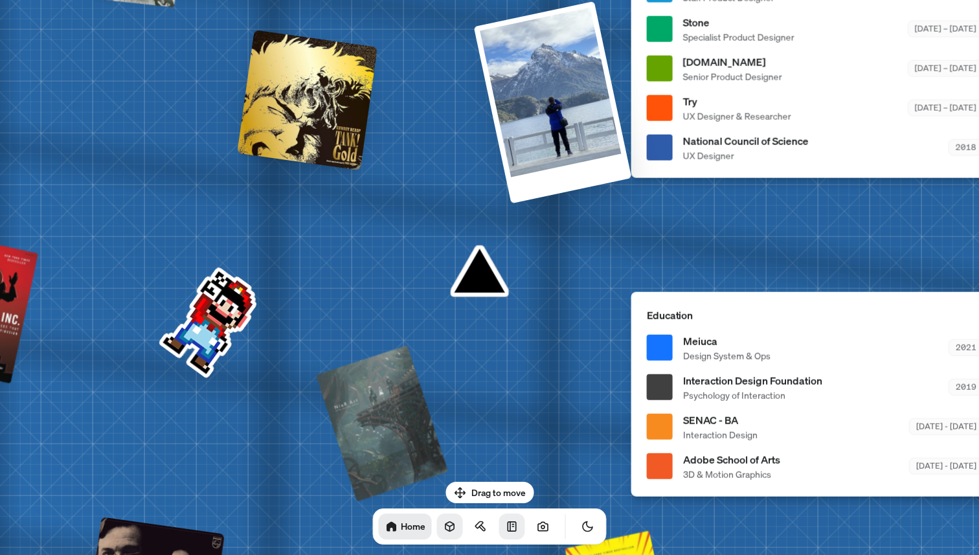
drag, startPoint x: 640, startPoint y: 322, endPoint x: 466, endPoint y: 269, distance: 181.8
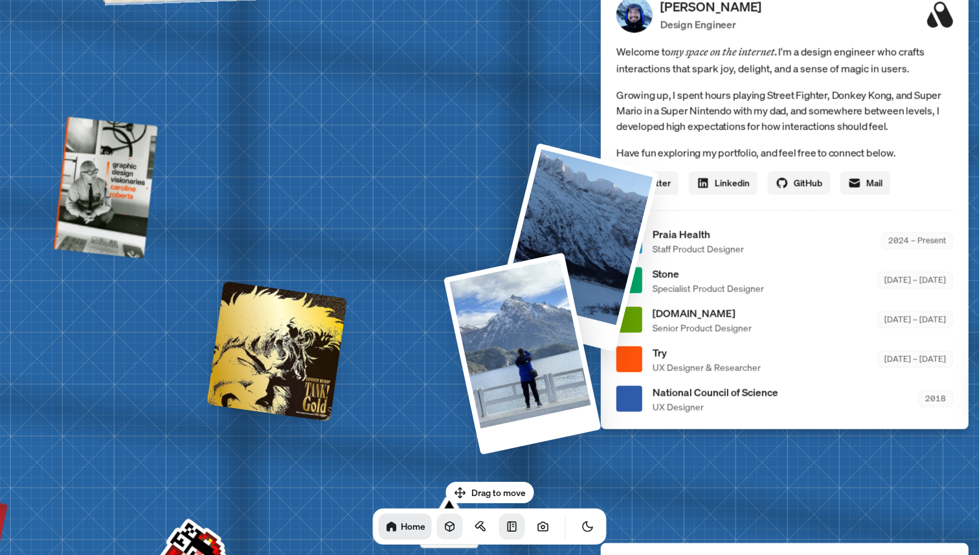
drag, startPoint x: 430, startPoint y: 88, endPoint x: 606, endPoint y: 191, distance: 203.3
click at [604, 188] on div at bounding box center [576, 246] width 166 height 209
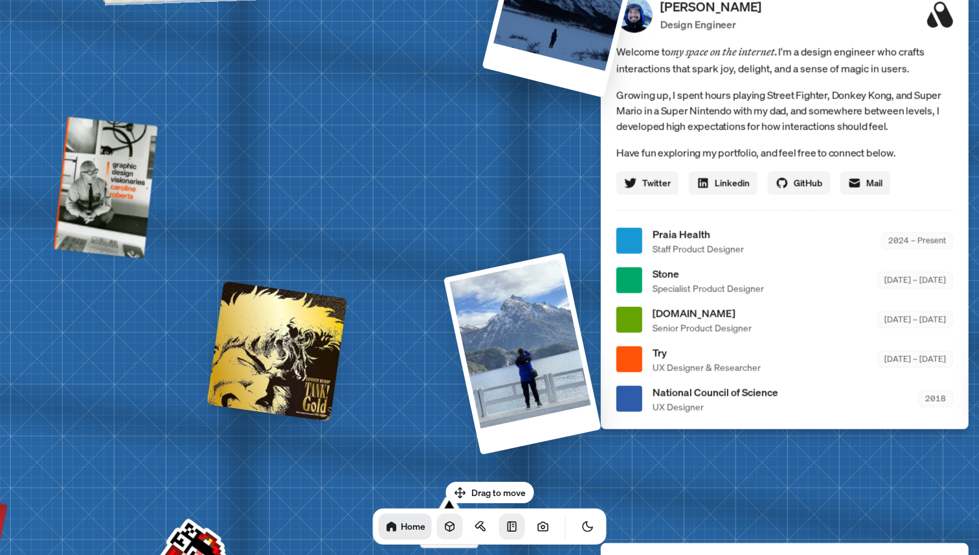
drag, startPoint x: 453, startPoint y: 129, endPoint x: 553, endPoint y: -16, distance: 176.8
click at [553, 0] on html "Andre Andre Souza Design Engineer Welcome to my space on the internet. I'm a de…" at bounding box center [489, 0] width 979 height 0
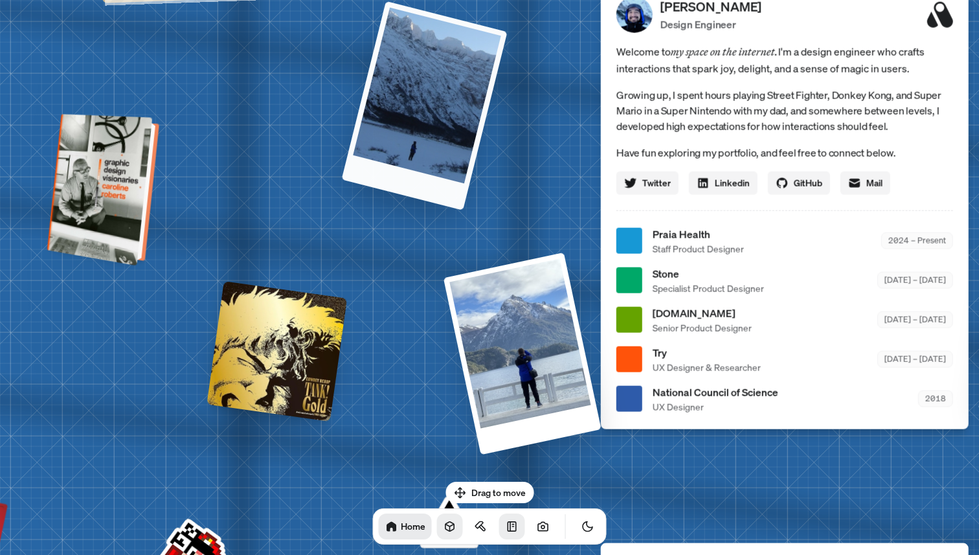
drag, startPoint x: 463, startPoint y: 68, endPoint x: 135, endPoint y: 168, distance: 342.3
click at [137, 168] on div "Andre Andre Souza Design Engineer Welcome to my space on the internet. I'm a de…" at bounding box center [787, 241] width 1936 height 1696
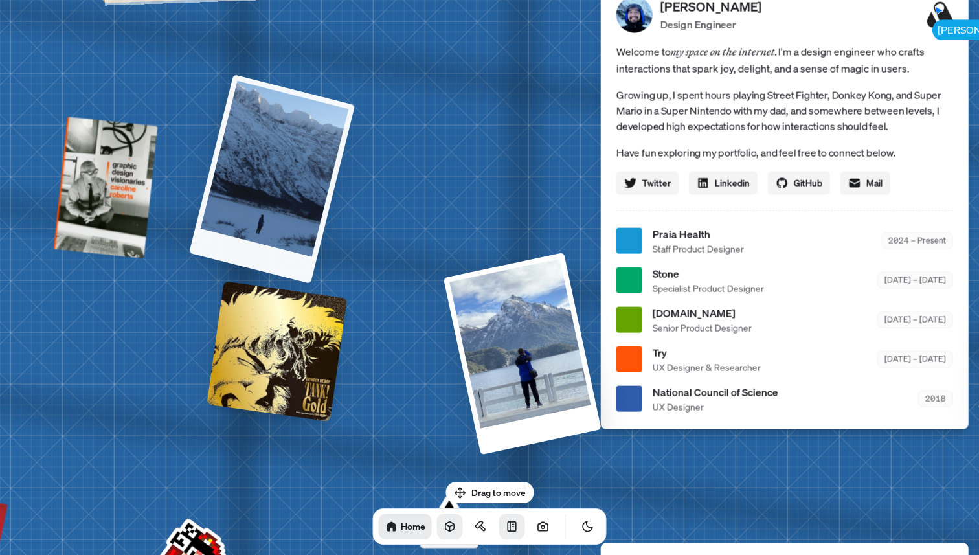
drag, startPoint x: 384, startPoint y: 131, endPoint x: 236, endPoint y: 246, distance: 188.2
click at [237, 245] on div at bounding box center [272, 178] width 166 height 209
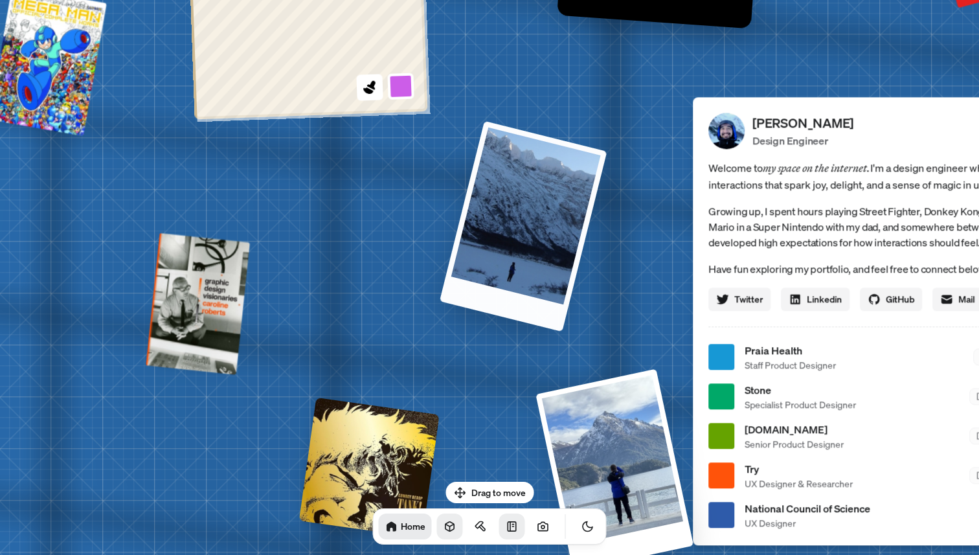
drag, startPoint x: 374, startPoint y: 105, endPoint x: 533, endPoint y: 322, distance: 269.0
click at [533, 320] on div "Andre Andre Souza Design Engineer Welcome to my space on the internet. I'm a de…" at bounding box center [879, 357] width 1936 height 1696
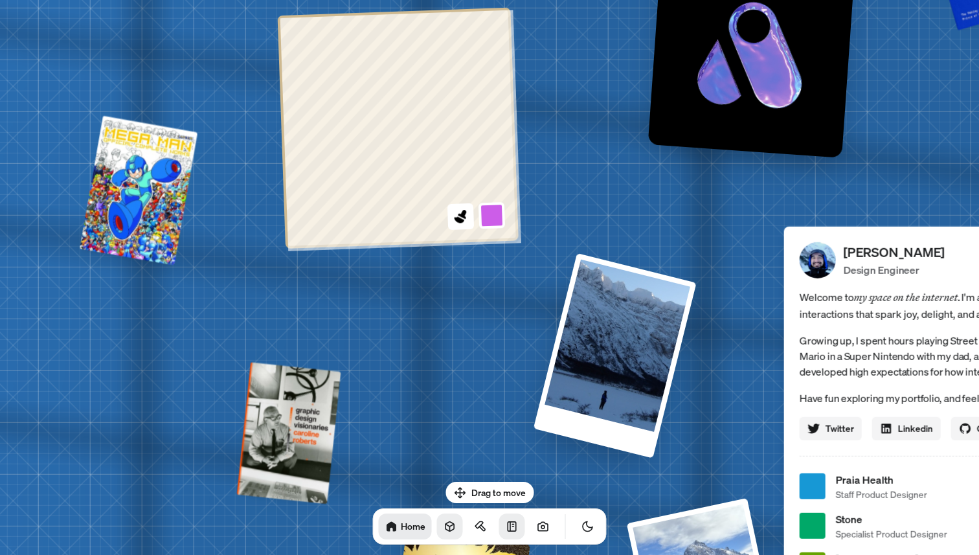
drag, startPoint x: 669, startPoint y: 377, endPoint x: 630, endPoint y: 373, distance: 39.0
click at [630, 373] on div "Andre Andre Souza Design Engineer Welcome to my space on the internet. I'm a de…" at bounding box center [970, 486] width 1936 height 1696
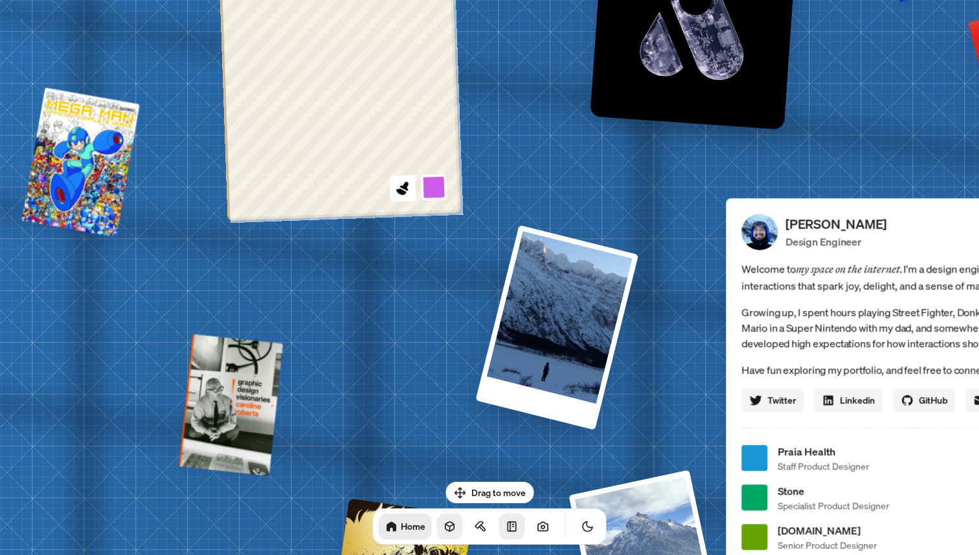
drag, startPoint x: 578, startPoint y: 93, endPoint x: 578, endPoint y: 122, distance: 29.1
click at [578, 122] on div "Andre Andre Souza Design Engineer Welcome to my space on the internet. I'm a de…" at bounding box center [912, 458] width 1936 height 1696
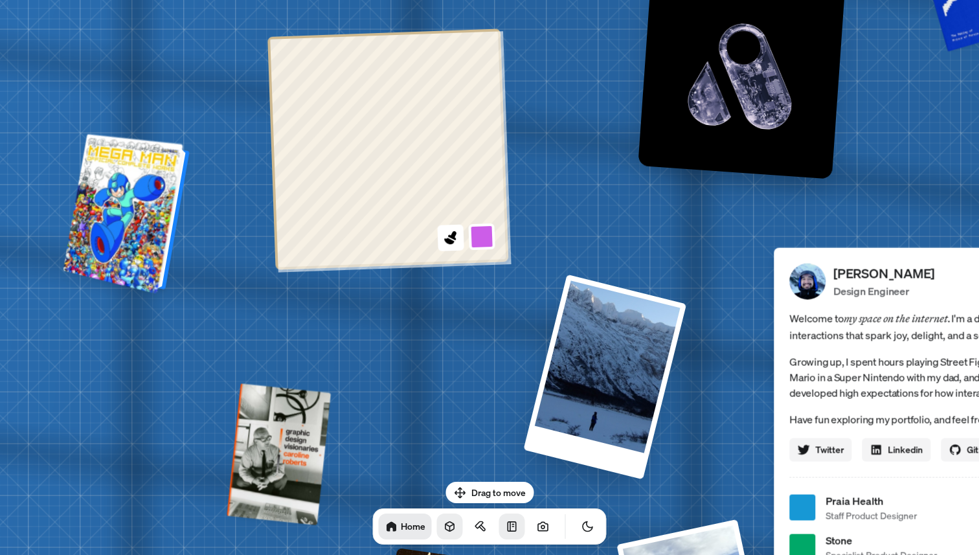
drag, startPoint x: 80, startPoint y: 179, endPoint x: 129, endPoint y: 200, distance: 53.6
click at [129, 200] on div at bounding box center [129, 214] width 116 height 154
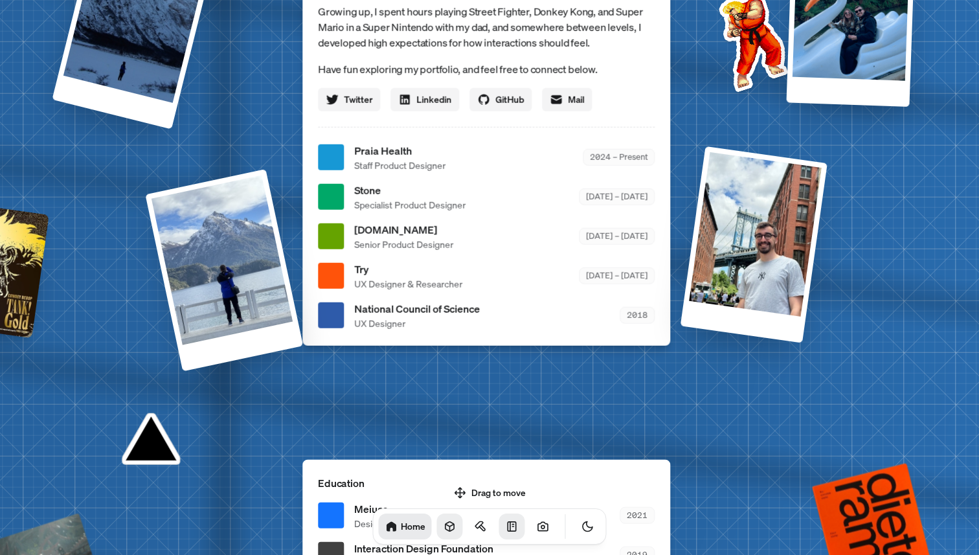
click at [469, 491] on div "Drag to move Home" at bounding box center [489, 513] width 254 height 63
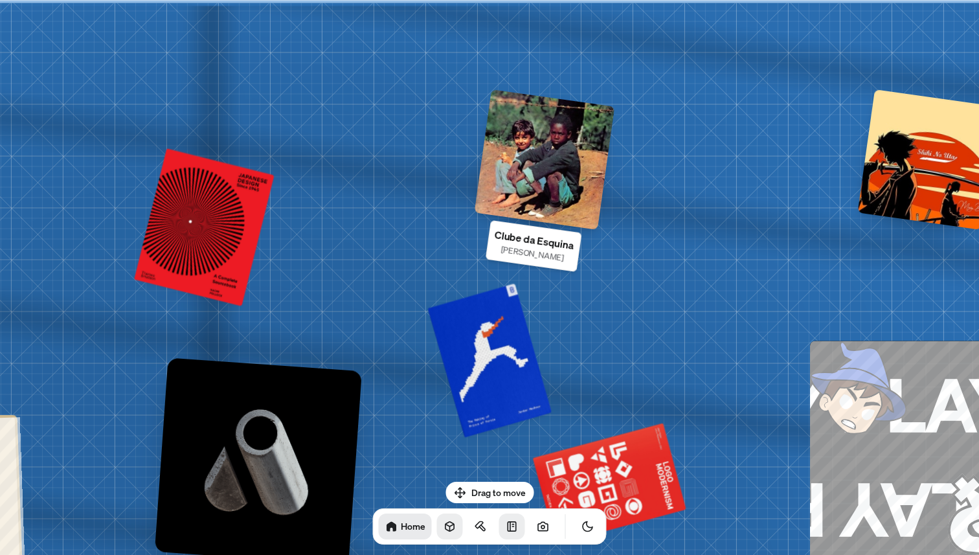
click at [524, 164] on div at bounding box center [544, 159] width 140 height 140
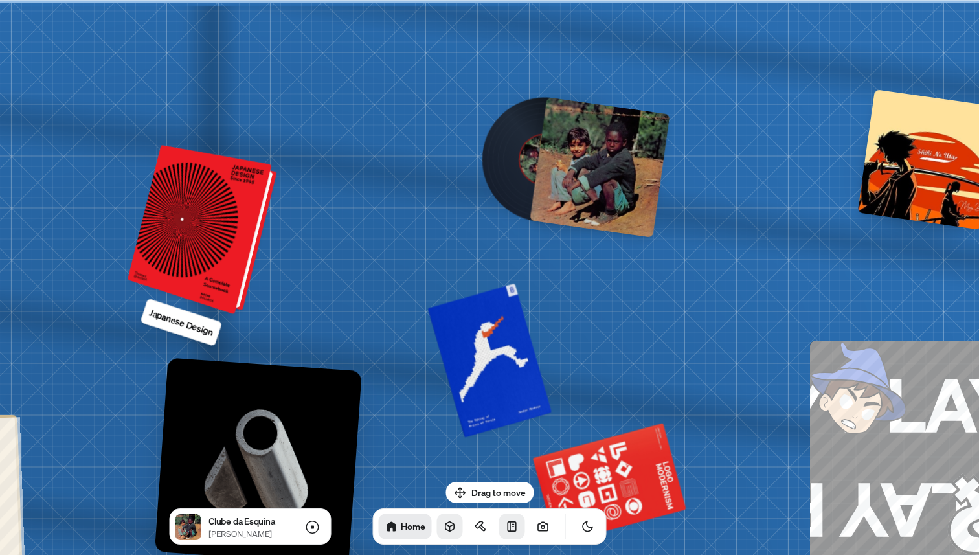
click at [227, 210] on div at bounding box center [204, 230] width 139 height 163
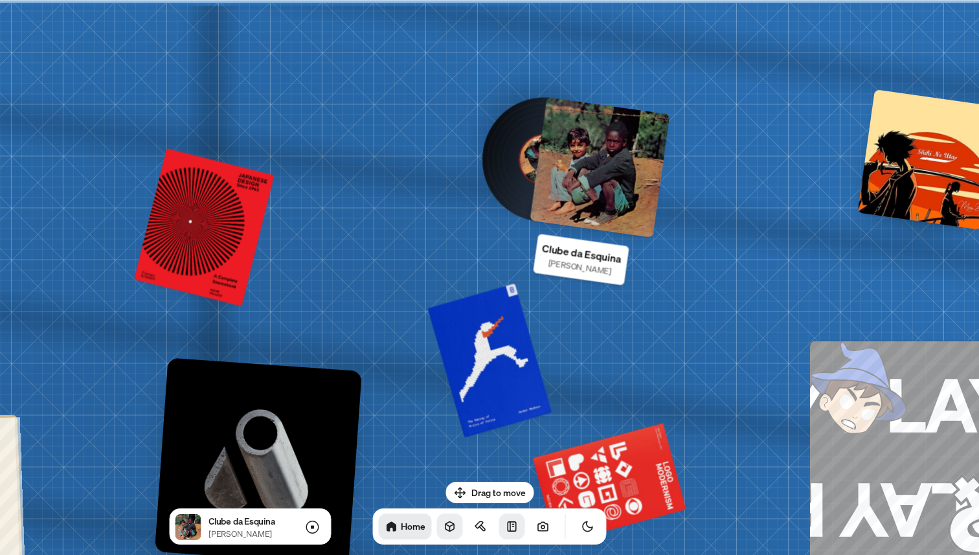
click at [608, 154] on div at bounding box center [599, 167] width 140 height 140
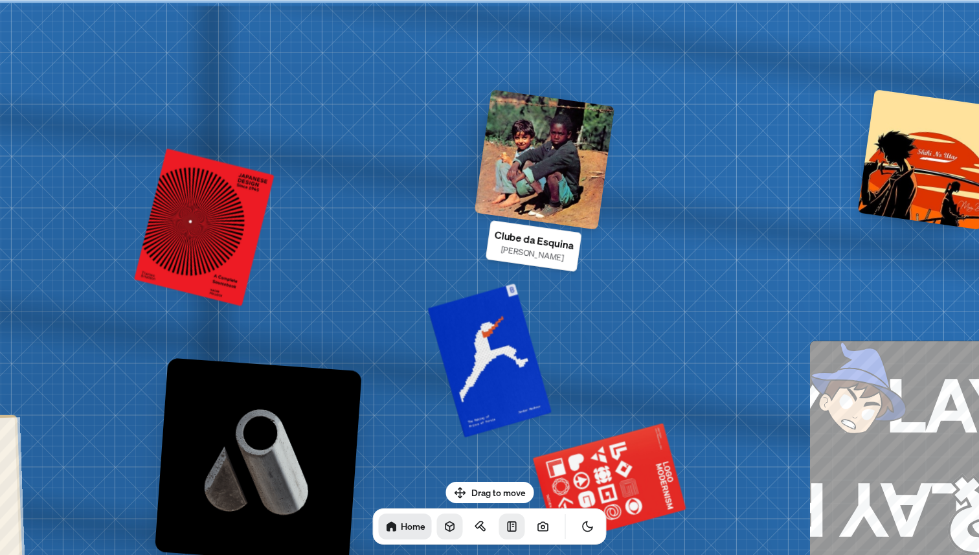
click at [509, 210] on div at bounding box center [544, 159] width 140 height 140
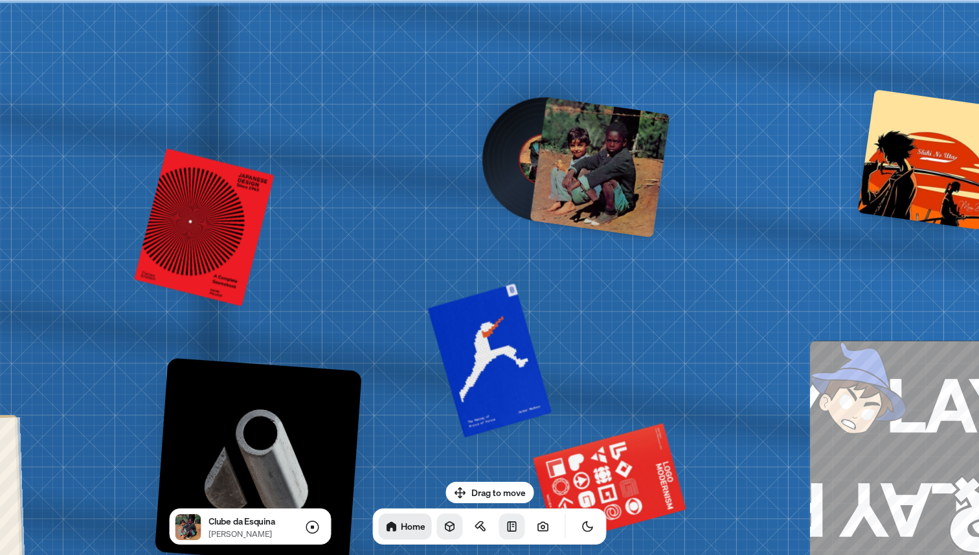
click at [623, 191] on div at bounding box center [599, 167] width 140 height 140
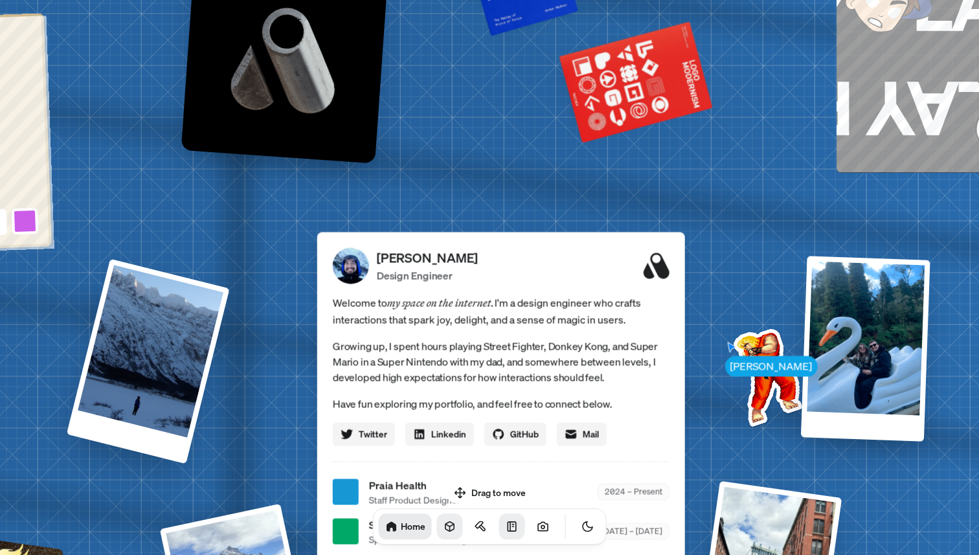
click at [665, 273] on icon at bounding box center [656, 265] width 26 height 26
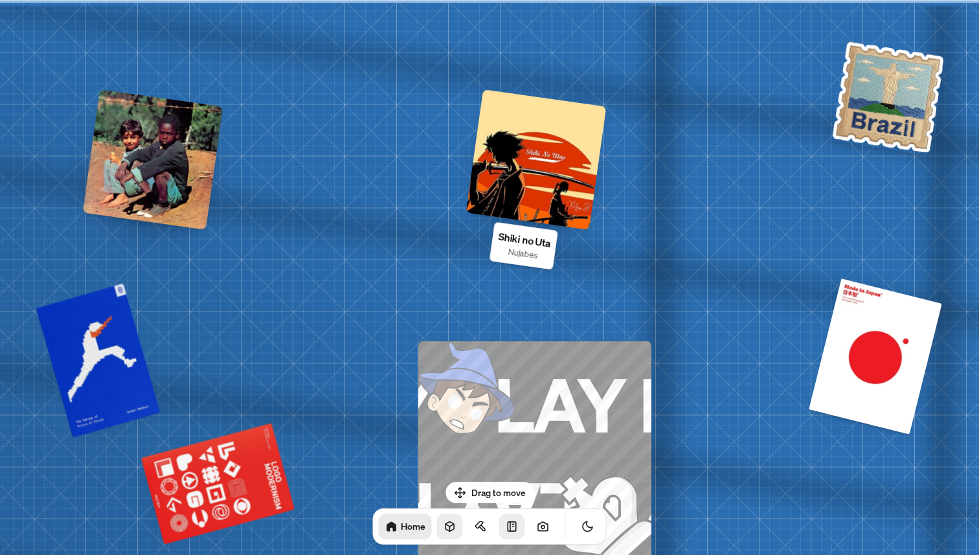
click at [502, 131] on div at bounding box center [536, 159] width 140 height 140
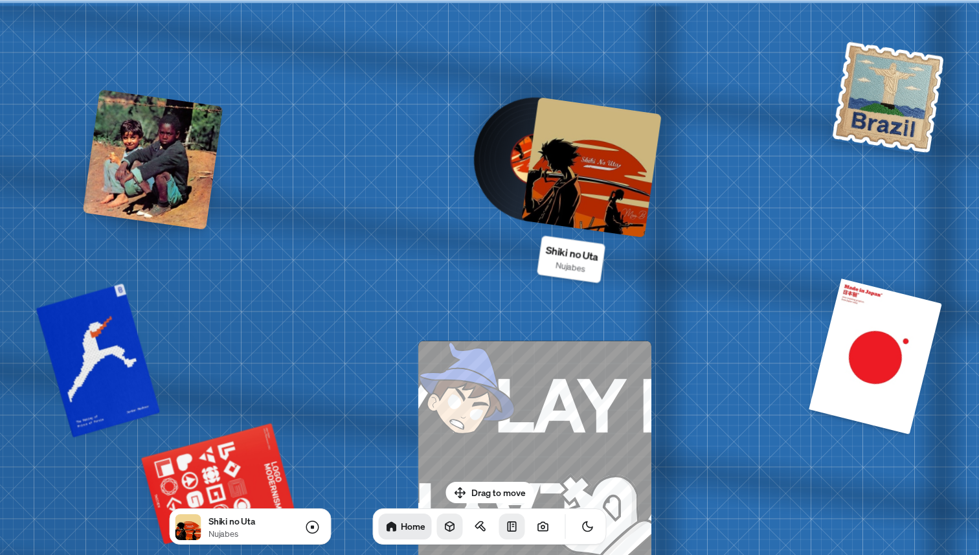
click at [583, 164] on div at bounding box center [591, 167] width 140 height 140
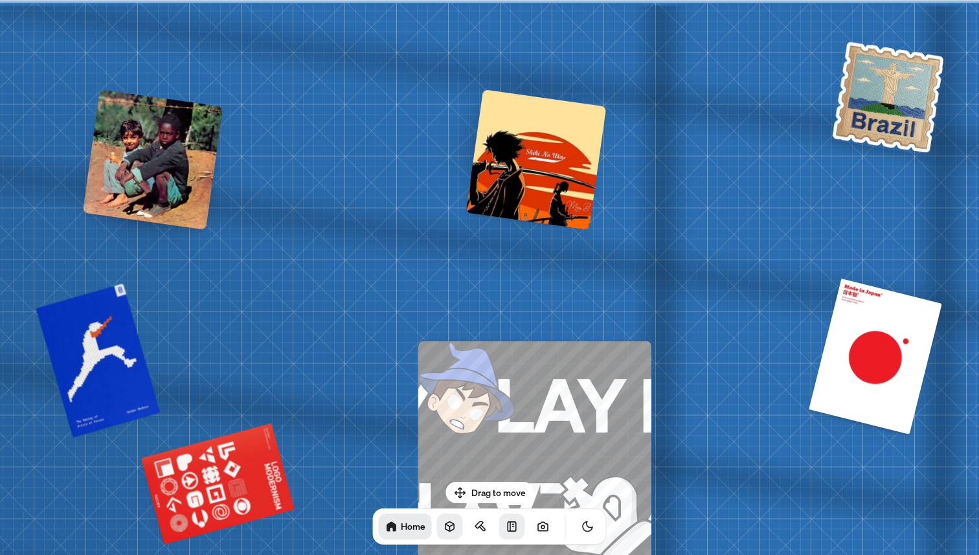
click at [548, 159] on div at bounding box center [536, 159] width 140 height 140
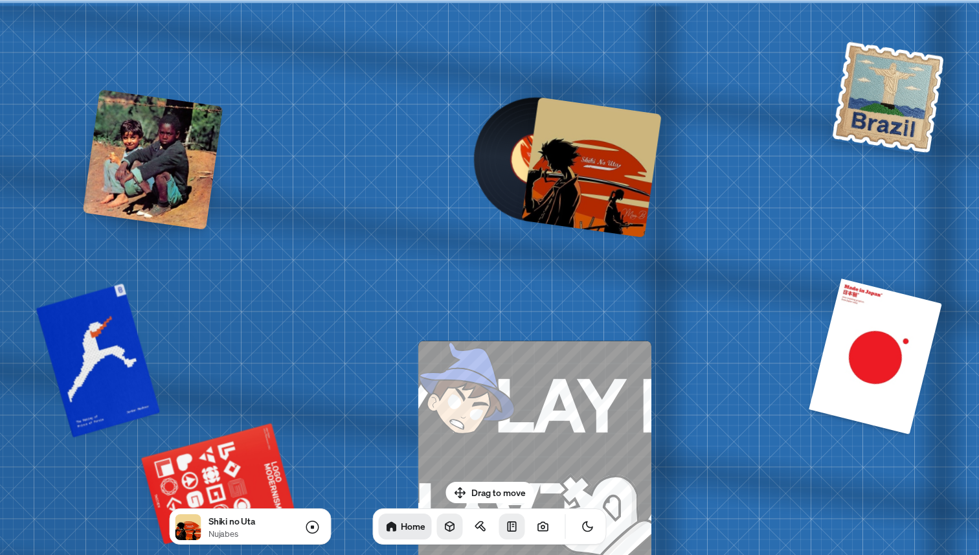
click at [548, 159] on div at bounding box center [591, 167] width 140 height 140
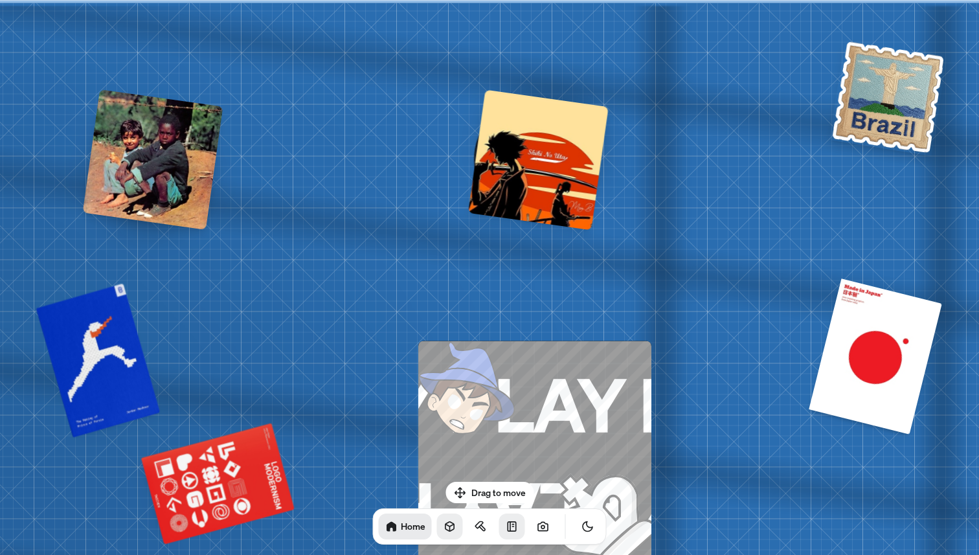
click at [548, 159] on div at bounding box center [538, 159] width 140 height 140
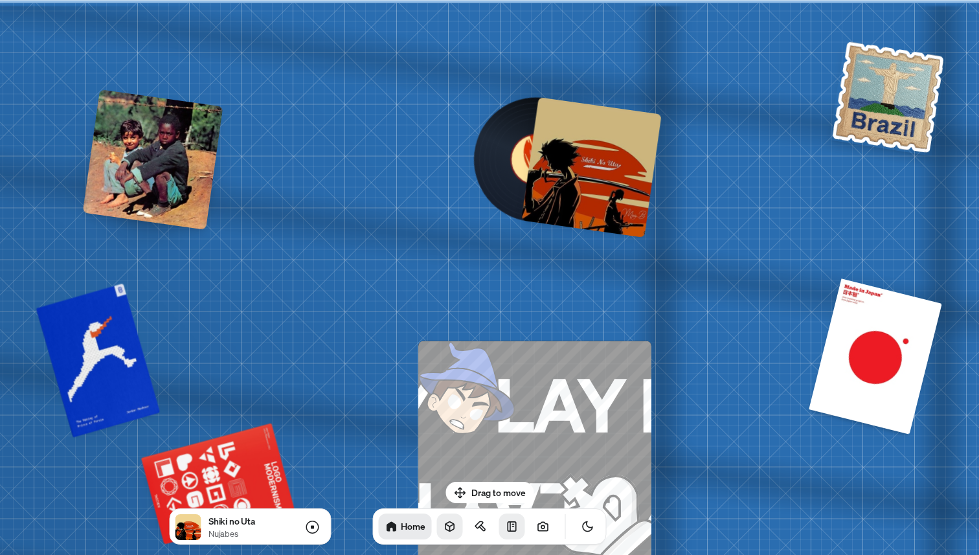
click at [548, 159] on div at bounding box center [591, 167] width 140 height 140
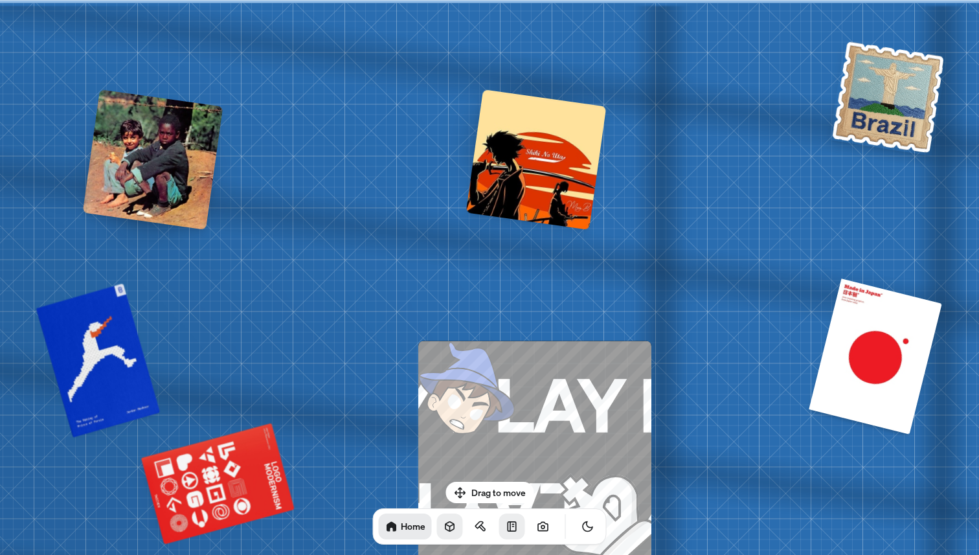
click at [548, 159] on div at bounding box center [536, 159] width 140 height 140
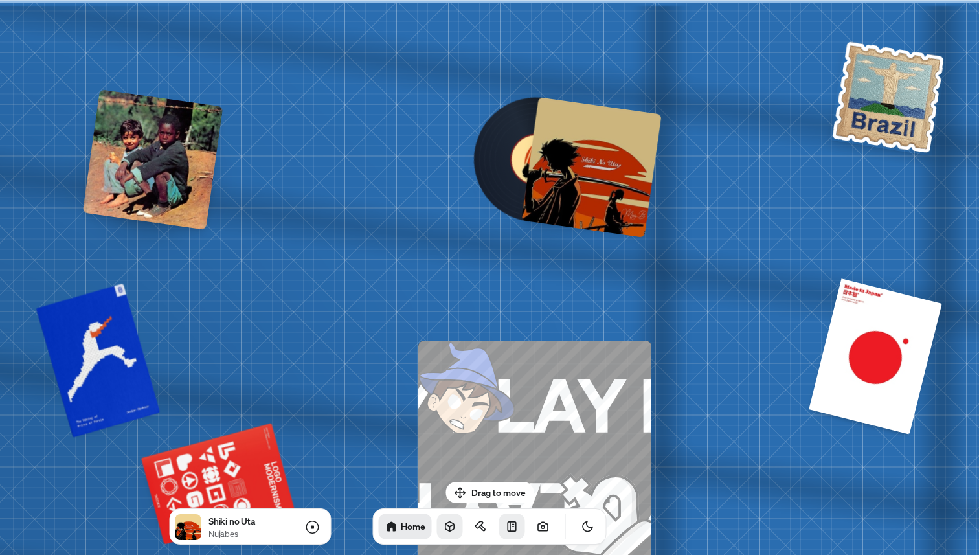
click at [548, 159] on div at bounding box center [591, 167] width 140 height 140
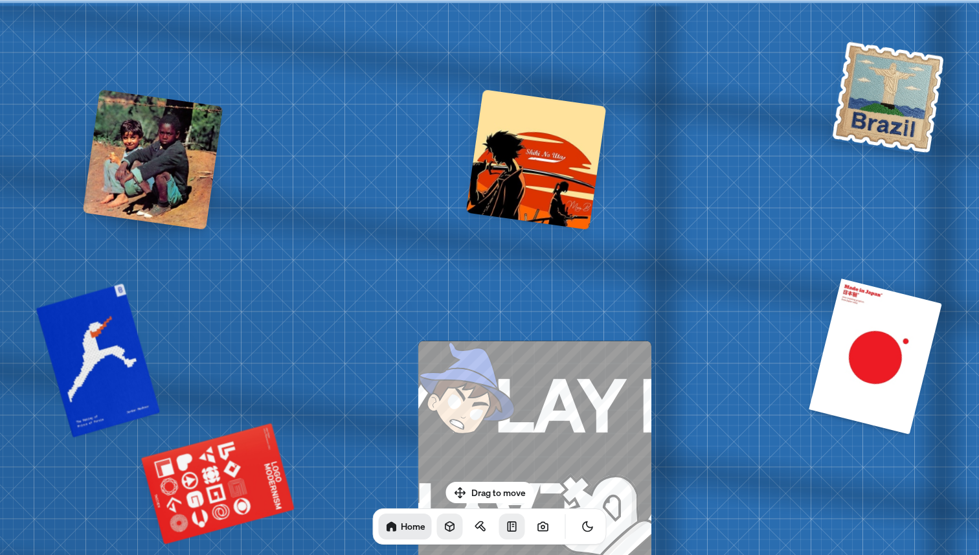
click at [548, 159] on div at bounding box center [536, 159] width 140 height 140
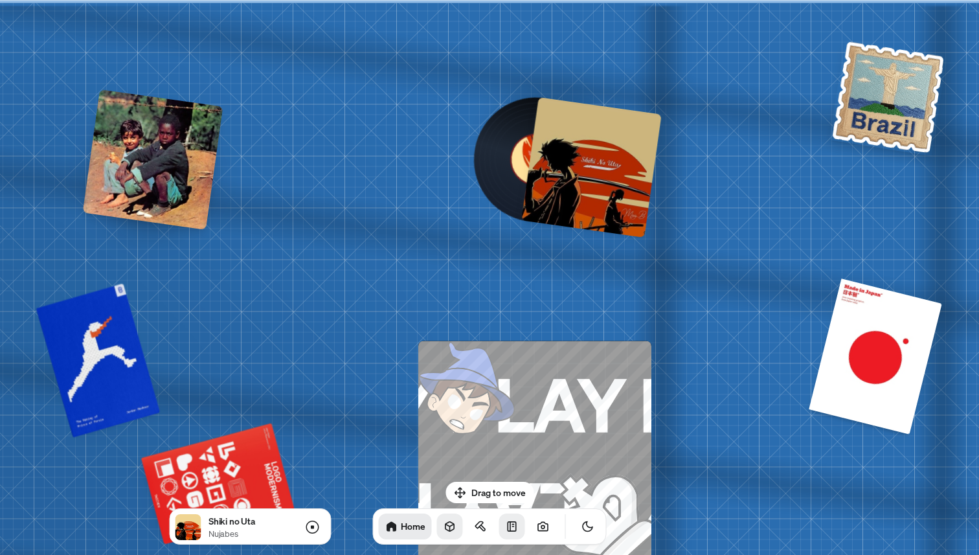
click at [548, 159] on div at bounding box center [591, 167] width 140 height 140
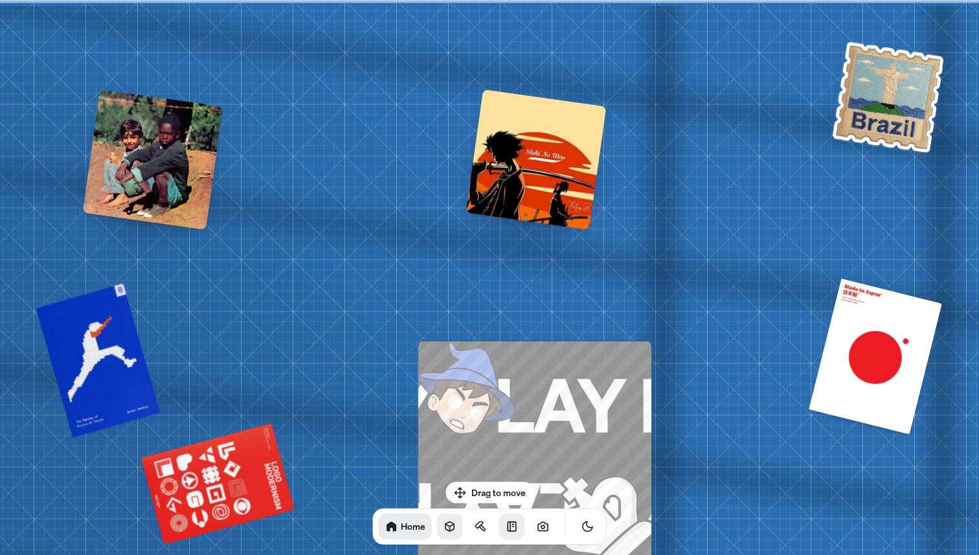
click at [548, 159] on div at bounding box center [536, 159] width 140 height 140
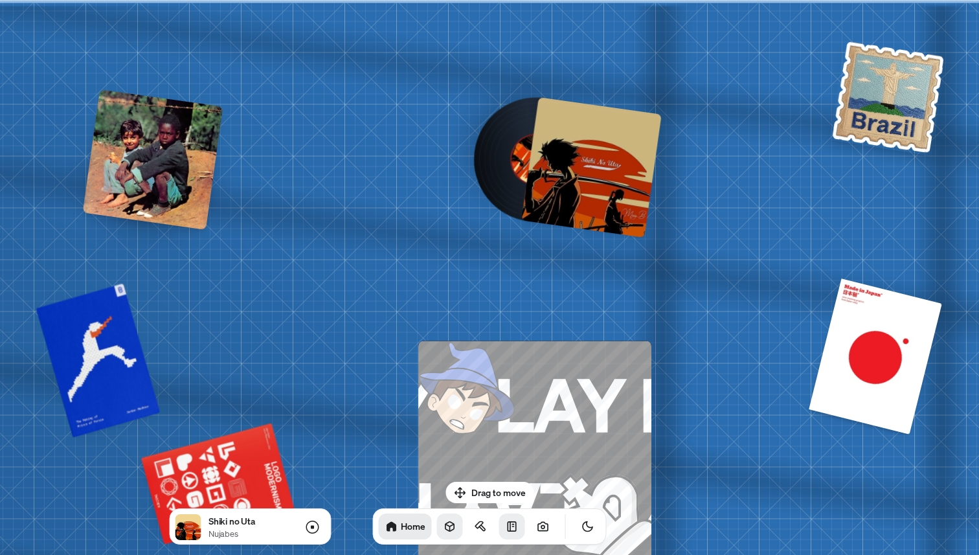
click at [548, 159] on div at bounding box center [591, 167] width 140 height 140
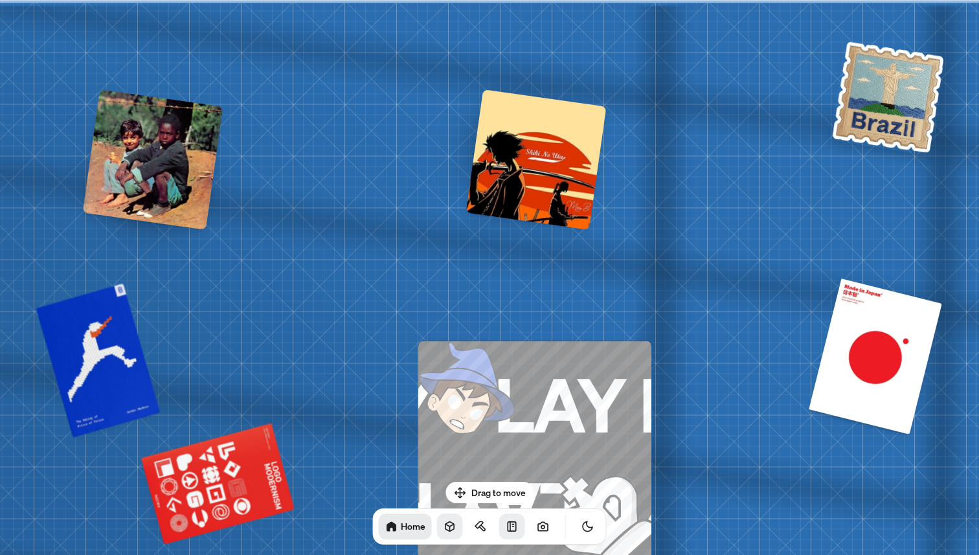
click at [548, 159] on div at bounding box center [536, 159] width 140 height 140
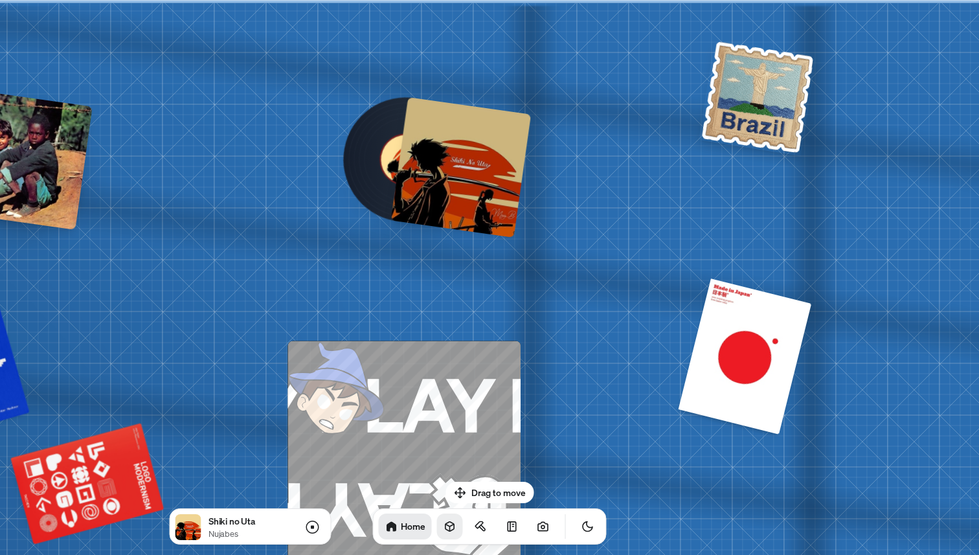
click at [467, 170] on div at bounding box center [461, 167] width 140 height 140
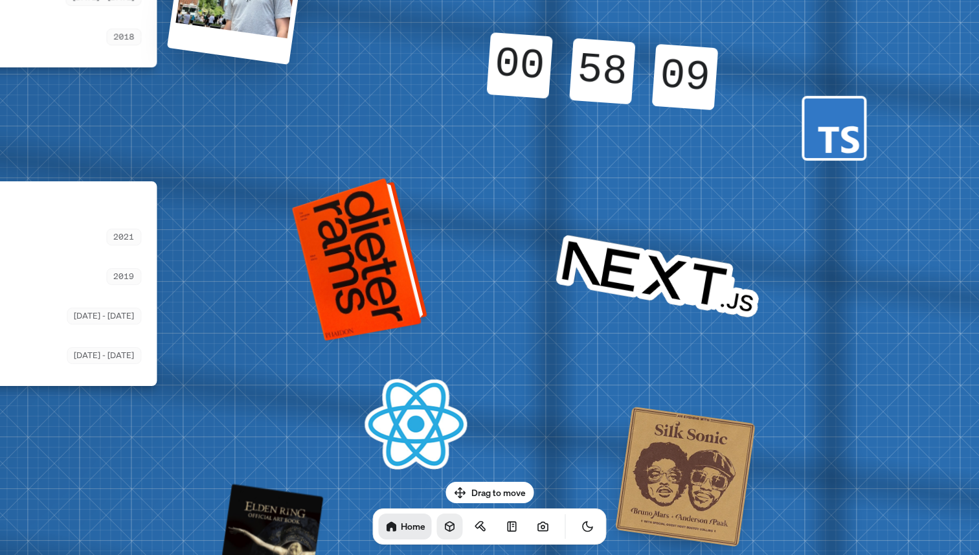
click at [380, 274] on div at bounding box center [362, 257] width 126 height 157
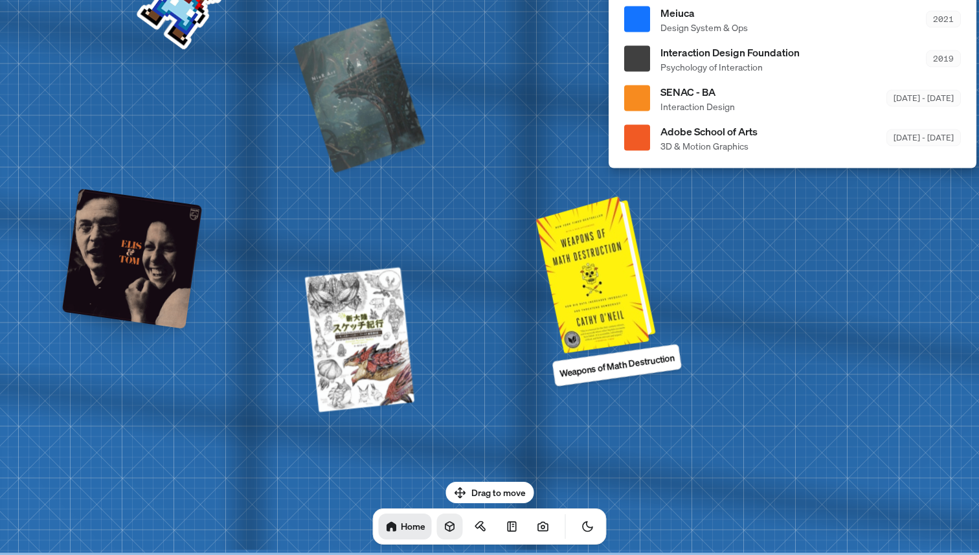
click at [614, 306] on div at bounding box center [597, 272] width 109 height 151
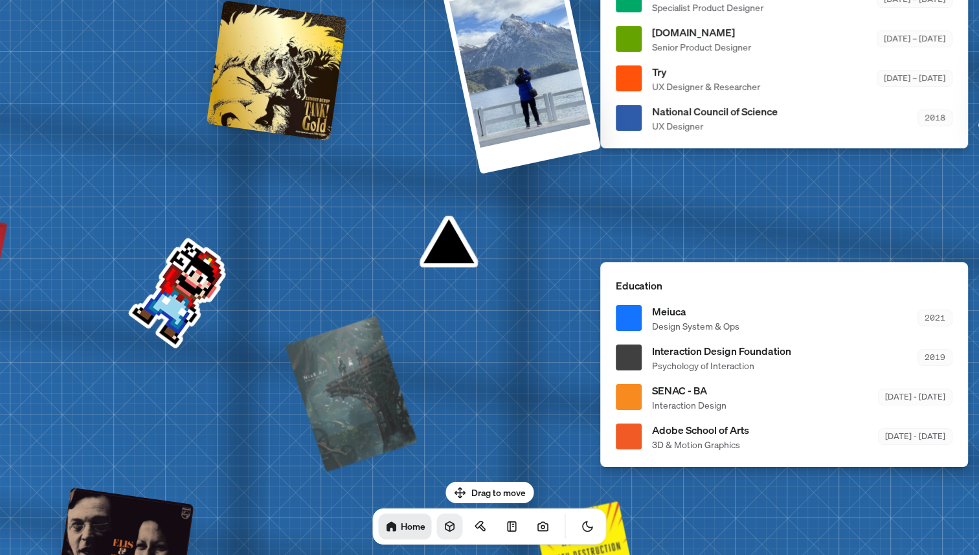
click at [131, 502] on div at bounding box center [124, 557] width 140 height 140
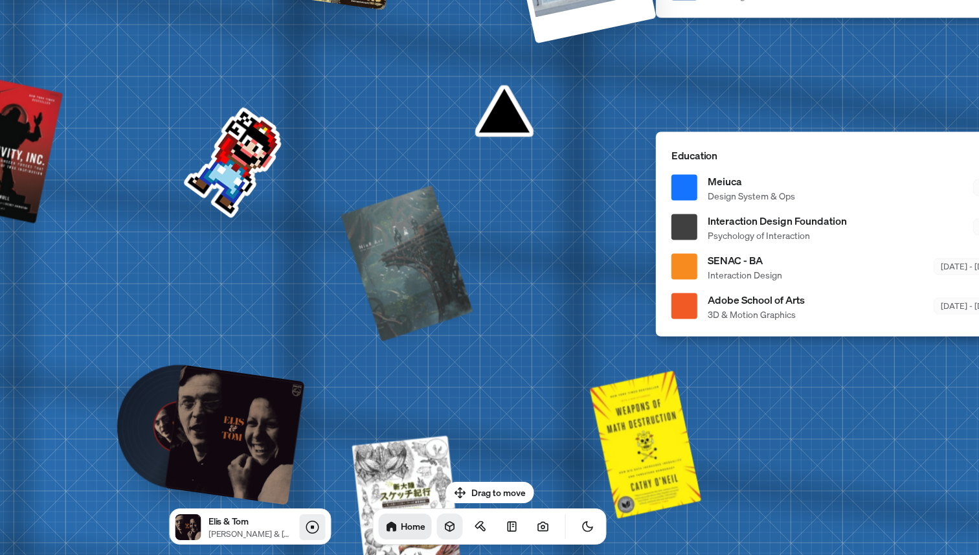
click at [318, 526] on icon at bounding box center [311, 526] width 13 height 13
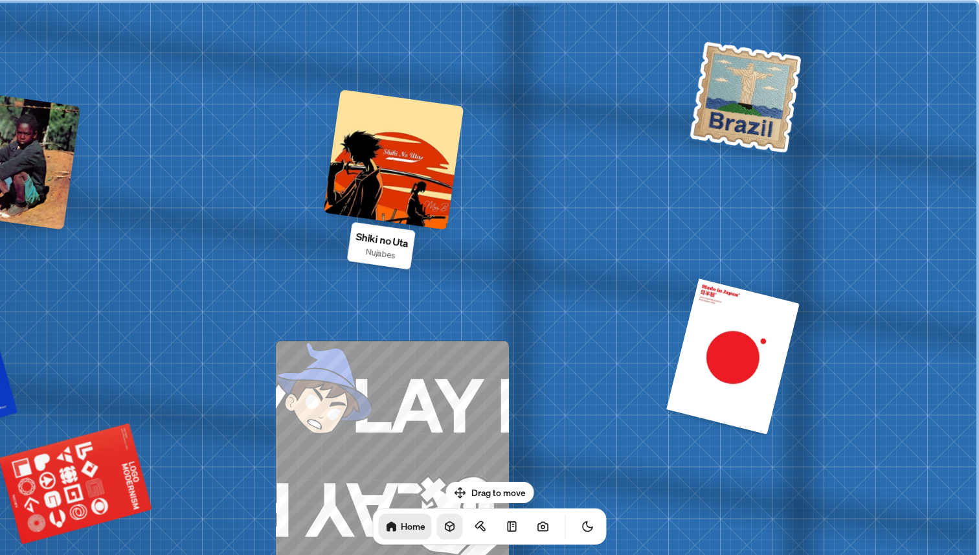
click at [408, 151] on div at bounding box center [394, 159] width 140 height 140
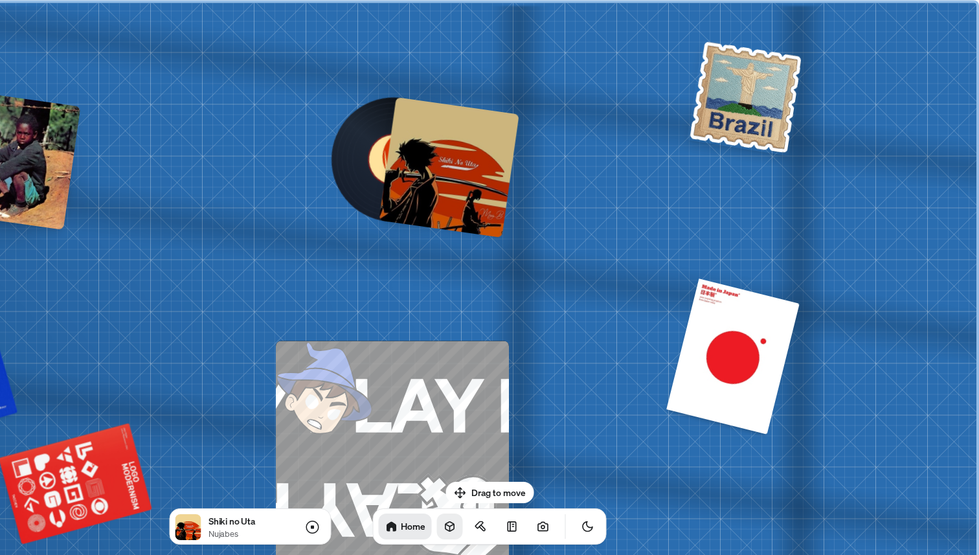
click at [476, 175] on div at bounding box center [449, 167] width 140 height 140
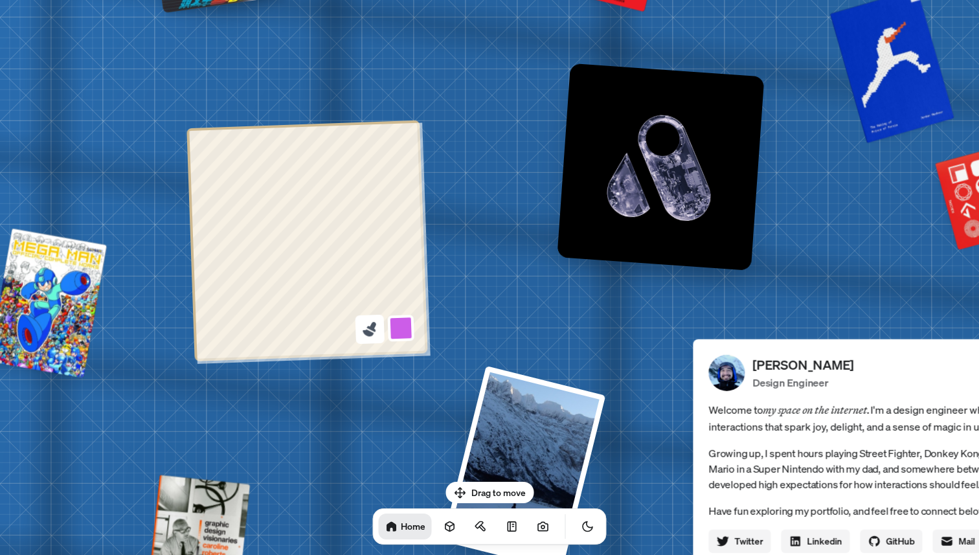
click at [375, 332] on icon at bounding box center [369, 328] width 17 height 17
click at [398, 329] on button at bounding box center [401, 328] width 30 height 30
click at [397, 177] on button at bounding box center [396, 173] width 30 height 30
click at [413, 335] on button at bounding box center [401, 328] width 30 height 30
click at [399, 237] on button at bounding box center [397, 235] width 30 height 30
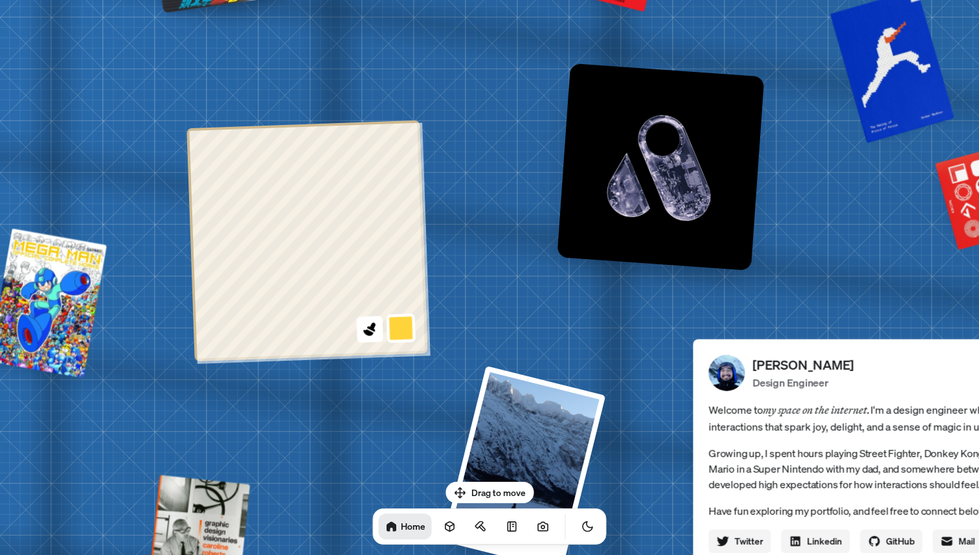
click at [404, 330] on button at bounding box center [401, 328] width 30 height 30
click at [398, 234] on button at bounding box center [397, 235] width 30 height 30
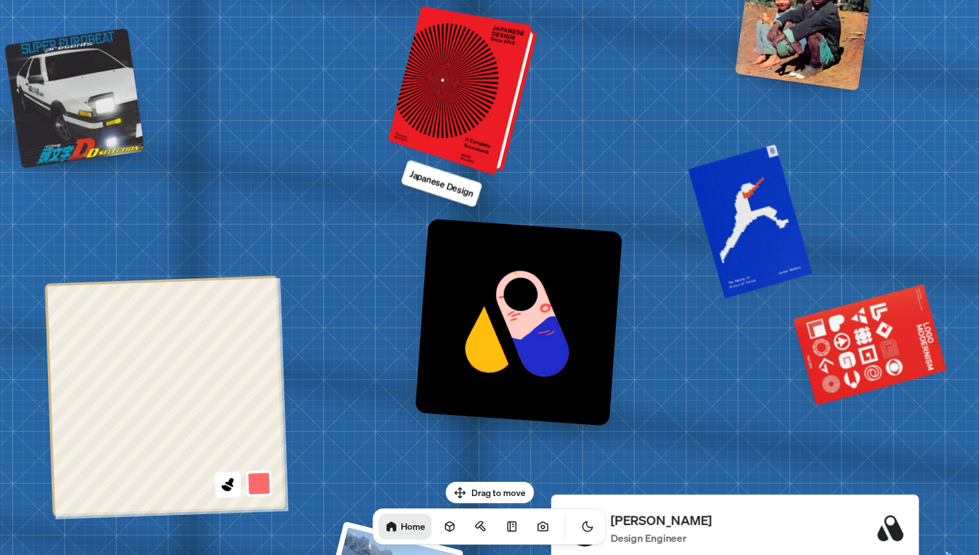
click at [447, 122] on div at bounding box center [464, 91] width 139 height 163
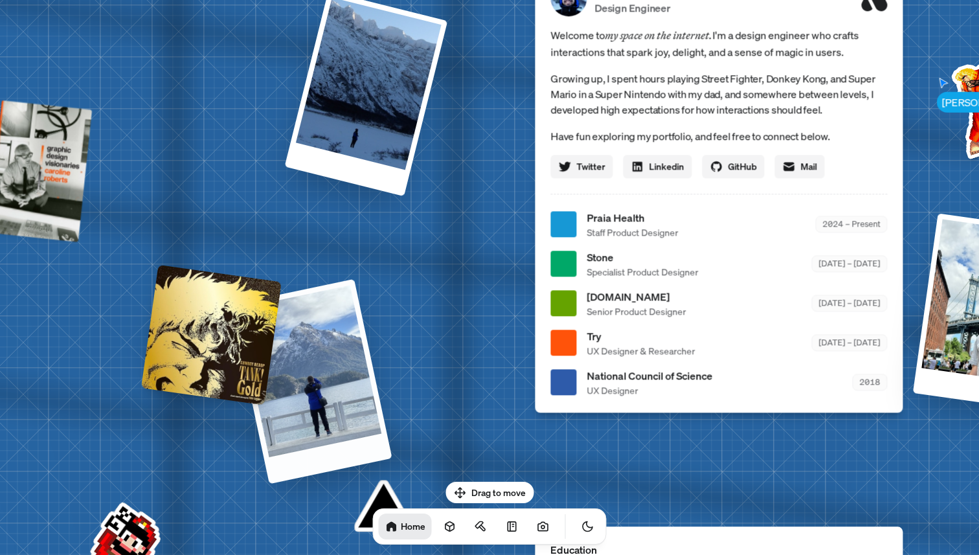
drag, startPoint x: 472, startPoint y: 287, endPoint x: 234, endPoint y: 320, distance: 239.8
click at [238, 318] on div "Andre Andre Souza Design Engineer Welcome to my space on the internet. I'm a de…" at bounding box center [721, 225] width 1936 height 1696
